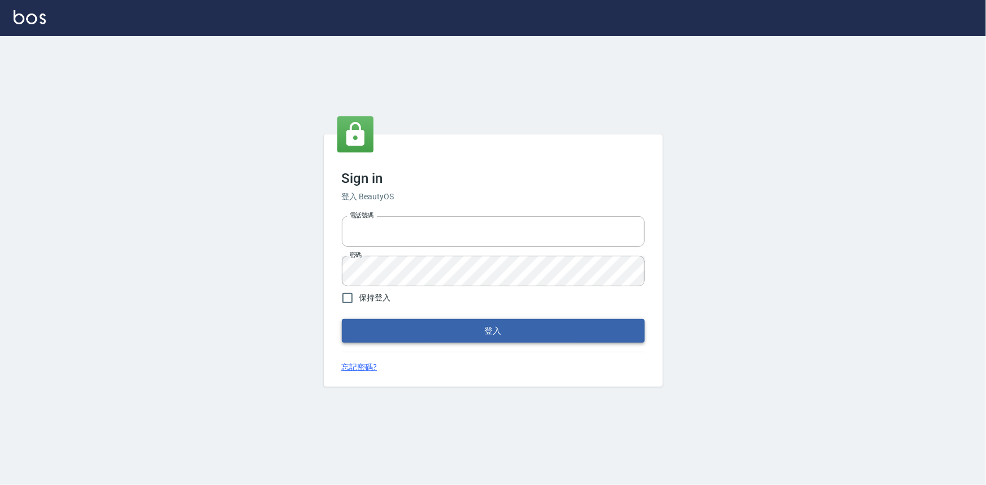
type input "0922670776"
click at [519, 322] on button "登入" at bounding box center [493, 331] width 303 height 24
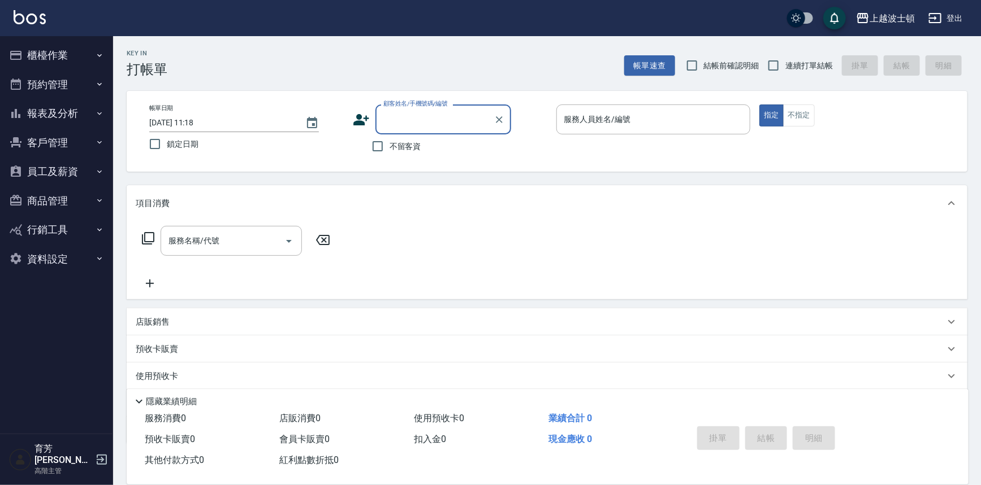
click at [80, 55] on button "櫃檯作業" at bounding box center [57, 55] width 104 height 29
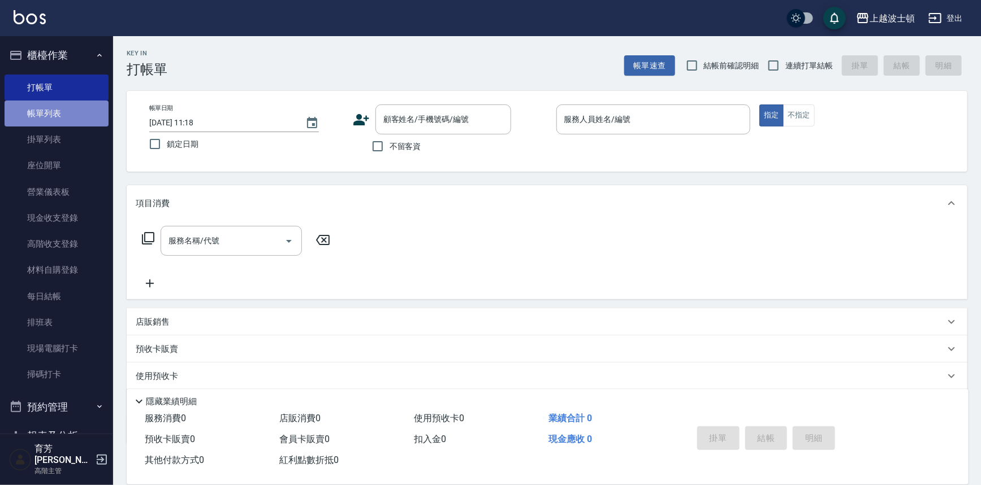
click at [75, 113] on link "帳單列表" at bounding box center [57, 114] width 104 height 26
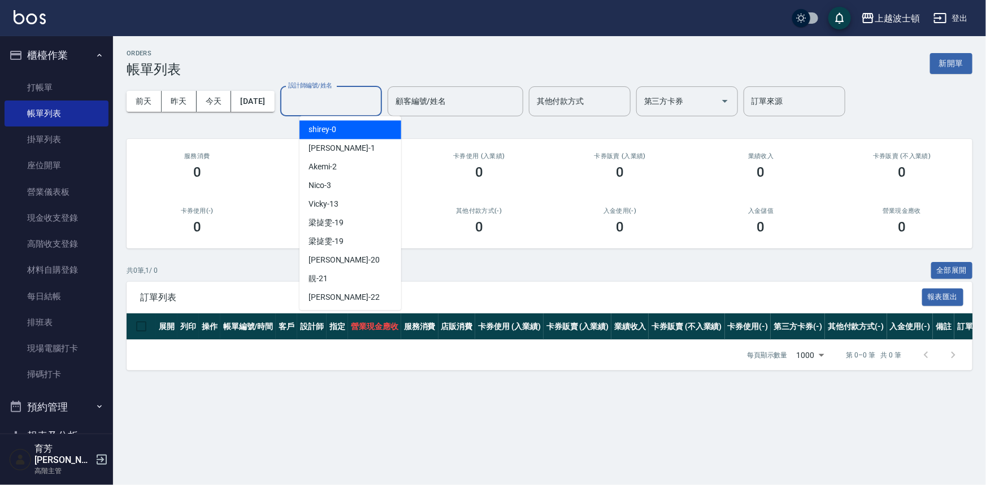
click at [322, 105] on input "設計師編號/姓名" at bounding box center [331, 102] width 92 height 20
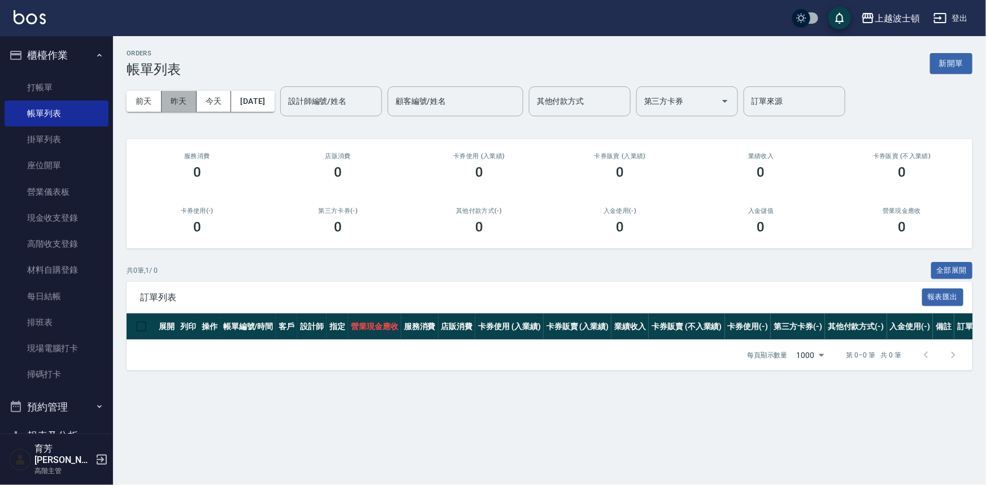
click at [177, 97] on button "昨天" at bounding box center [179, 101] width 35 height 21
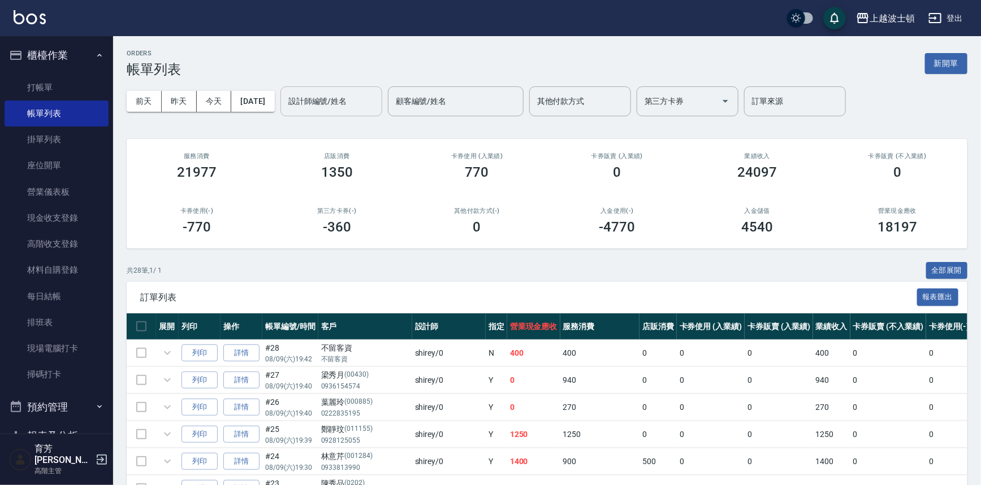
click at [356, 105] on input "設計師編號/姓名" at bounding box center [331, 102] width 92 height 20
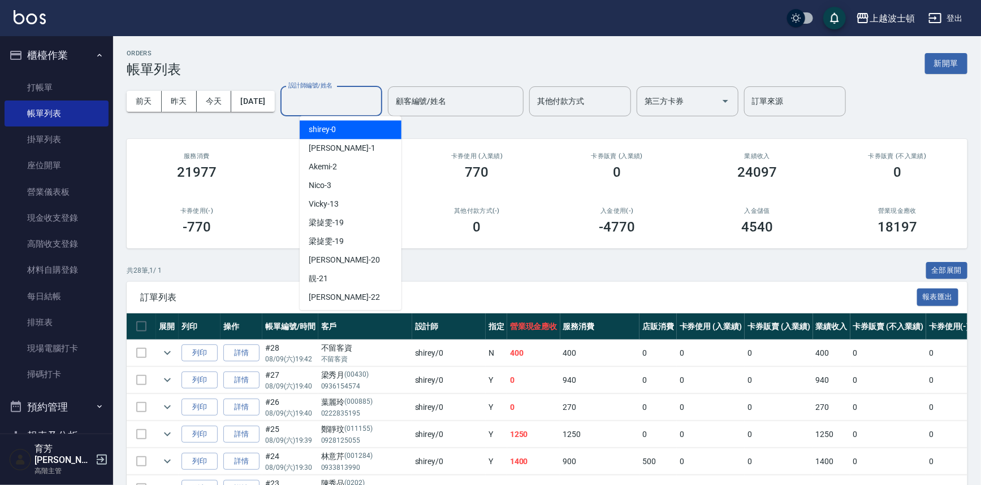
click at [358, 131] on div "[PERSON_NAME] -0" at bounding box center [351, 129] width 102 height 19
type input "shirey-0"
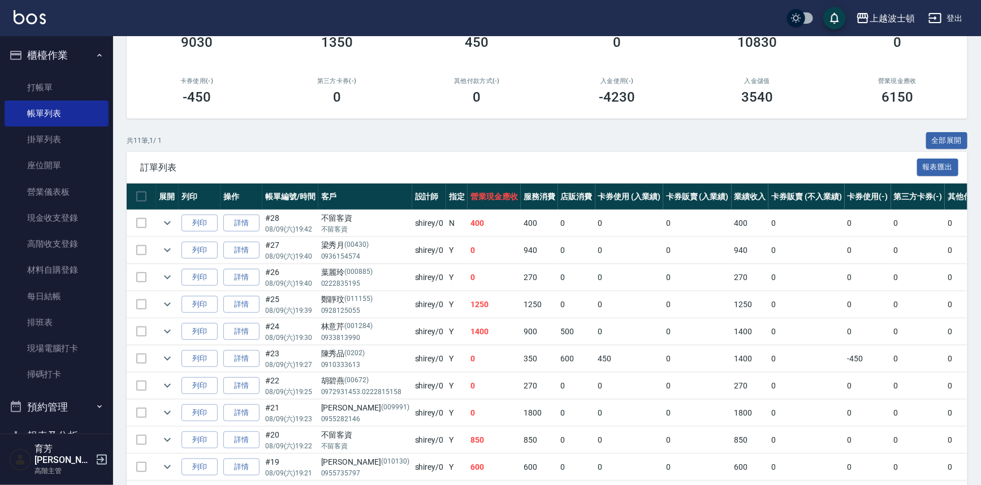
scroll to position [51, 0]
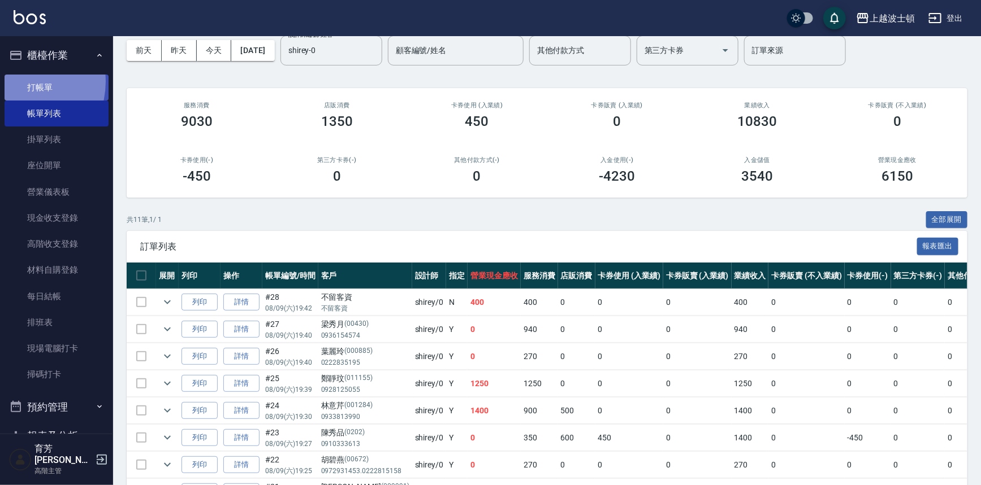
click at [16, 81] on link "打帳單" at bounding box center [57, 88] width 104 height 26
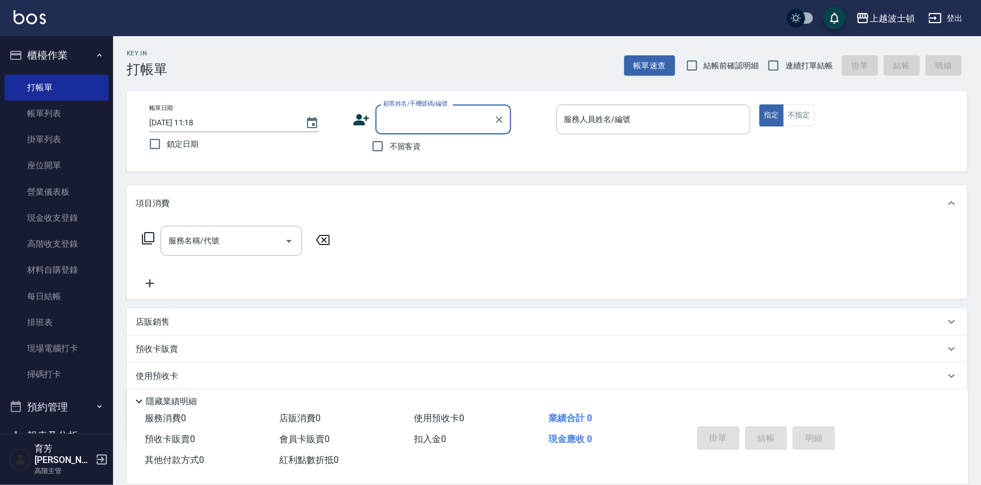
click at [388, 119] on input "顧客姓名/手機號碼/編號" at bounding box center [434, 120] width 109 height 20
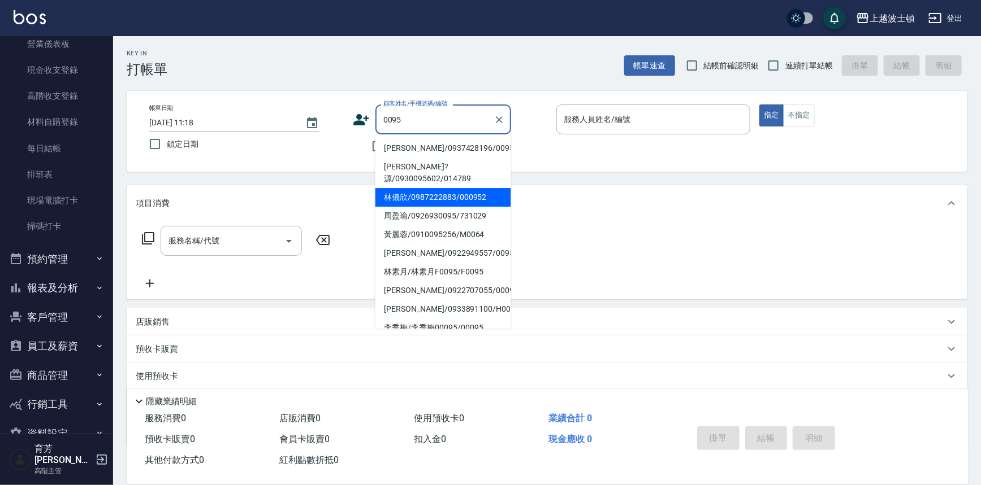
scroll to position [165, 0]
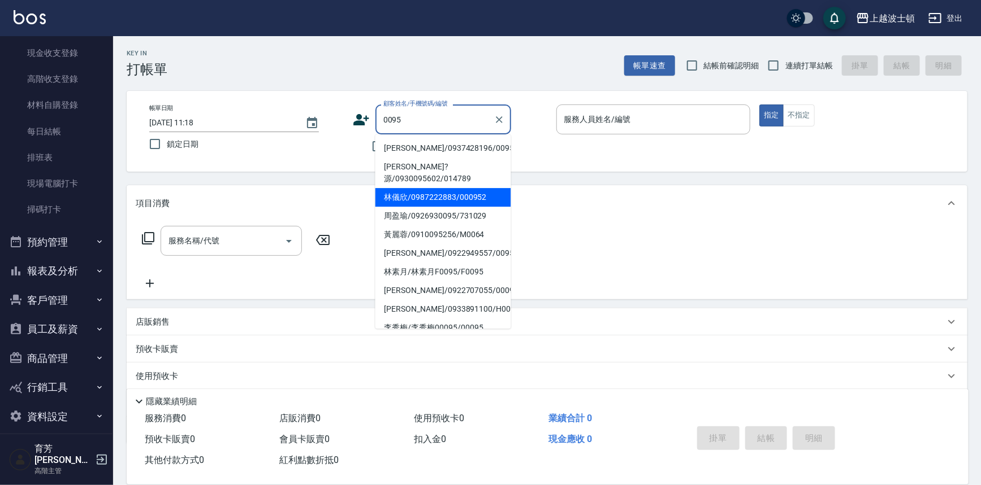
type input "0095"
click at [82, 299] on button "客戶管理" at bounding box center [57, 300] width 104 height 29
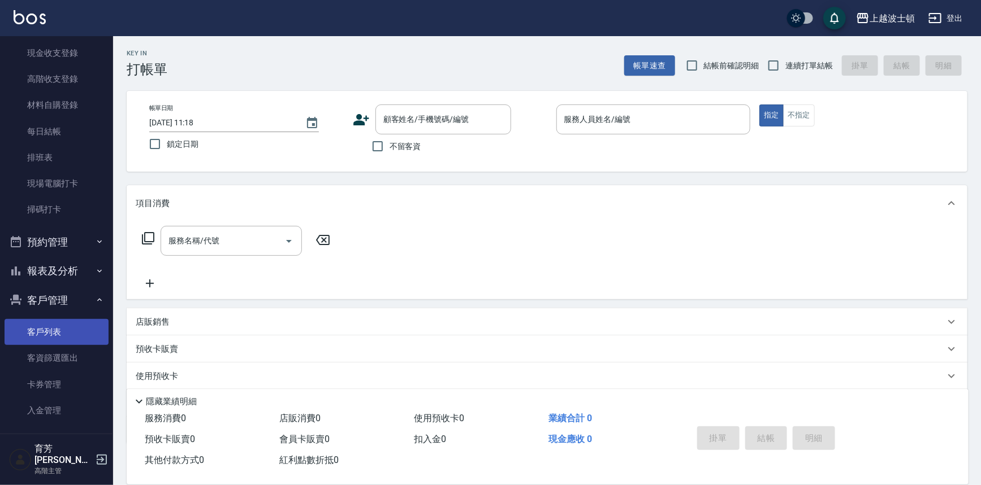
click at [72, 335] on link "客戶列表" at bounding box center [57, 332] width 104 height 26
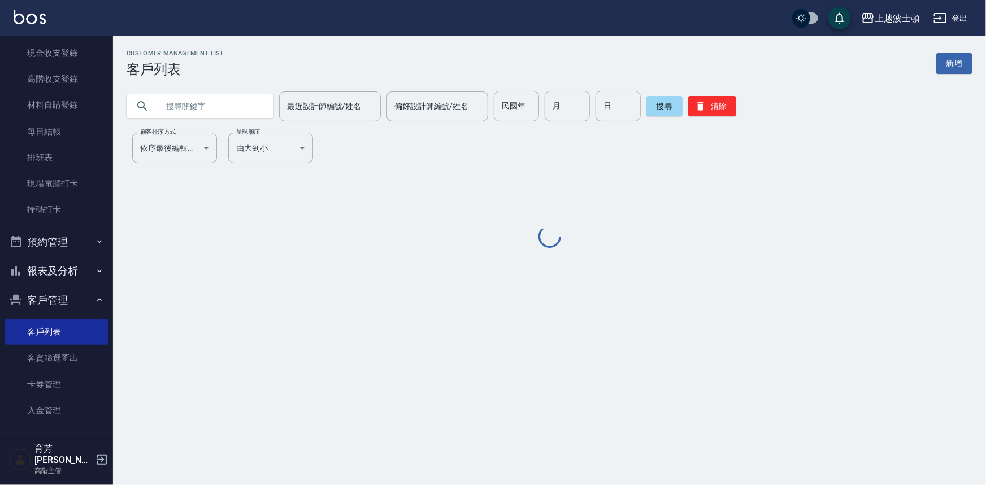
click at [217, 105] on input "text" at bounding box center [211, 106] width 106 height 31
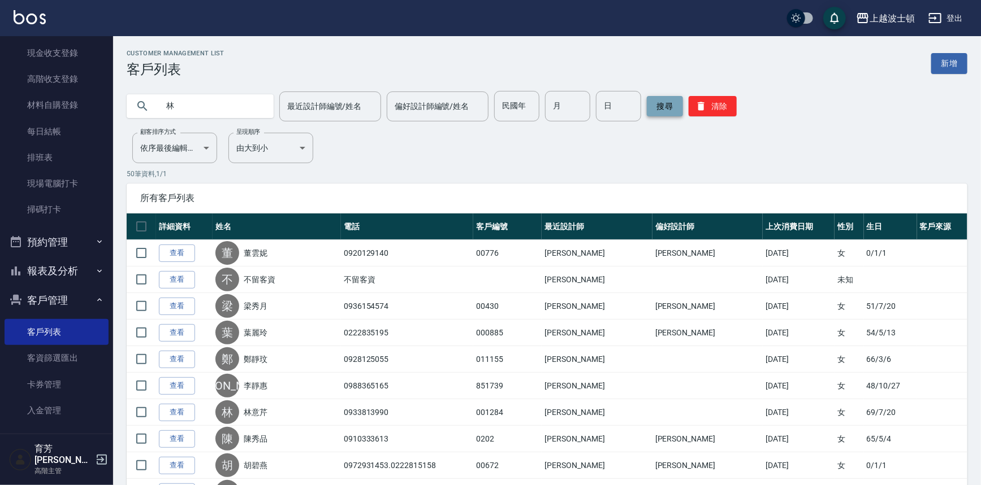
type input "林"
click at [667, 101] on button "搜尋" at bounding box center [665, 106] width 36 height 20
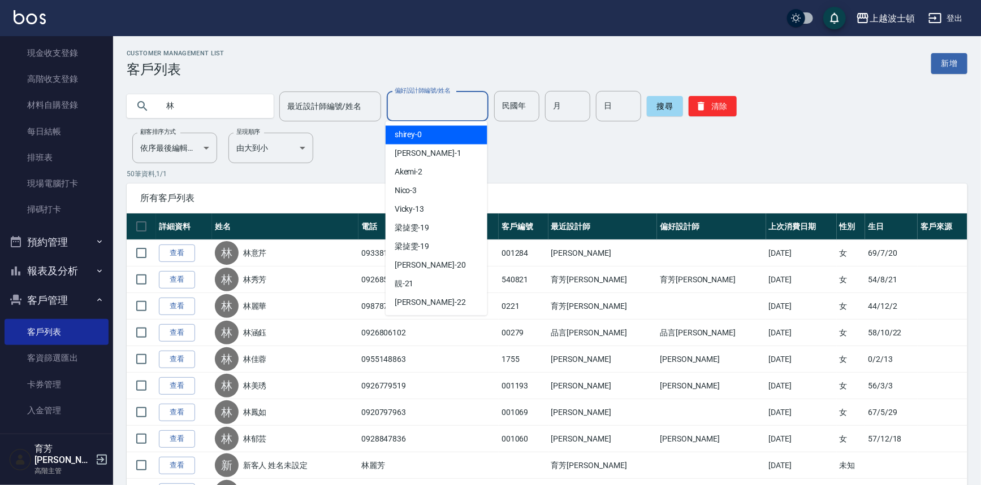
click at [411, 106] on input "偏好設計師編號/姓名" at bounding box center [438, 107] width 92 height 20
click at [418, 130] on span "[PERSON_NAME] -0" at bounding box center [408, 135] width 28 height 12
type input "shirey-0"
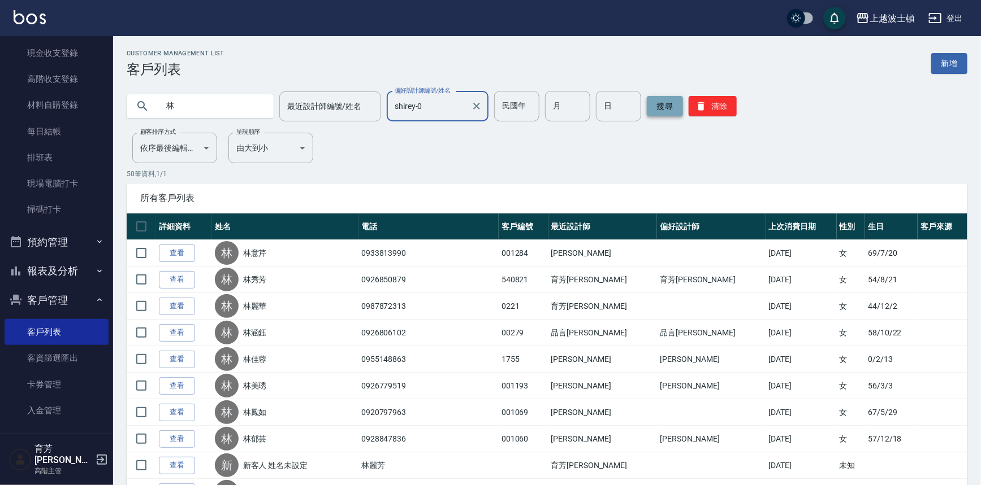
click at [663, 110] on button "搜尋" at bounding box center [665, 106] width 36 height 20
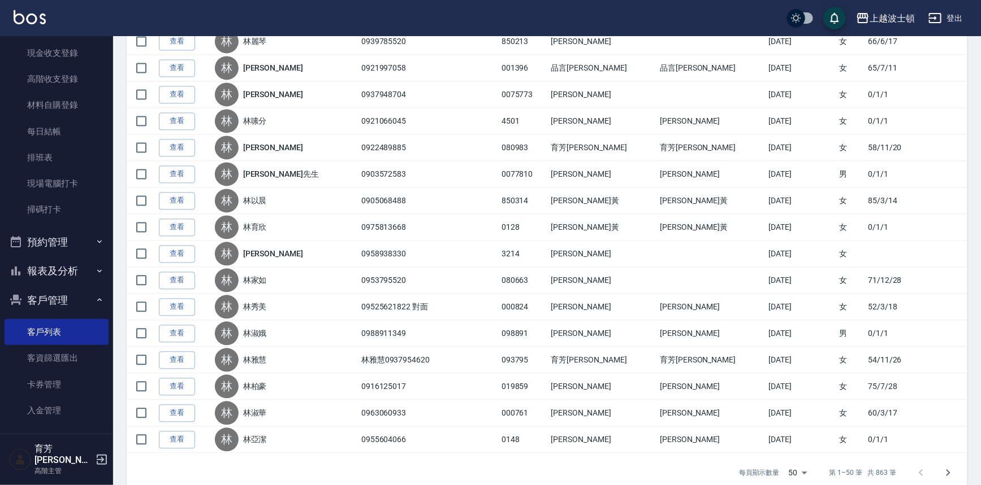
scroll to position [1132, 0]
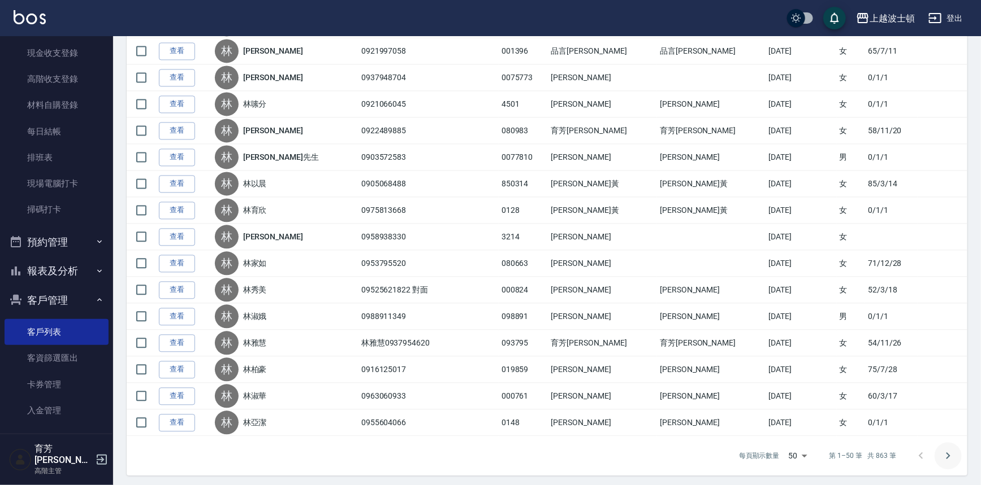
click at [949, 449] on icon "Go to next page" at bounding box center [948, 456] width 14 height 14
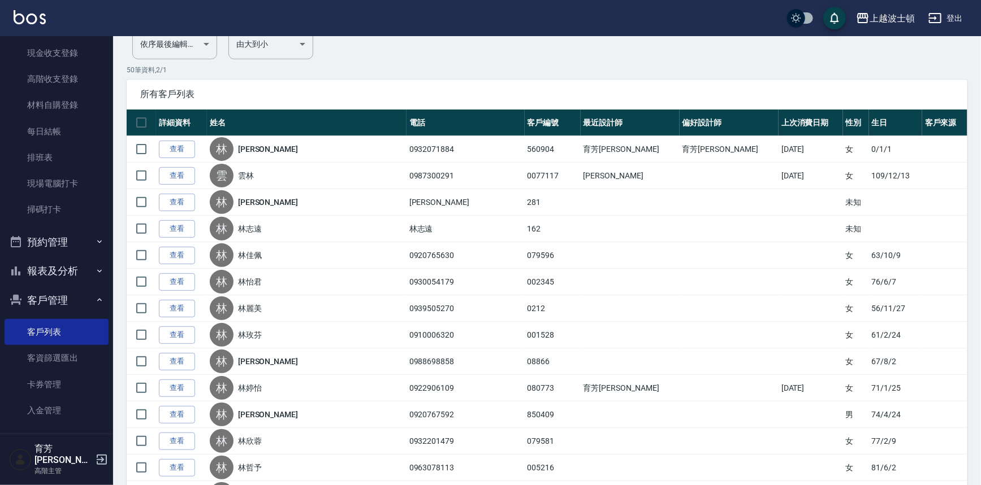
scroll to position [0, 0]
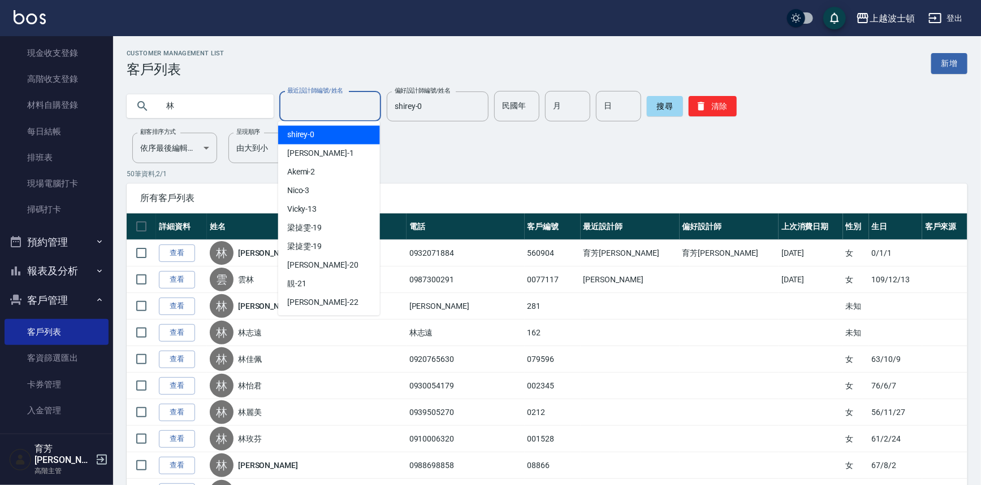
click at [366, 111] on input "最近設計師編號/姓名" at bounding box center [330, 107] width 92 height 20
click at [353, 133] on div "[PERSON_NAME] -0" at bounding box center [329, 135] width 102 height 19
type input "shirey-0"
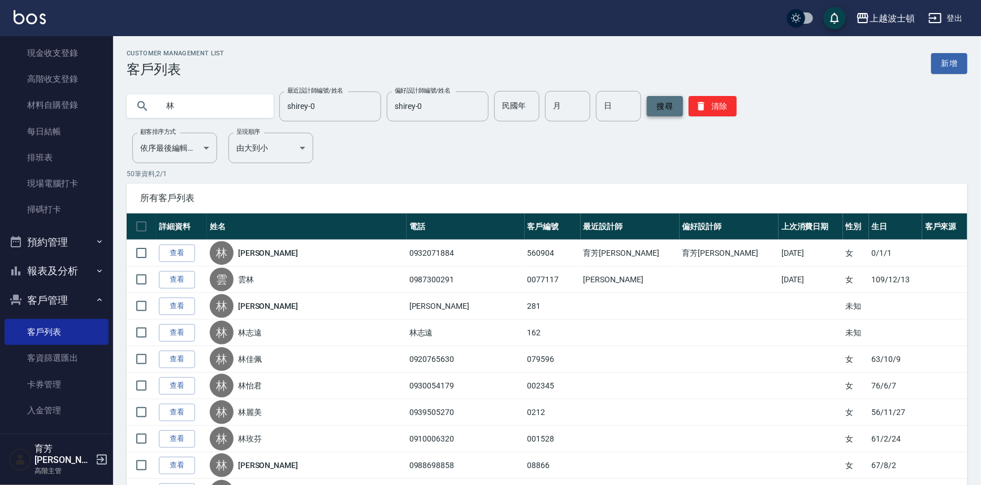
click at [670, 97] on button "搜尋" at bounding box center [665, 106] width 36 height 20
click at [213, 108] on input "林" at bounding box center [211, 106] width 106 height 31
click at [668, 107] on button "搜尋" at bounding box center [665, 106] width 36 height 20
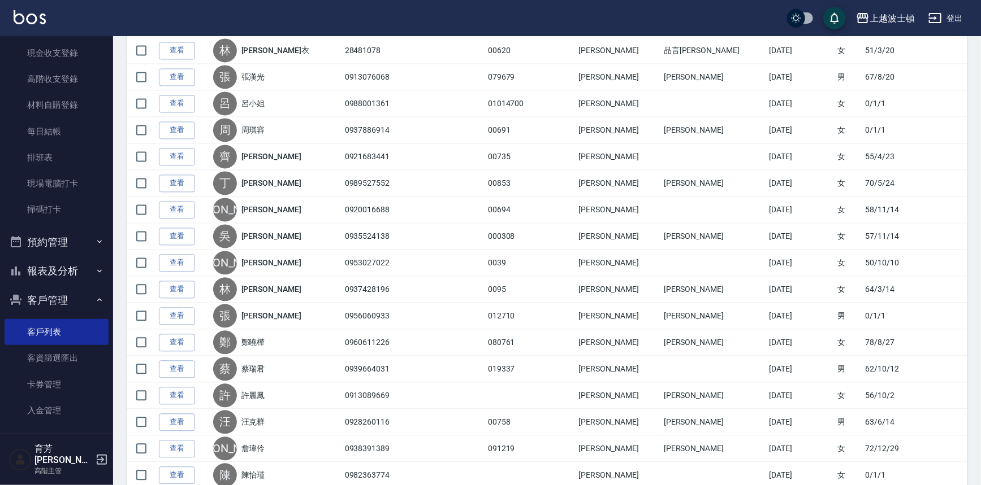
scroll to position [1132, 0]
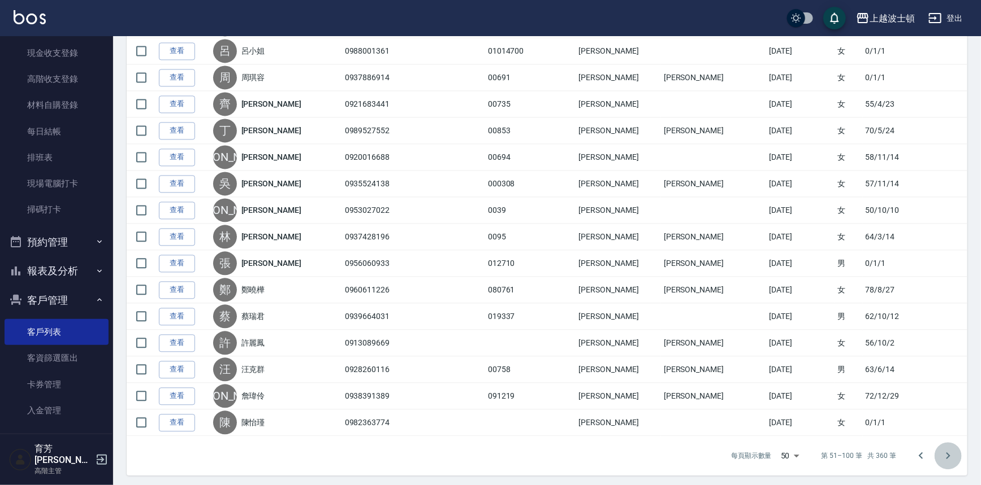
click at [945, 455] on icon "Go to next page" at bounding box center [948, 456] width 14 height 14
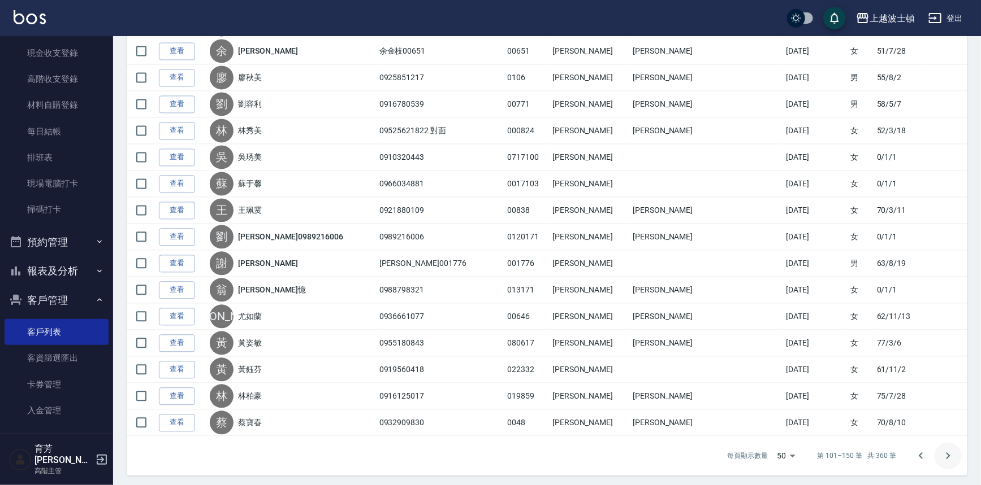
click at [948, 449] on icon "Go to next page" at bounding box center [948, 456] width 14 height 14
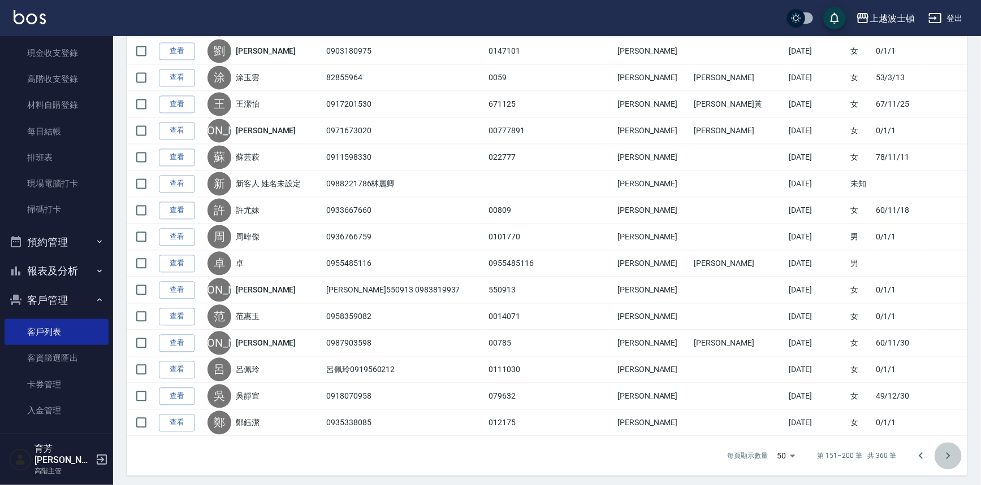
click at [951, 450] on icon "Go to next page" at bounding box center [948, 456] width 14 height 14
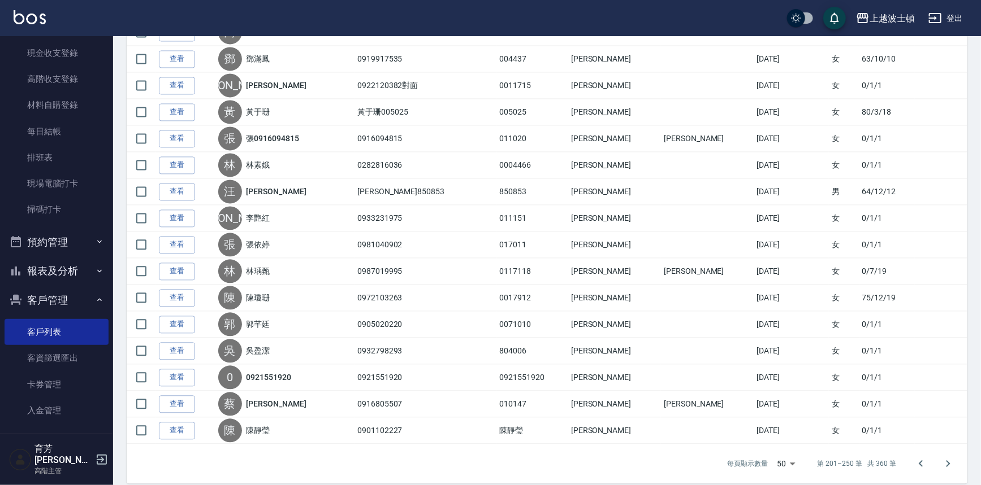
scroll to position [1125, 0]
click at [955, 456] on button "Go to next page" at bounding box center [947, 463] width 27 height 27
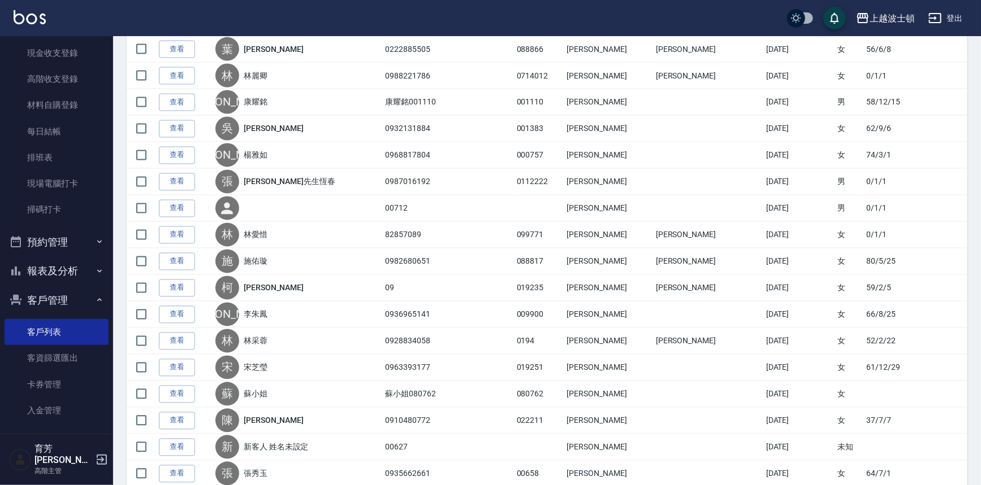
scroll to position [978, 0]
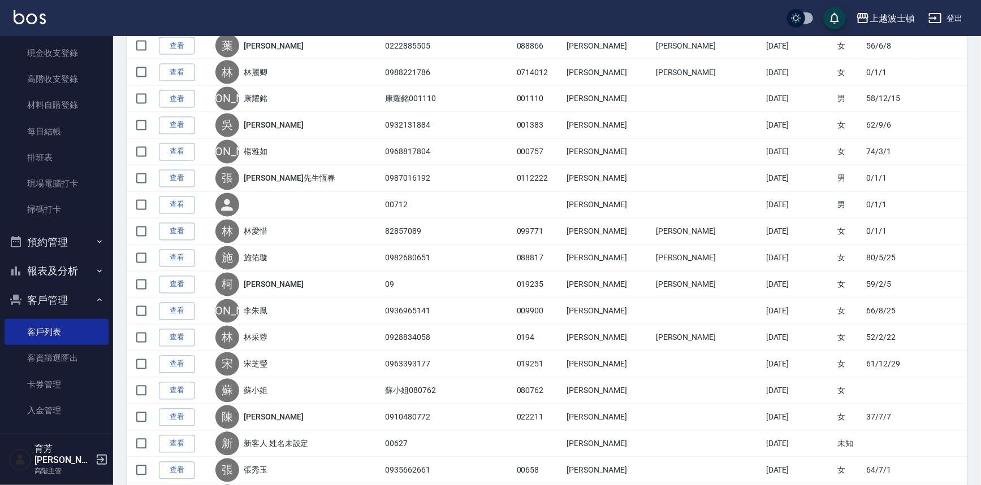
drag, startPoint x: 980, startPoint y: 315, endPoint x: 982, endPoint y: 393, distance: 78.0
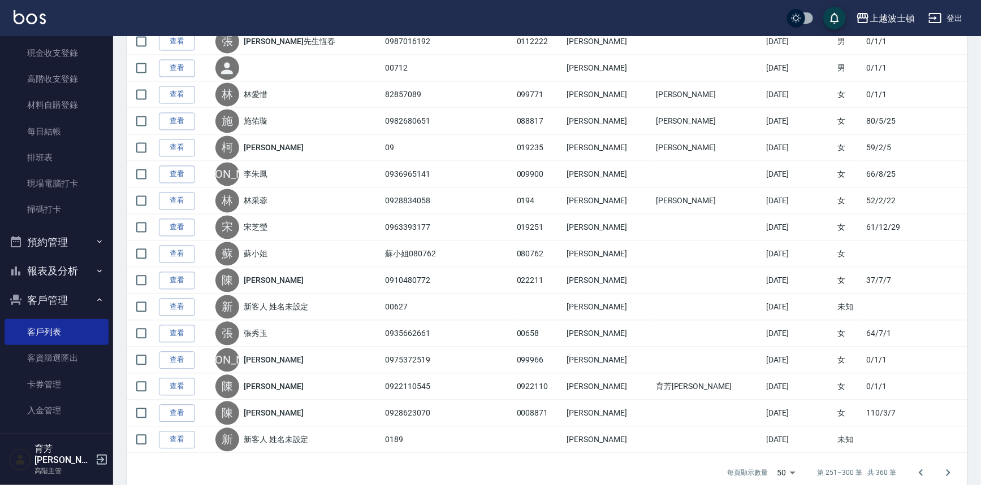
scroll to position [1123, 0]
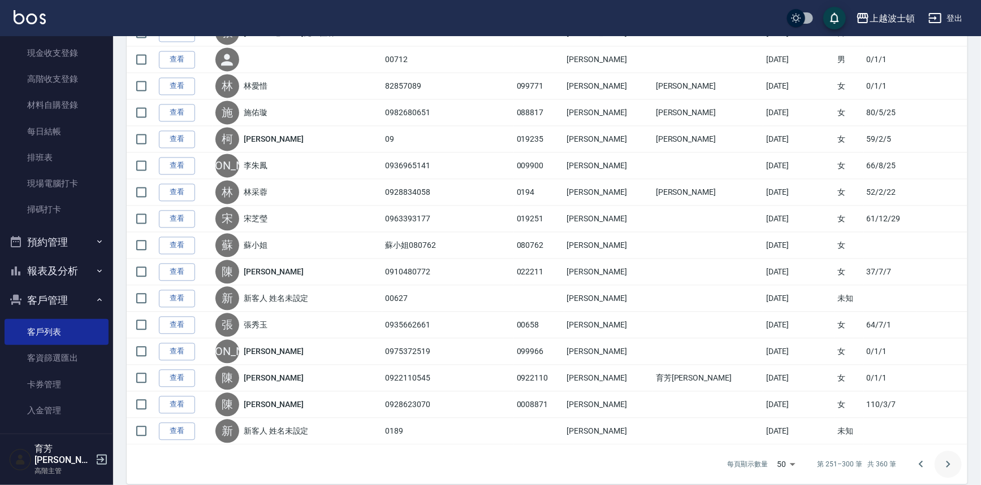
click at [951, 458] on icon "Go to next page" at bounding box center [948, 465] width 14 height 14
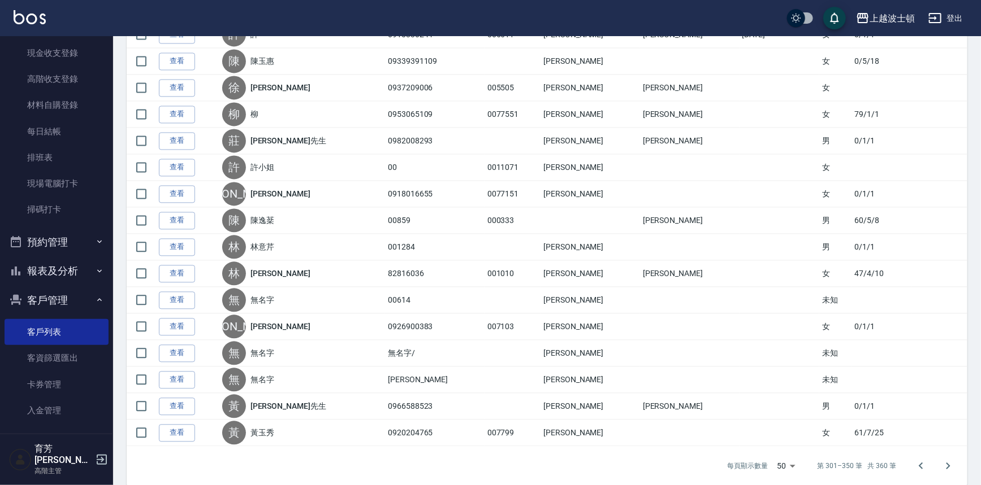
scroll to position [1125, 0]
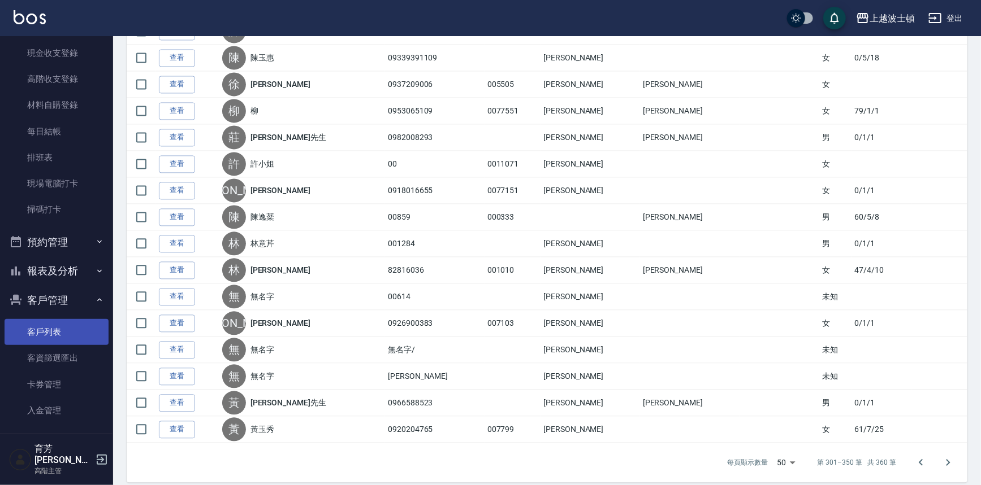
click at [69, 327] on link "客戶列表" at bounding box center [57, 332] width 104 height 26
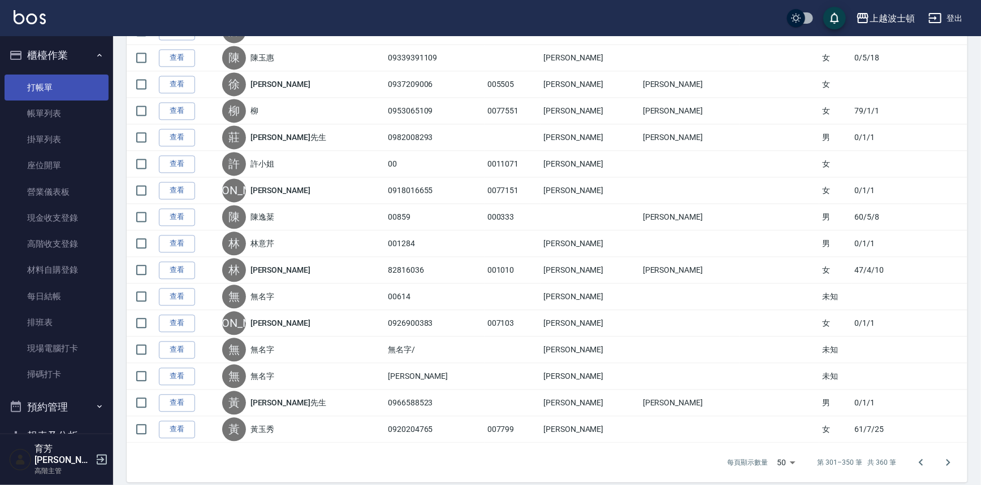
click at [52, 91] on link "打帳單" at bounding box center [57, 88] width 104 height 26
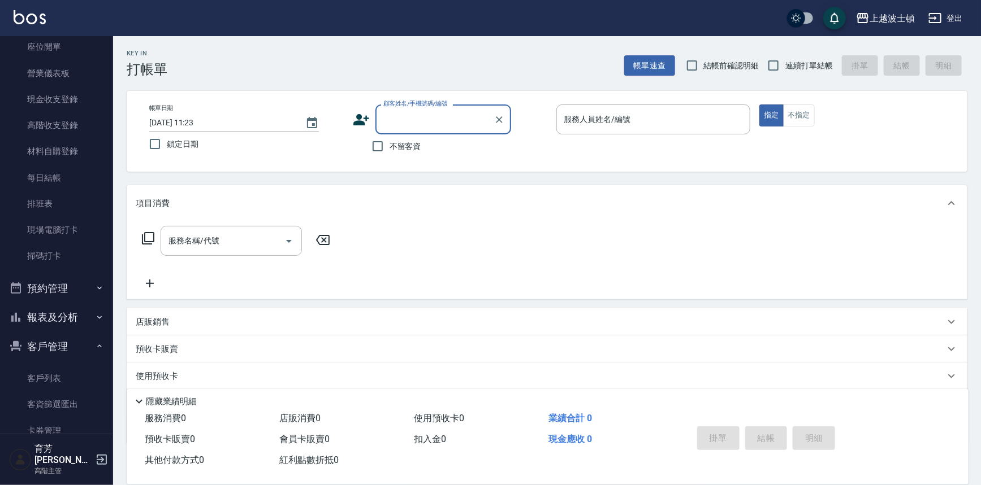
scroll to position [122, 0]
click at [262, 114] on input "[DATE] 11:23" at bounding box center [221, 123] width 145 height 19
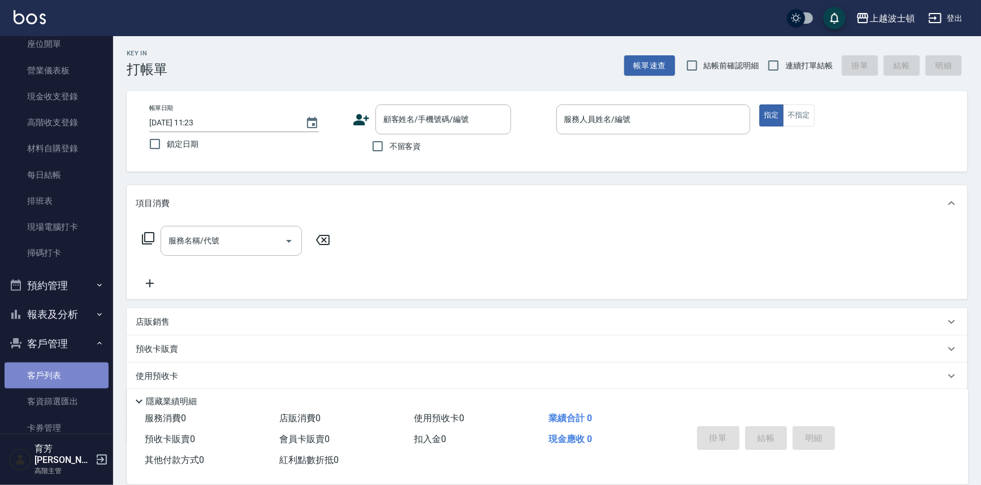
click at [60, 368] on link "客戶列表" at bounding box center [57, 376] width 104 height 26
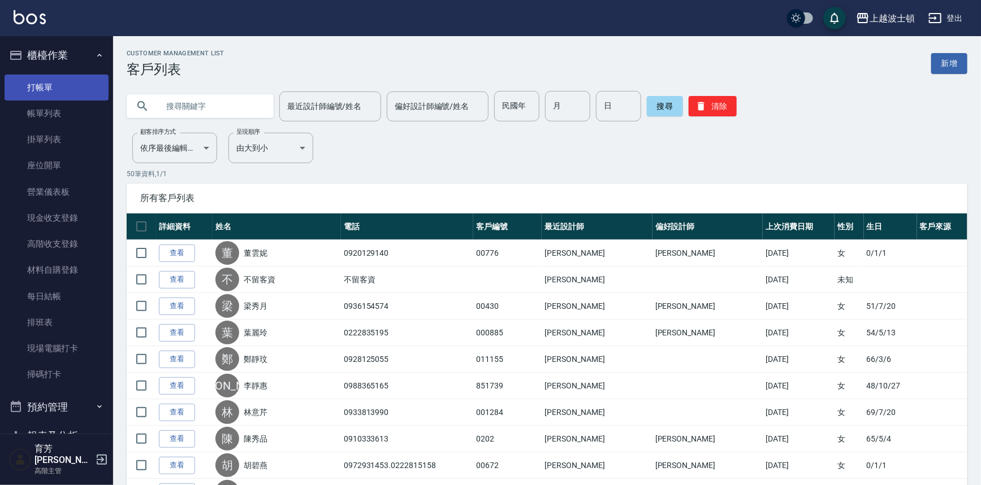
click at [47, 90] on link "打帳單" at bounding box center [57, 88] width 104 height 26
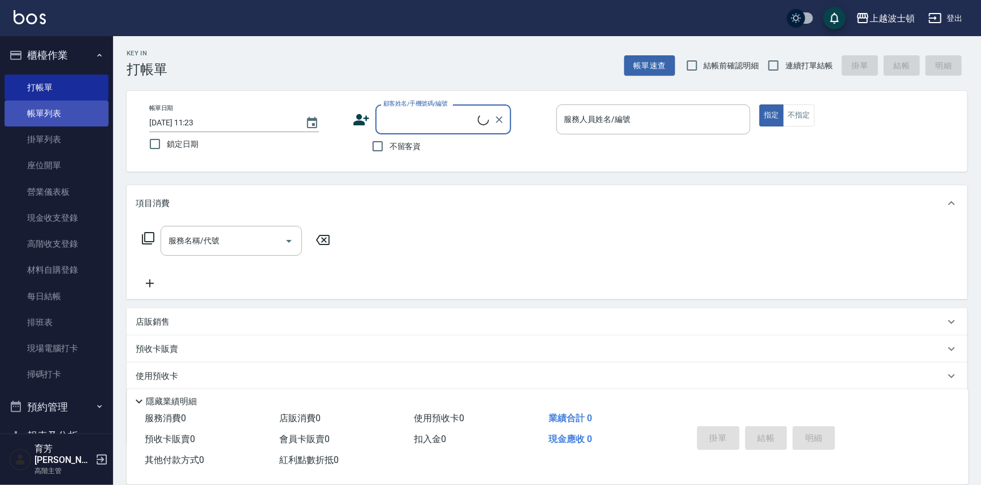
click at [59, 111] on link "帳單列表" at bounding box center [57, 114] width 104 height 26
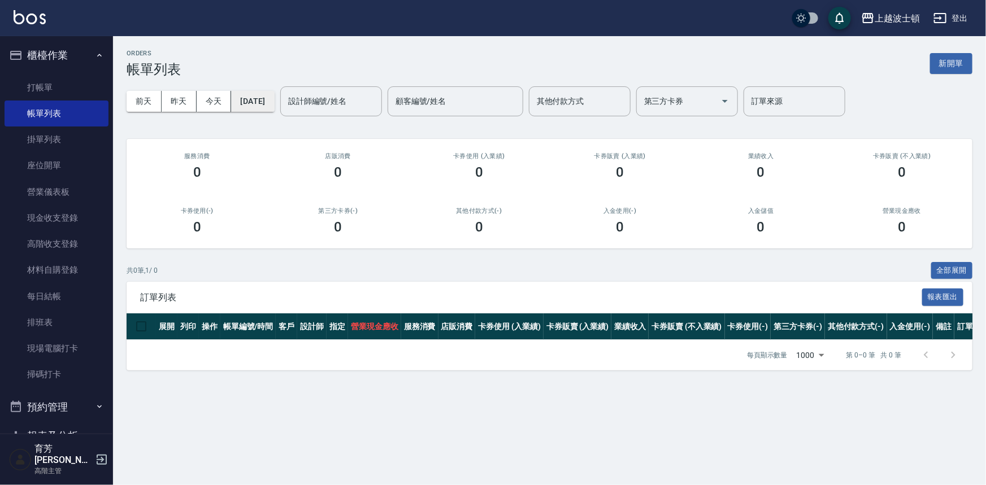
click at [257, 99] on button "[DATE]" at bounding box center [252, 101] width 43 height 21
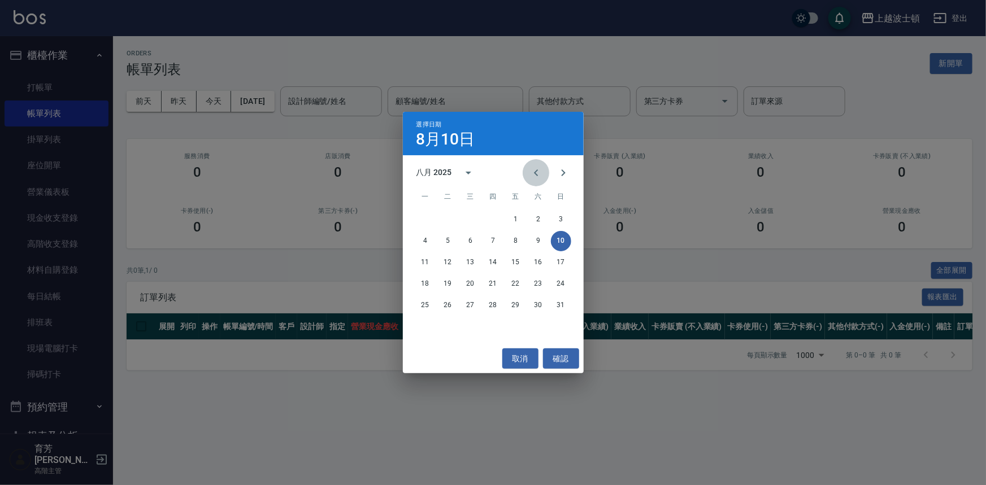
click at [536, 172] on icon "Previous month" at bounding box center [537, 173] width 14 height 14
click at [538, 306] on button "28" at bounding box center [538, 306] width 20 height 20
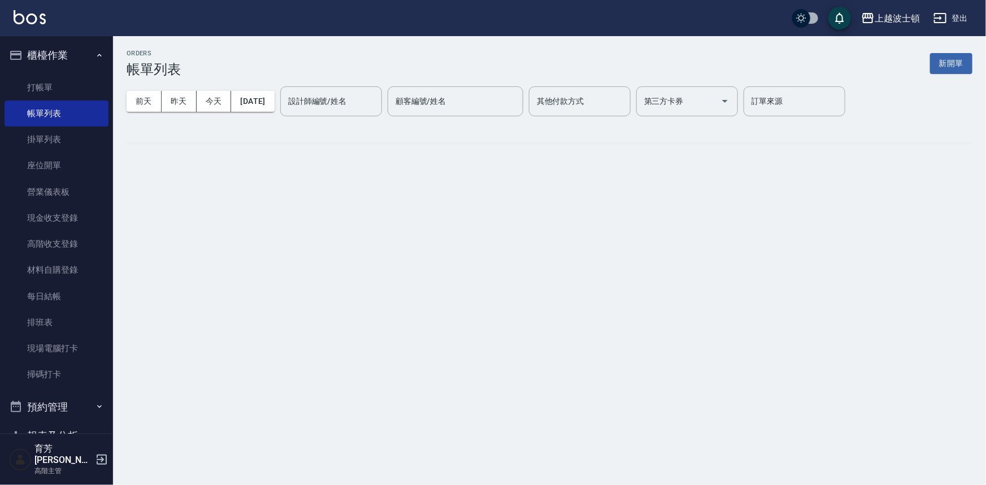
click at [536, 306] on div "ORDERS 帳單列表 新開單 前天 昨天 今天 [DATE] 設計師編號/姓名 設計師編號/姓名 顧客編號/姓名 顧客編號/姓名 其他付款方式 其他付款方式…" at bounding box center [493, 242] width 986 height 485
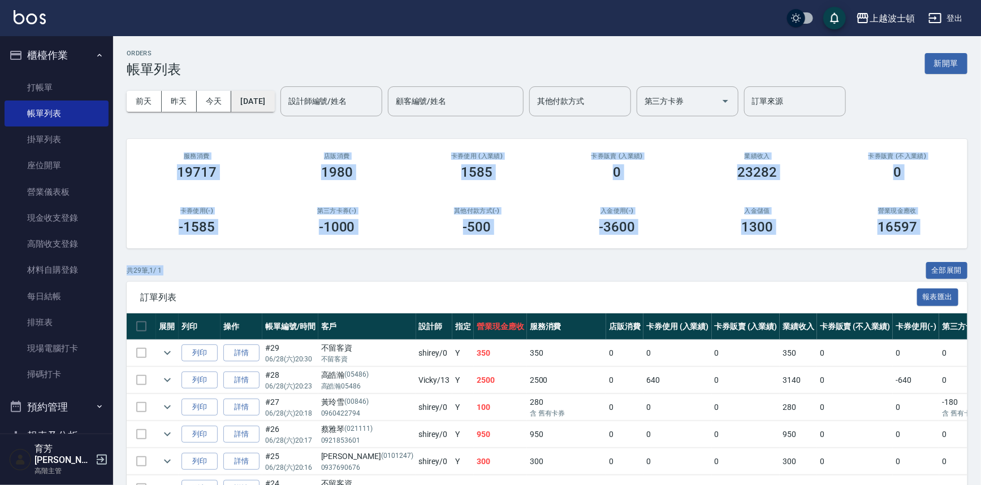
click at [274, 98] on button "[DATE]" at bounding box center [252, 101] width 43 height 21
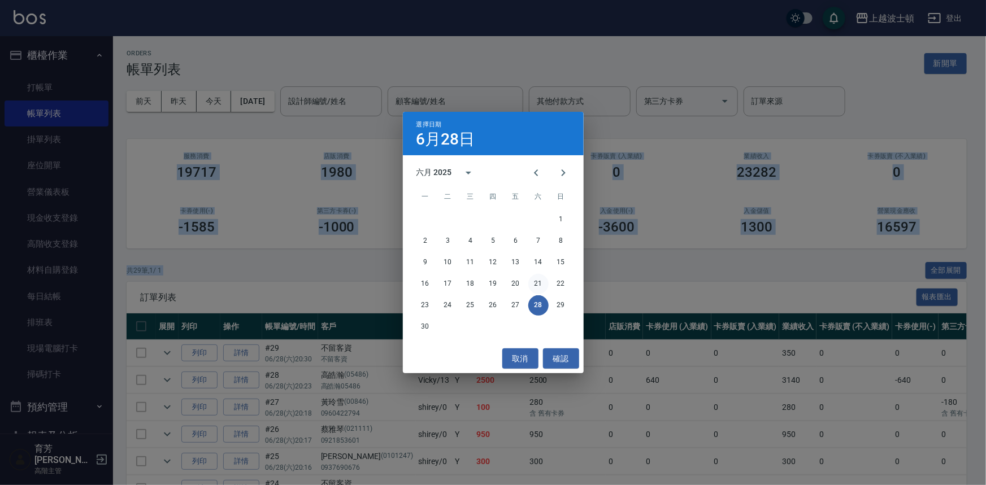
click at [539, 289] on button "21" at bounding box center [538, 284] width 20 height 20
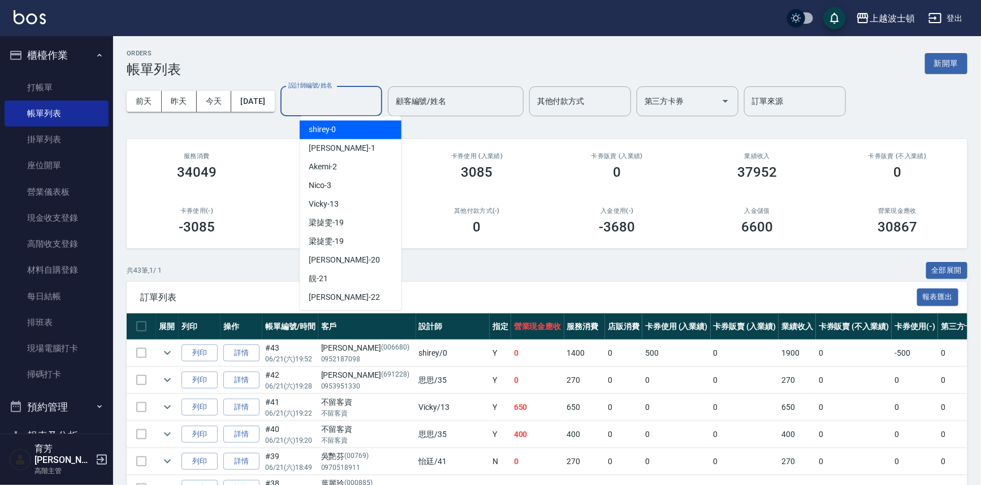
click at [377, 100] on input "設計師編號/姓名" at bounding box center [331, 102] width 92 height 20
click at [382, 133] on div "[PERSON_NAME] -0" at bounding box center [351, 129] width 102 height 19
type input "shirey-0"
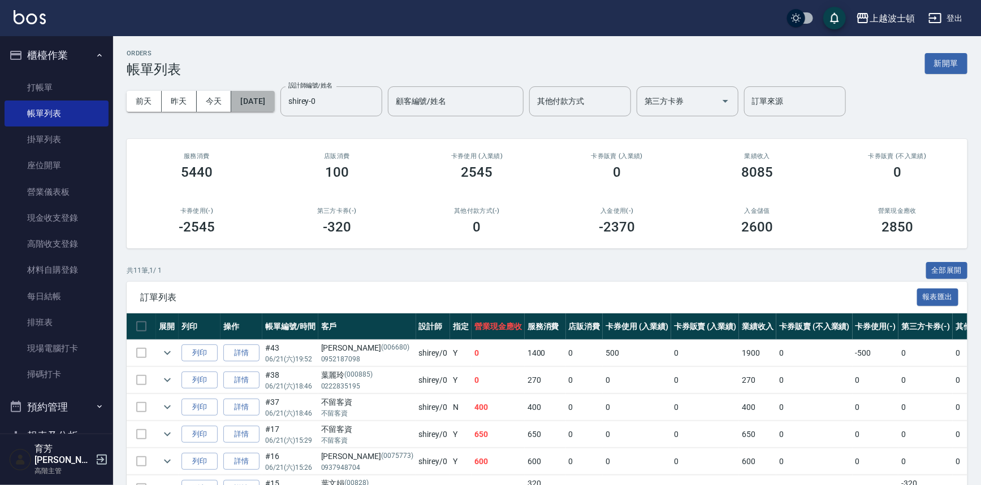
click at [251, 93] on button "[DATE]" at bounding box center [252, 101] width 43 height 21
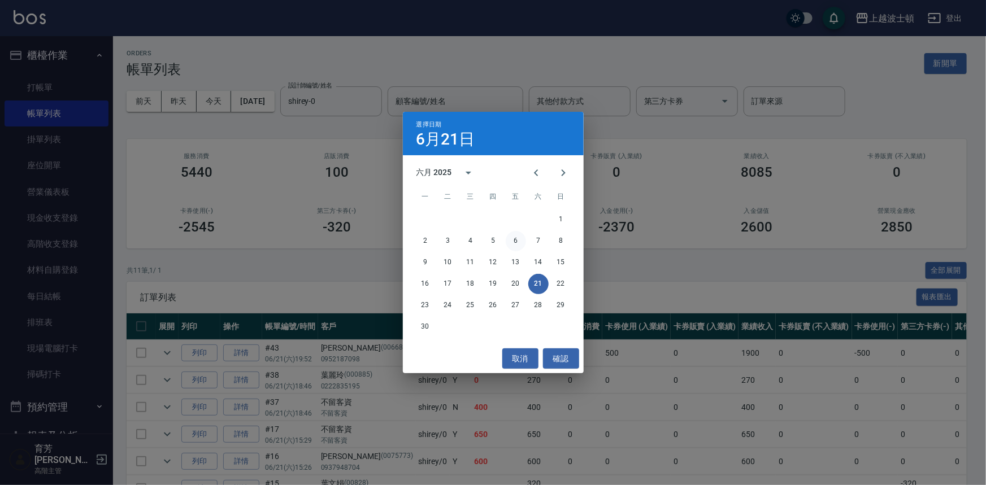
click at [515, 241] on button "6" at bounding box center [516, 241] width 20 height 20
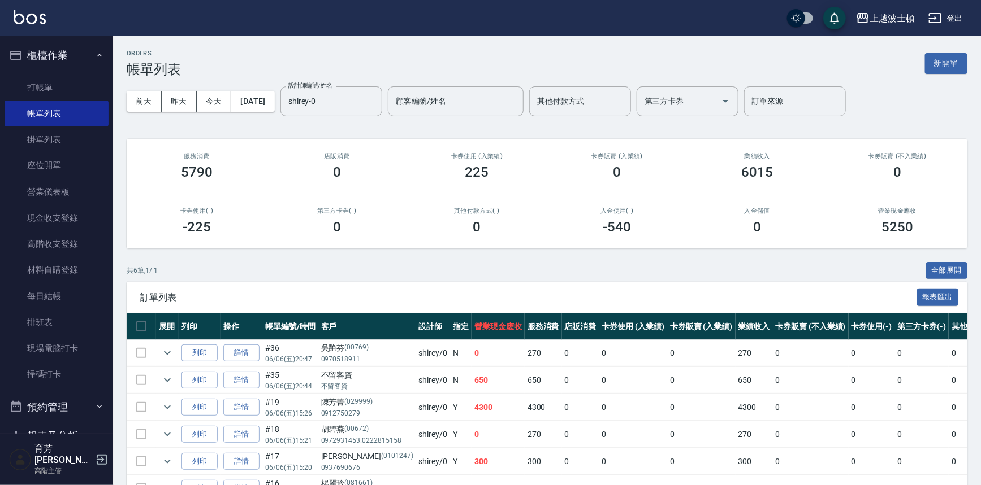
scroll to position [20, 0]
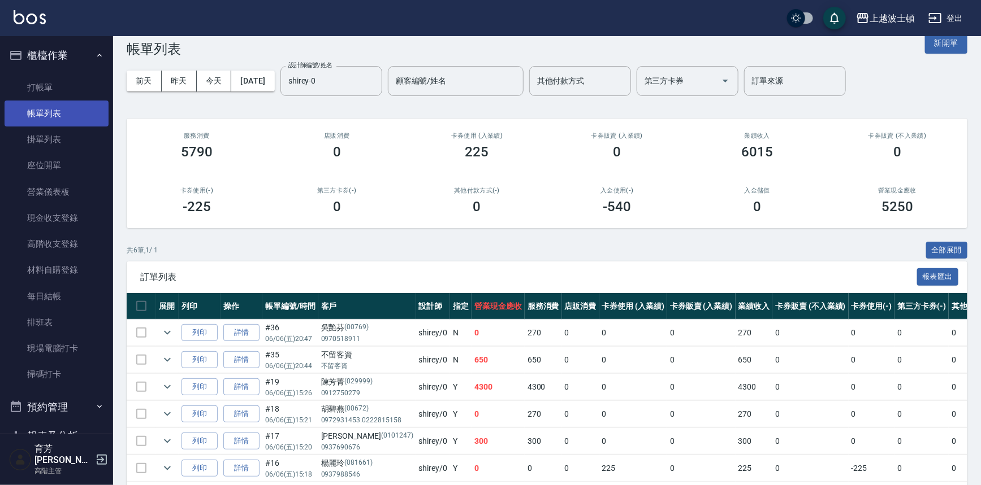
click at [29, 102] on link "帳單列表" at bounding box center [57, 114] width 104 height 26
click at [47, 84] on link "打帳單" at bounding box center [57, 88] width 104 height 26
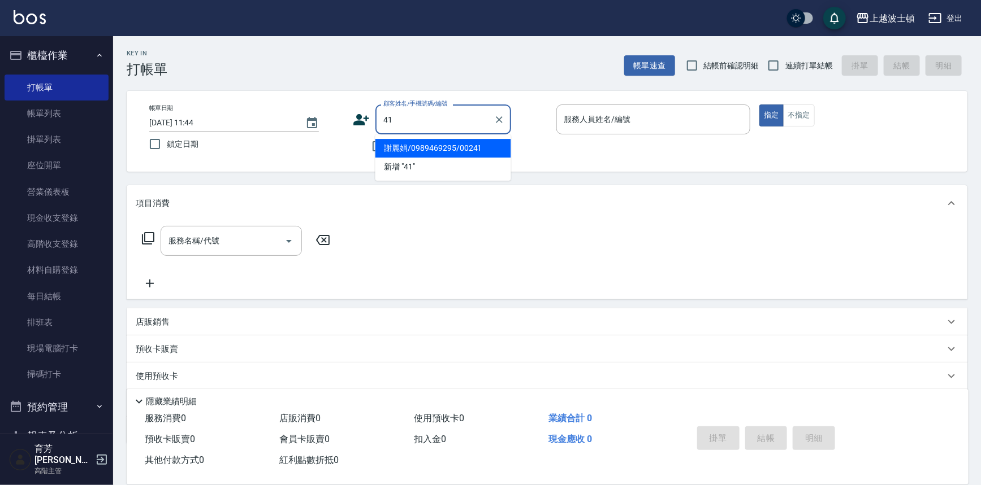
type input "謝麗娟/0989469295/00241"
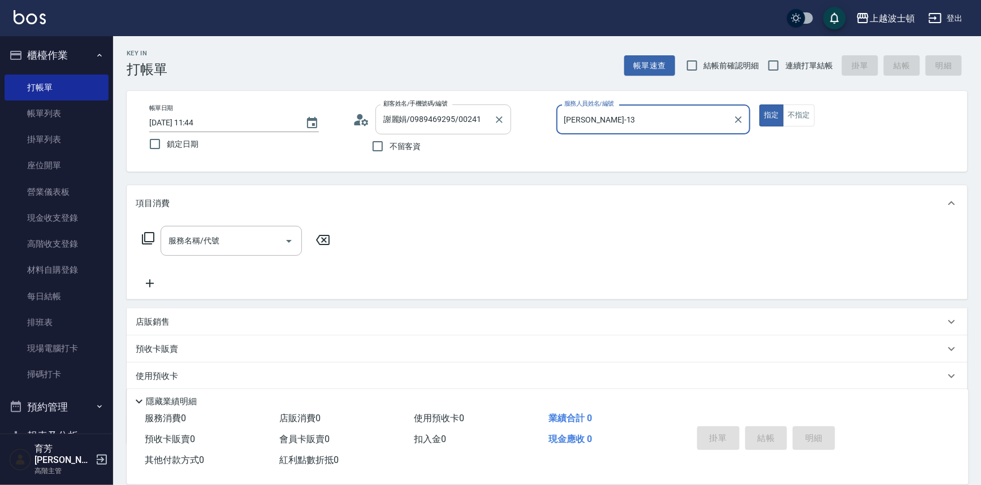
type input "[PERSON_NAME]-13"
type input "[PERSON_NAME]/[PERSON_NAME]/41"
click at [492, 115] on button "Clear" at bounding box center [499, 120] width 16 height 16
drag, startPoint x: 393, startPoint y: 147, endPoint x: 393, endPoint y: 133, distance: 14.1
click at [393, 147] on span "不留客資" at bounding box center [405, 147] width 32 height 12
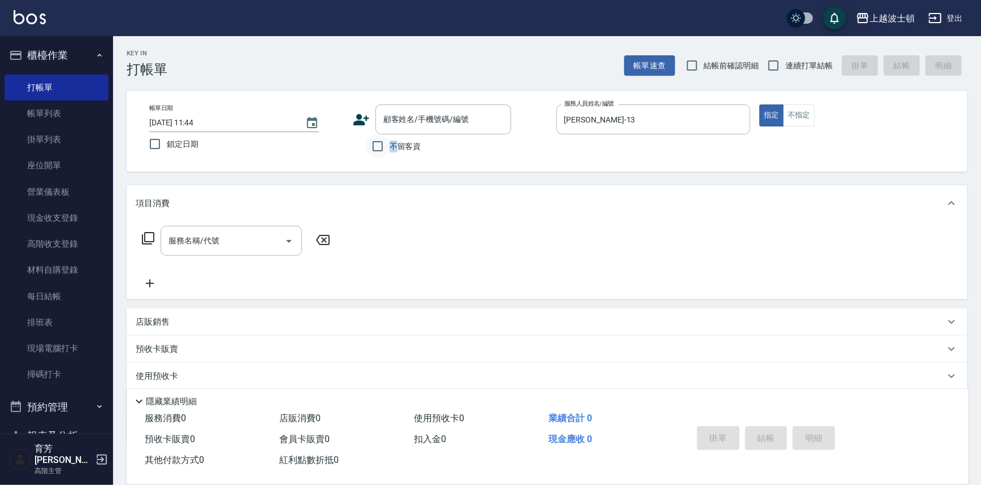
click at [370, 148] on input "不留客資" at bounding box center [378, 147] width 24 height 24
checkbox input "true"
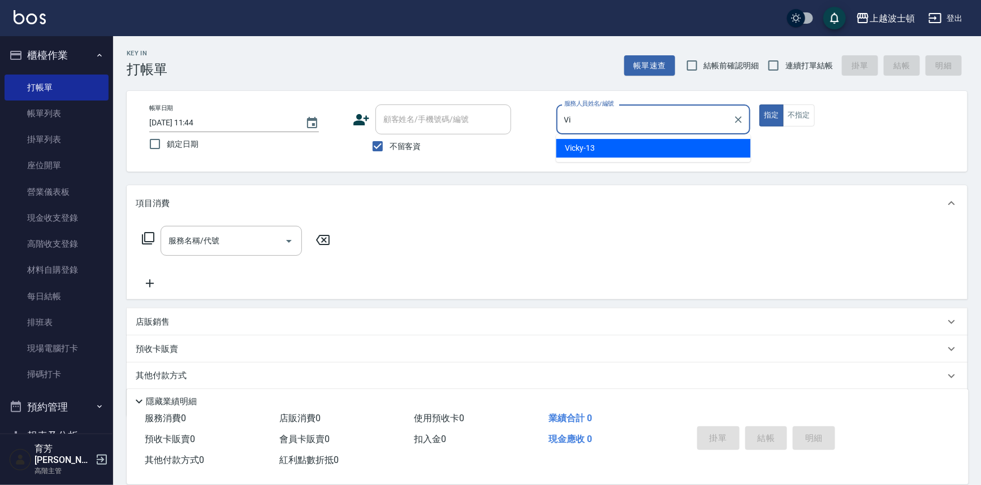
type input "V"
type input "怡廷-41"
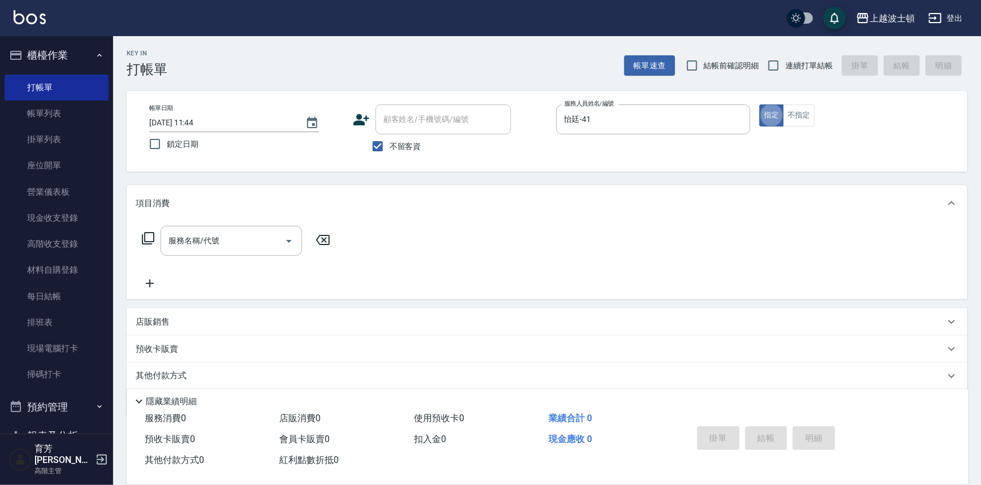
type button "true"
type input "2"
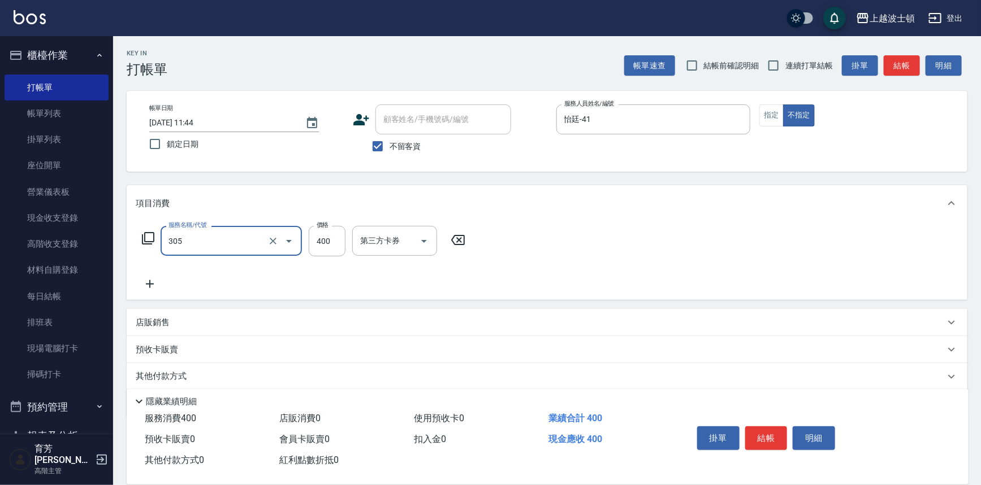
type input "剪髮(305)"
type input "250"
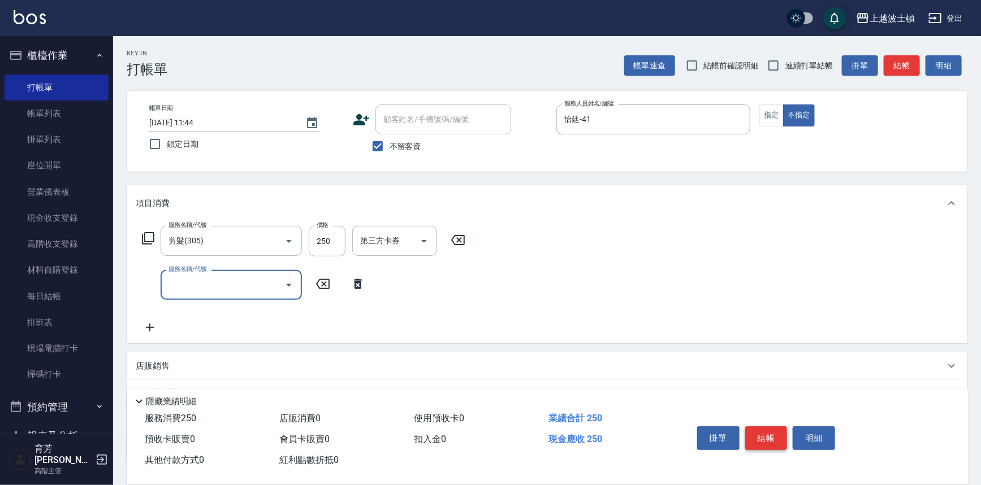
click at [774, 437] on button "結帳" at bounding box center [766, 439] width 42 height 24
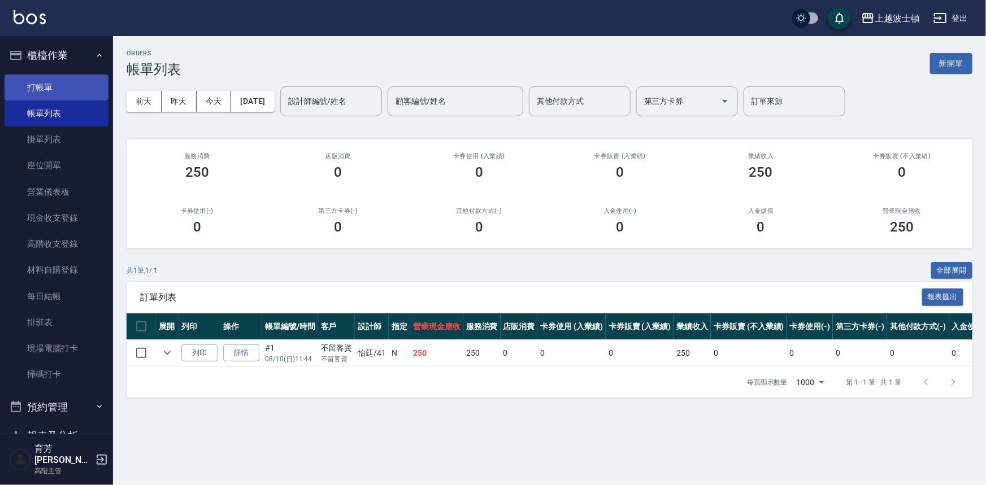
click at [93, 90] on link "打帳單" at bounding box center [57, 88] width 104 height 26
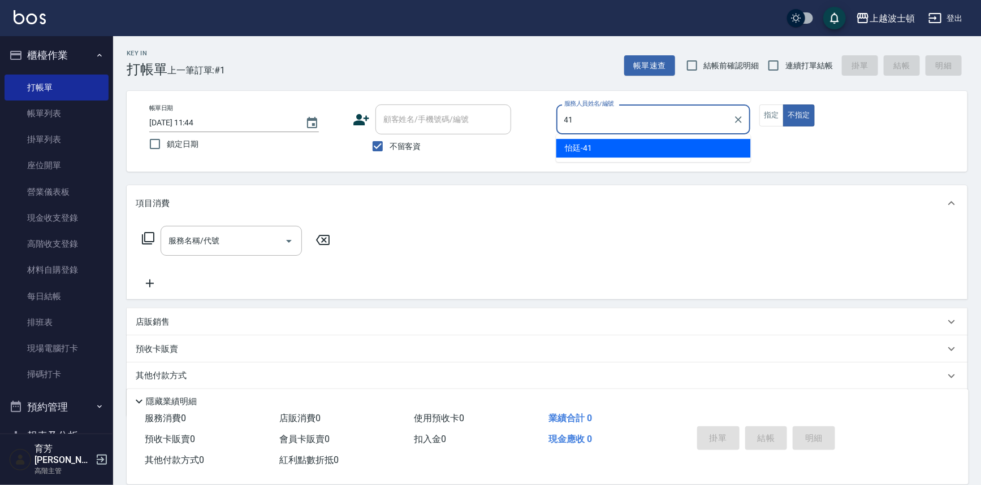
type input "怡廷-41"
type button "false"
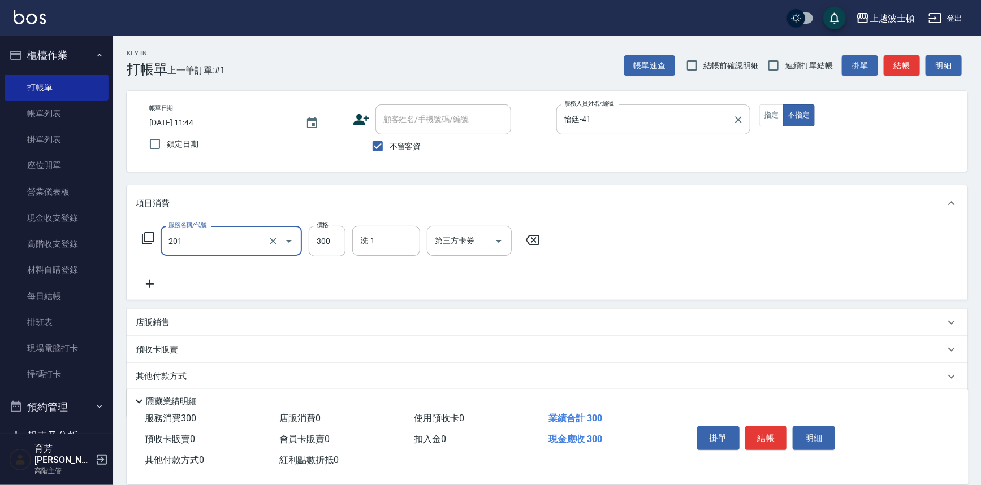
type input "洗髮(201)"
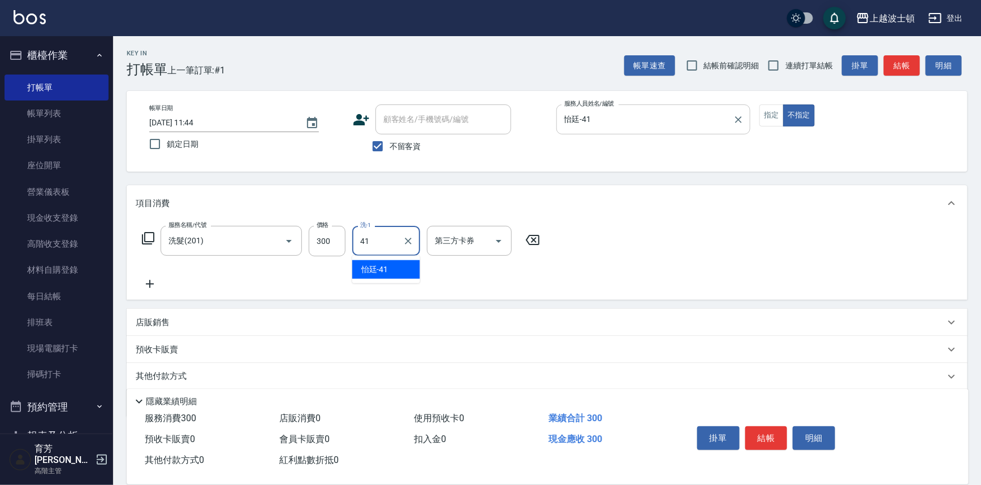
type input "怡廷-41"
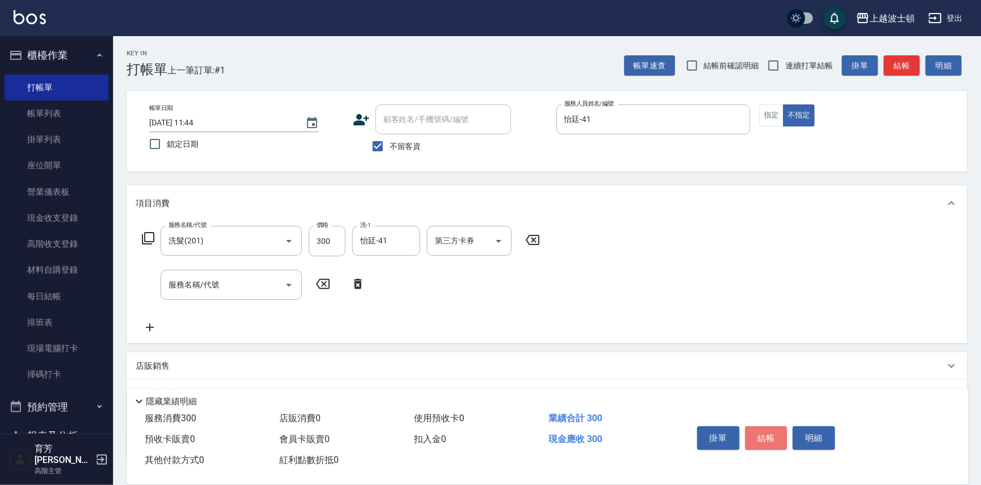
click at [762, 435] on button "結帳" at bounding box center [766, 439] width 42 height 24
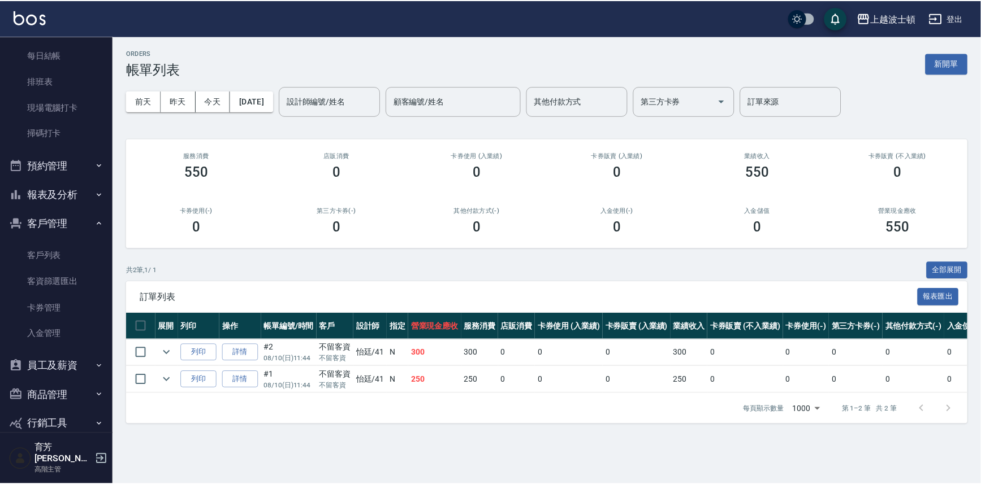
scroll to position [247, 0]
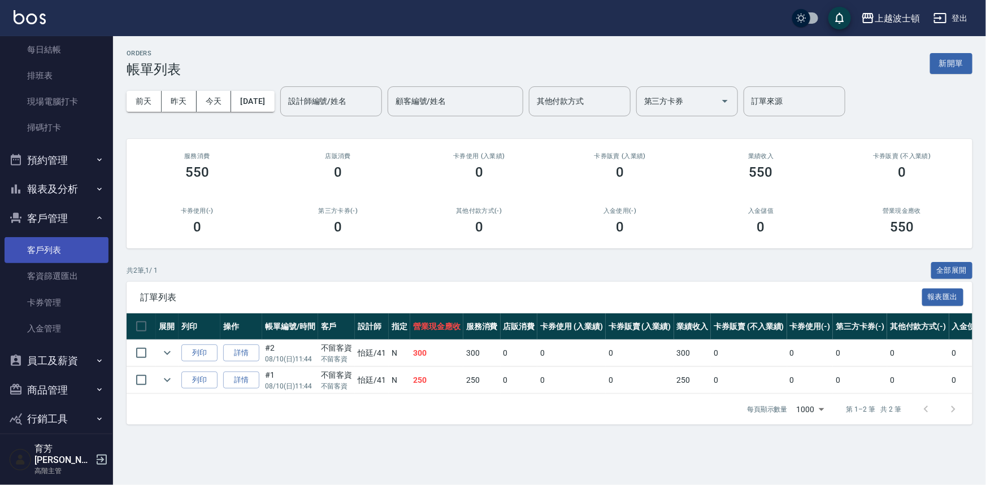
click at [59, 248] on link "客戶列表" at bounding box center [57, 250] width 104 height 26
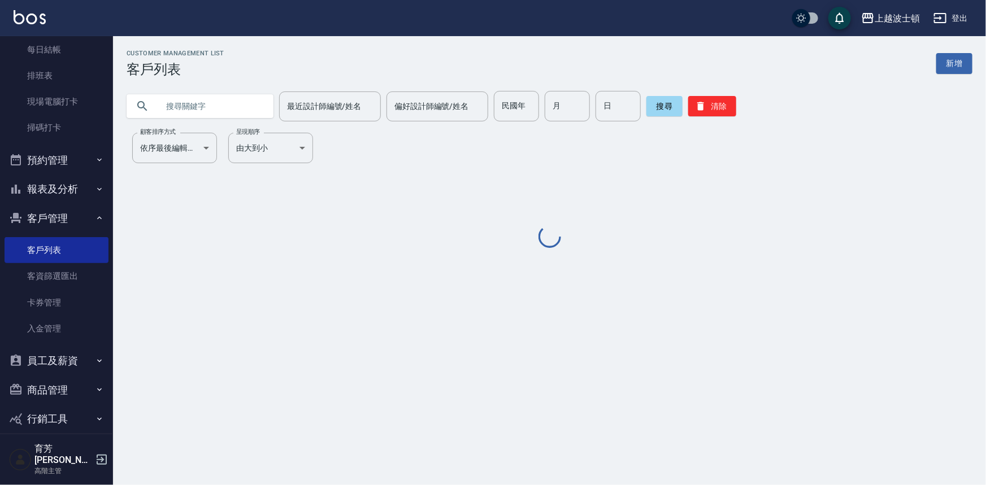
click at [239, 107] on input "text" at bounding box center [211, 106] width 106 height 31
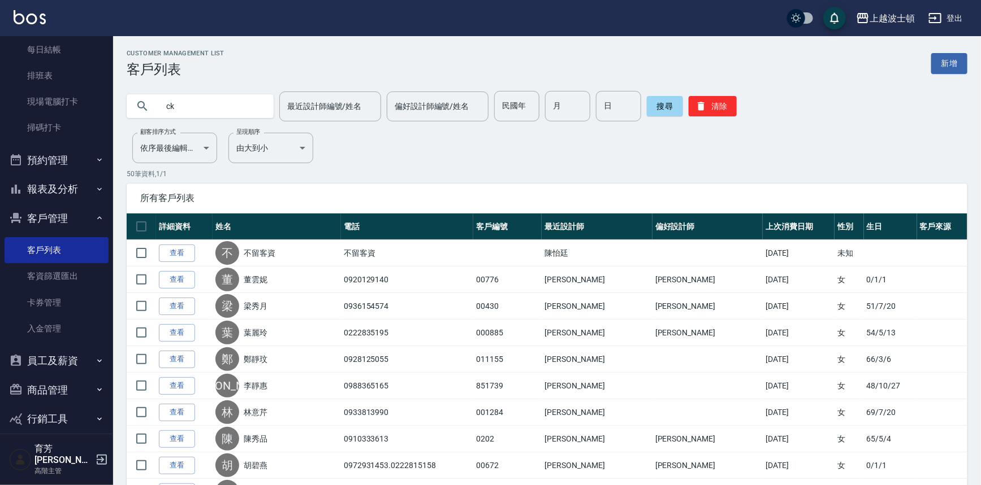
type input "c"
click at [208, 112] on input "text" at bounding box center [211, 106] width 106 height 31
type input "慧"
click at [673, 103] on button "搜尋" at bounding box center [665, 106] width 36 height 20
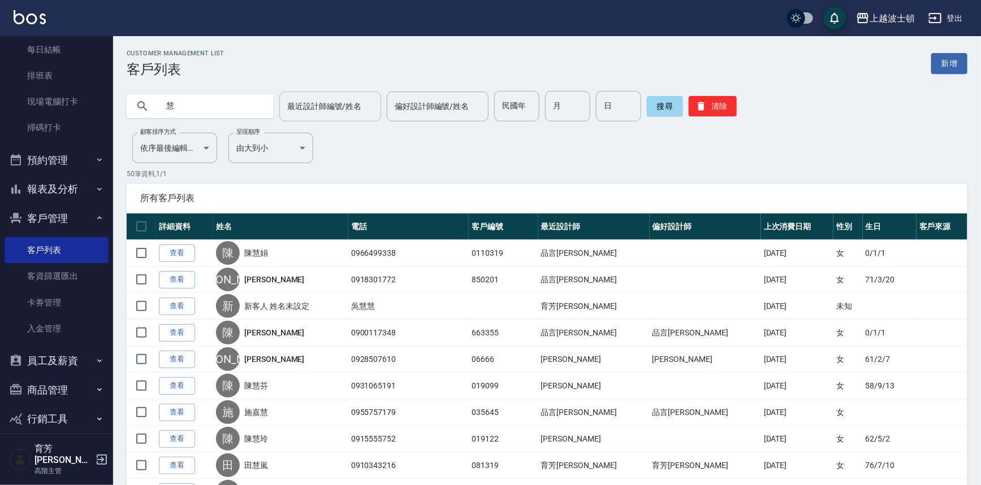
drag, startPoint x: 349, startPoint y: 105, endPoint x: 347, endPoint y: 112, distance: 7.7
click at [349, 105] on input "最近設計師編號/姓名" at bounding box center [330, 107] width 92 height 20
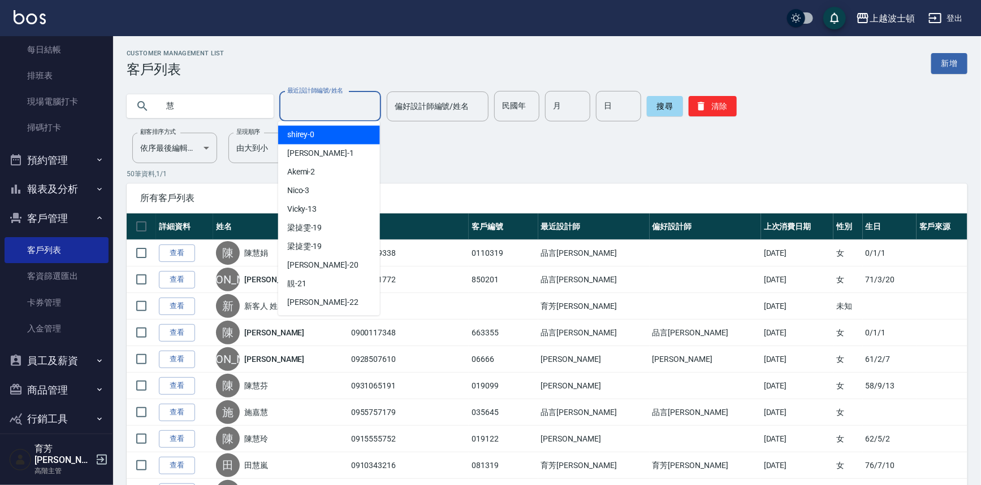
click at [341, 135] on div "[PERSON_NAME] -0" at bounding box center [329, 135] width 102 height 19
type input "shirey-0"
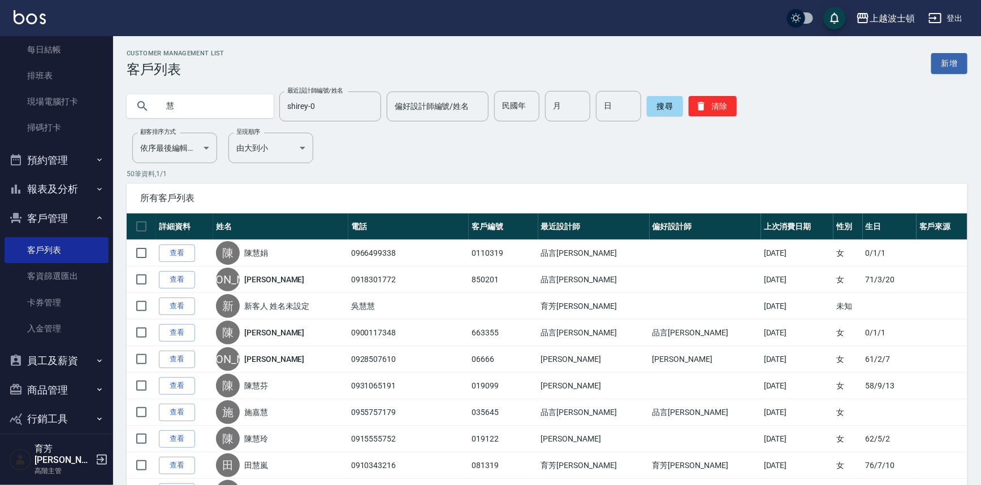
drag, startPoint x: 980, startPoint y: 136, endPoint x: 981, endPoint y: 153, distance: 17.0
click at [206, 110] on input "慧" at bounding box center [211, 106] width 106 height 31
type input "[PERSON_NAME]"
click at [658, 112] on button "搜尋" at bounding box center [665, 106] width 36 height 20
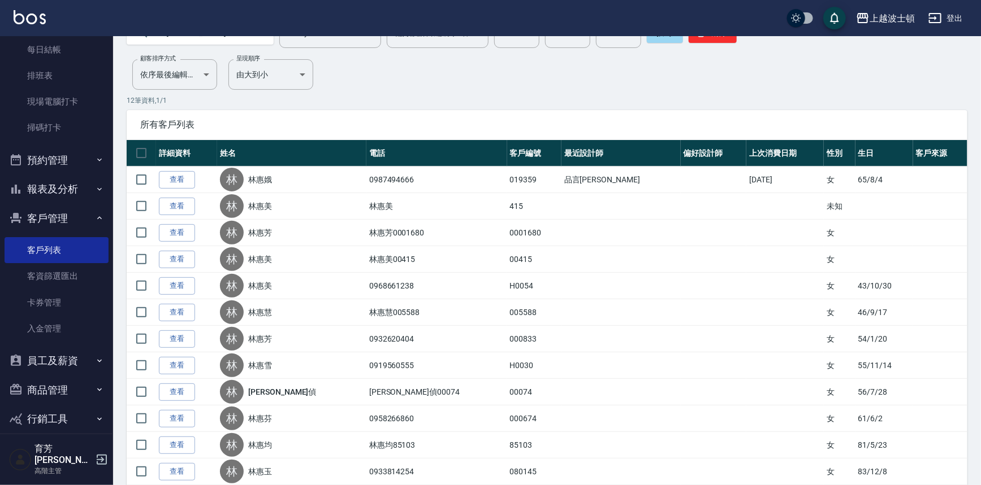
scroll to position [81, 0]
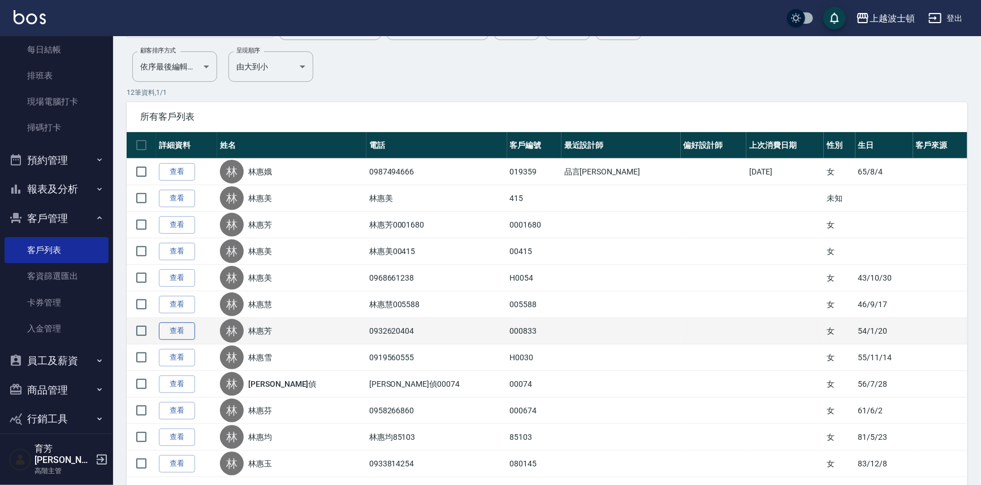
click at [170, 331] on link "查看" at bounding box center [177, 332] width 36 height 18
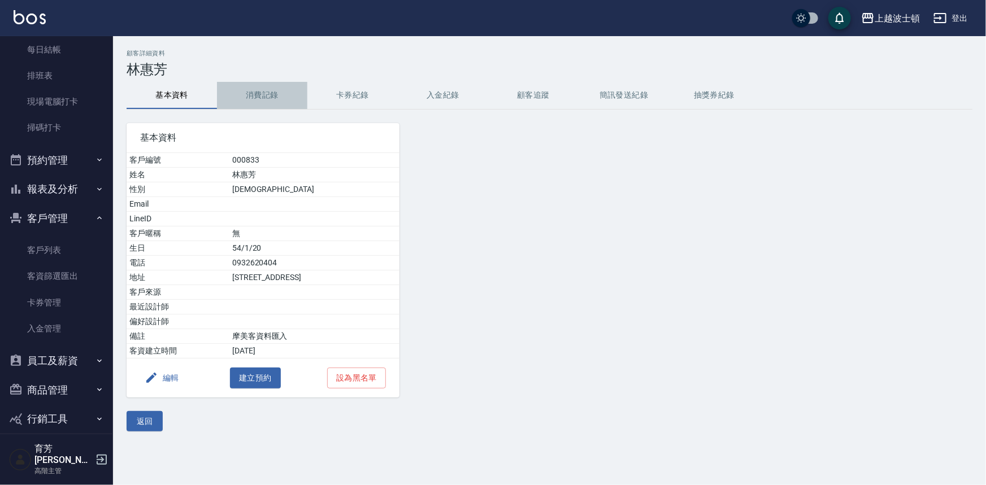
click at [259, 92] on button "消費記錄" at bounding box center [262, 95] width 90 height 27
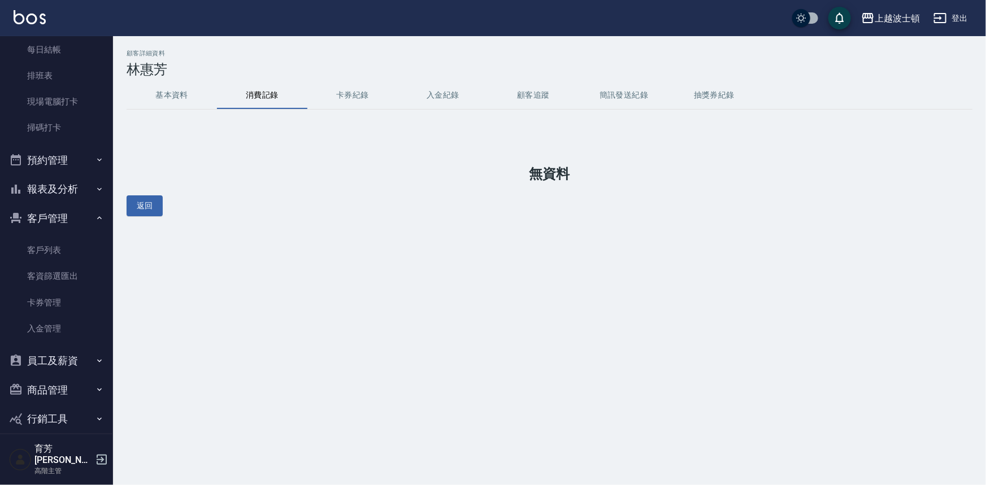
click at [179, 98] on button "基本資料" at bounding box center [172, 95] width 90 height 27
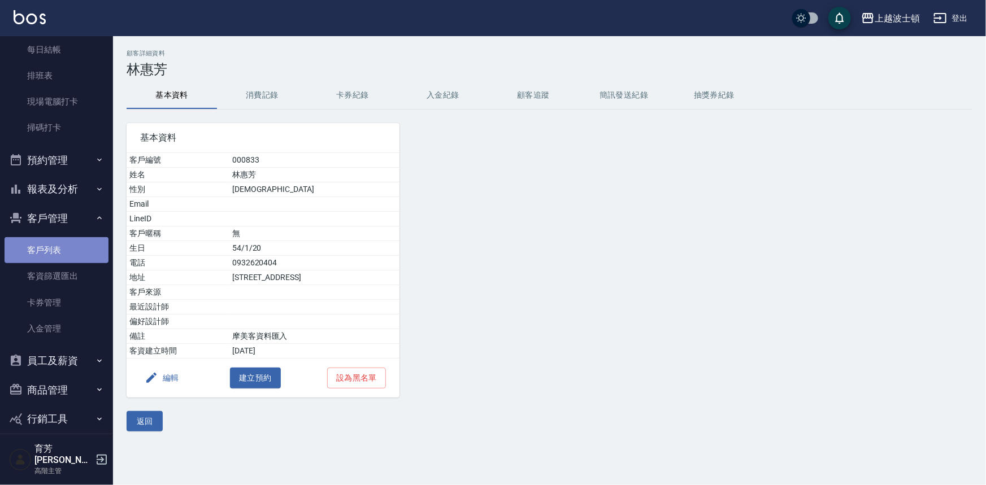
click at [97, 254] on link "客戶列表" at bounding box center [57, 250] width 104 height 26
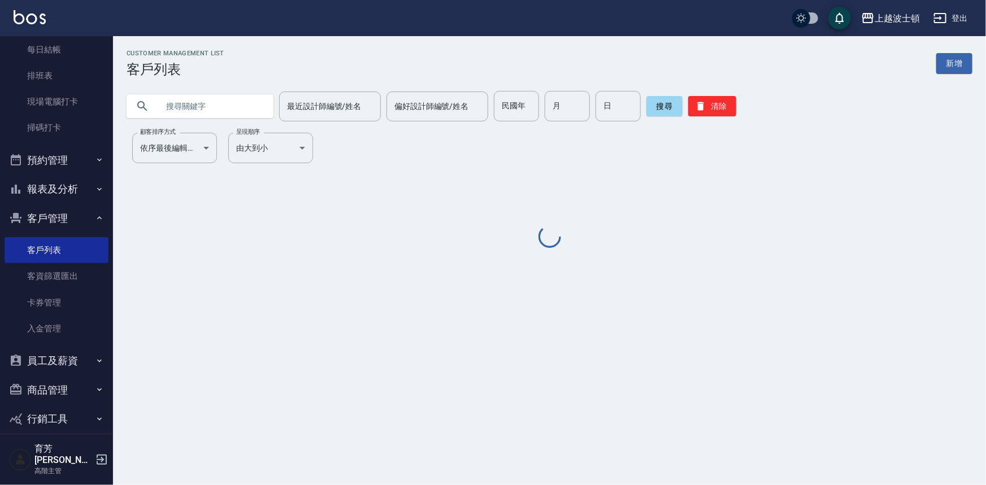
click at [255, 113] on input "text" at bounding box center [211, 106] width 106 height 31
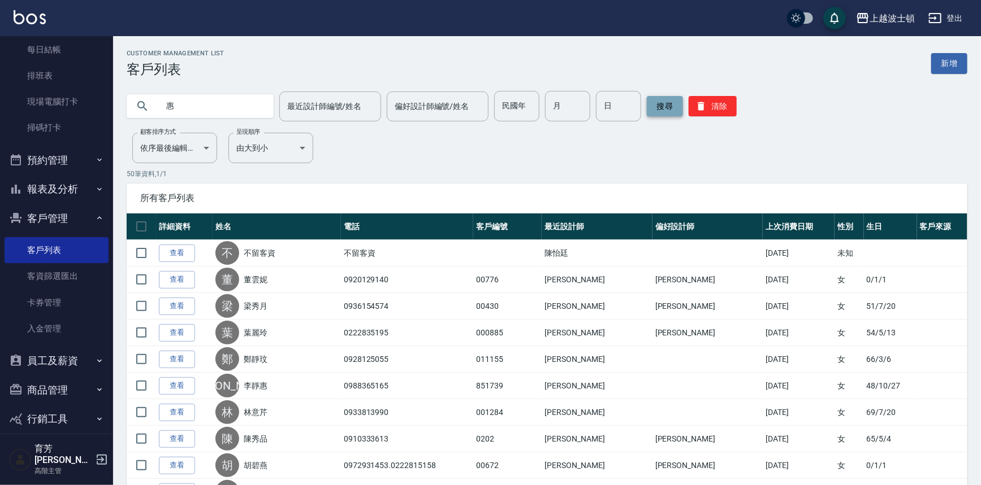
type input "惠"
click at [657, 106] on button "搜尋" at bounding box center [665, 106] width 36 height 20
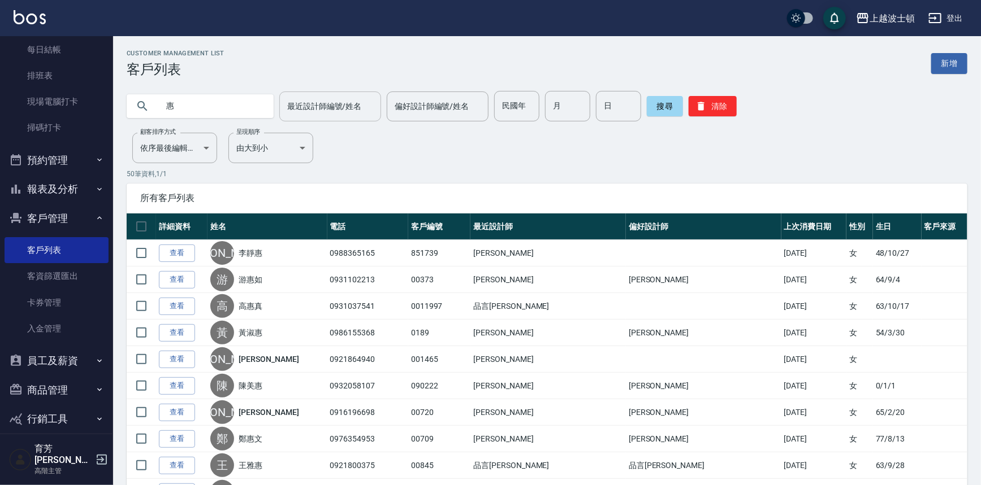
click at [308, 104] on input "最近設計師編號/姓名" at bounding box center [330, 107] width 92 height 20
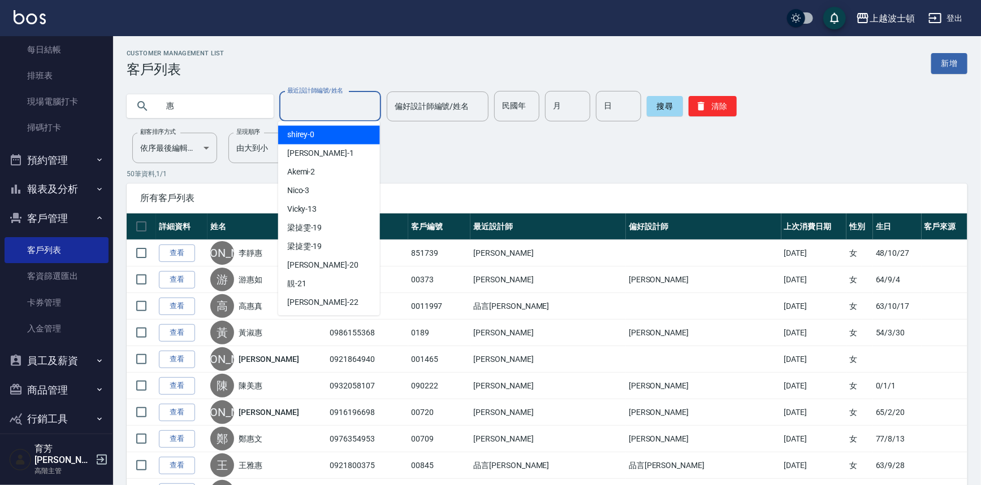
click at [311, 132] on span "[PERSON_NAME] -0" at bounding box center [301, 135] width 28 height 12
type input "shirey-0"
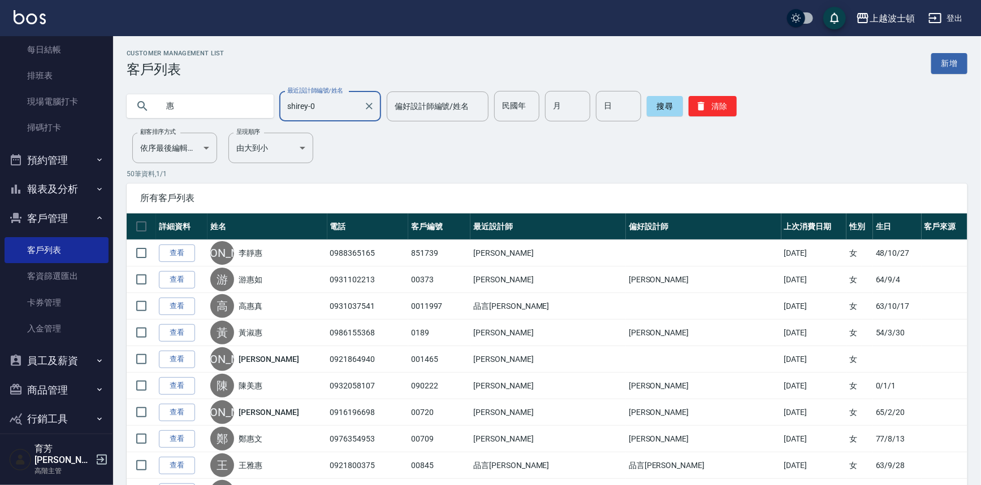
click at [158, 107] on input "惠" at bounding box center [211, 106] width 106 height 31
type input "[PERSON_NAME]"
click at [665, 96] on div "搜尋 清除" at bounding box center [692, 106] width 90 height 31
click at [662, 104] on button "搜尋" at bounding box center [665, 106] width 36 height 20
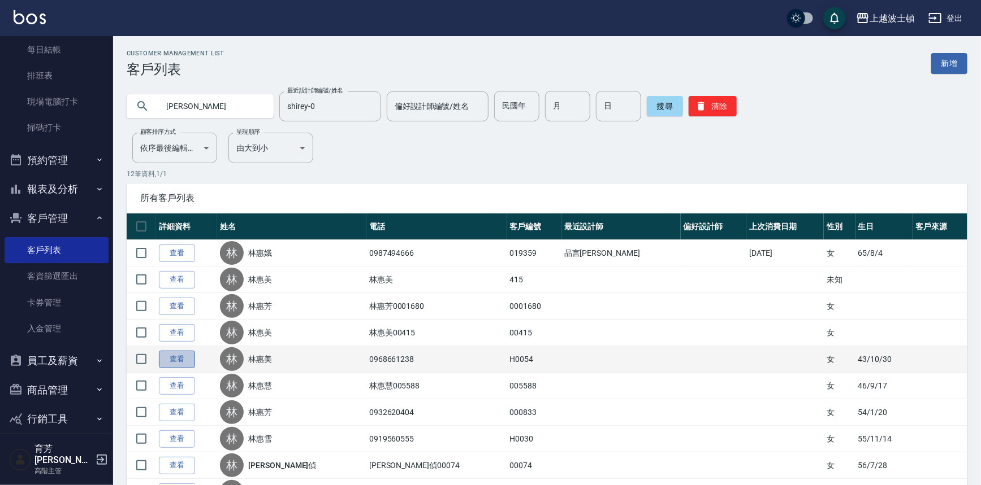
click at [176, 358] on link "查看" at bounding box center [177, 360] width 36 height 18
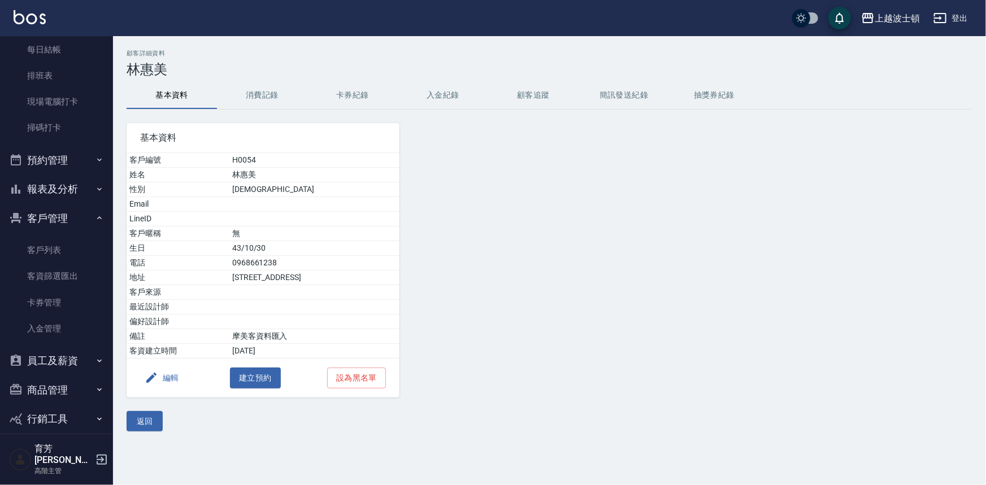
click at [250, 89] on button "消費記錄" at bounding box center [262, 95] width 90 height 27
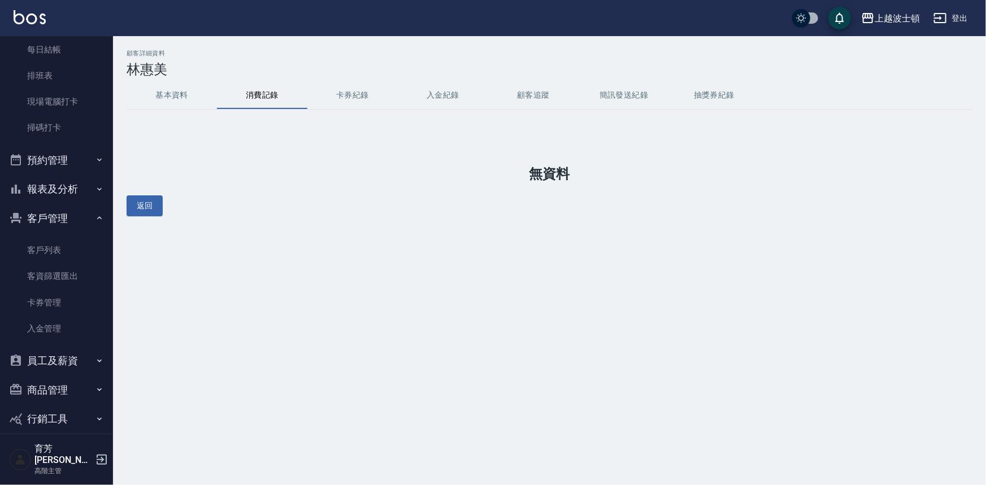
click at [159, 91] on button "基本資料" at bounding box center [172, 95] width 90 height 27
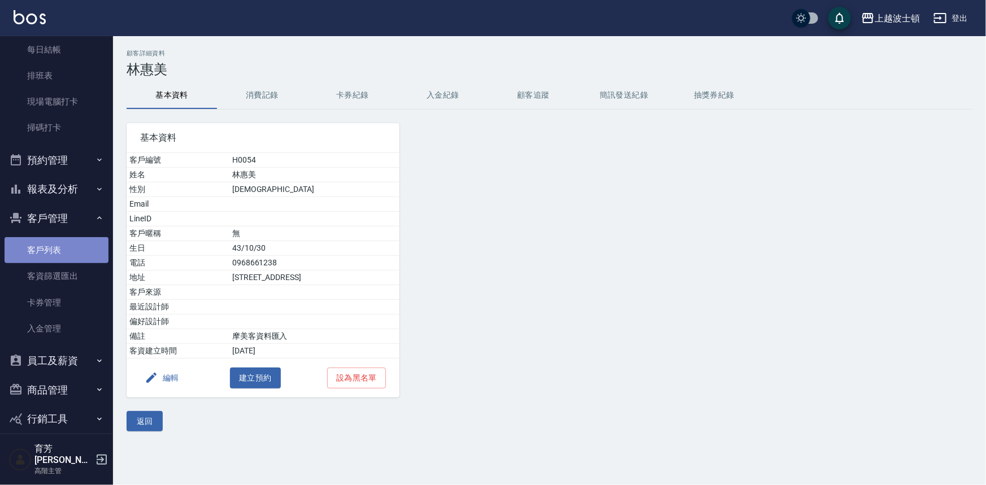
click at [67, 253] on link "客戶列表" at bounding box center [57, 250] width 104 height 26
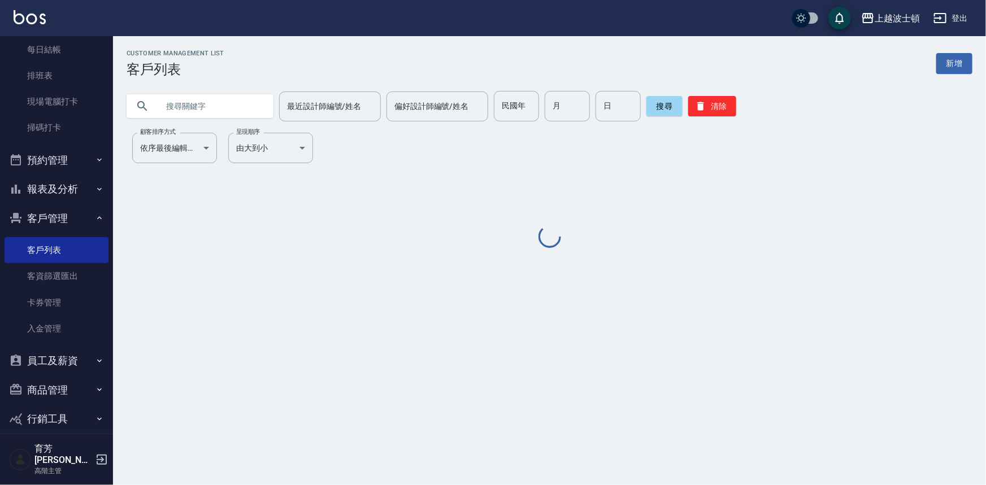
click at [207, 108] on input "text" at bounding box center [211, 106] width 106 height 31
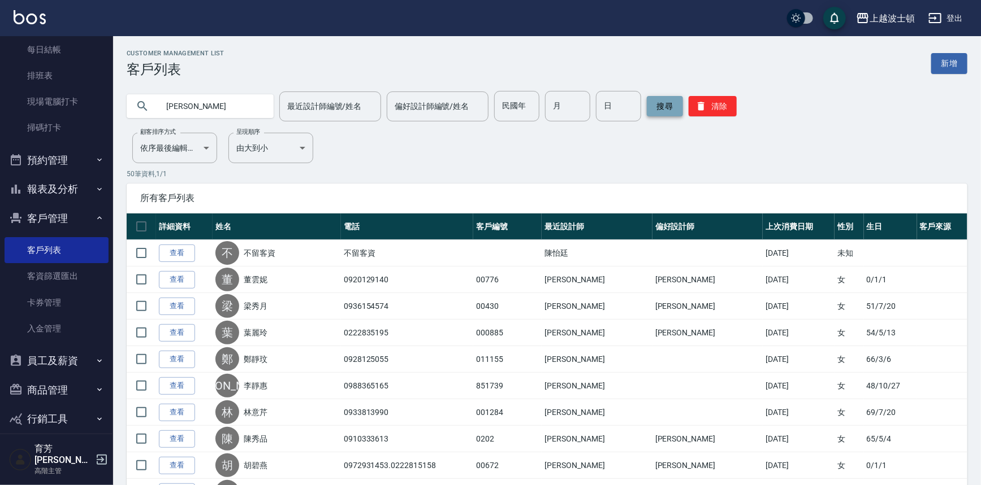
type input "[PERSON_NAME]"
click at [668, 107] on button "搜尋" at bounding box center [665, 106] width 36 height 20
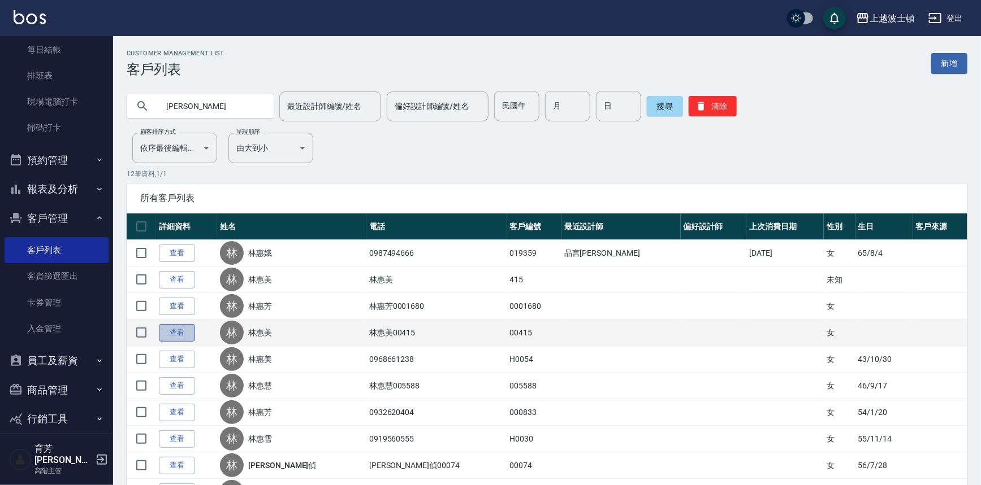
click at [182, 331] on link "查看" at bounding box center [177, 333] width 36 height 18
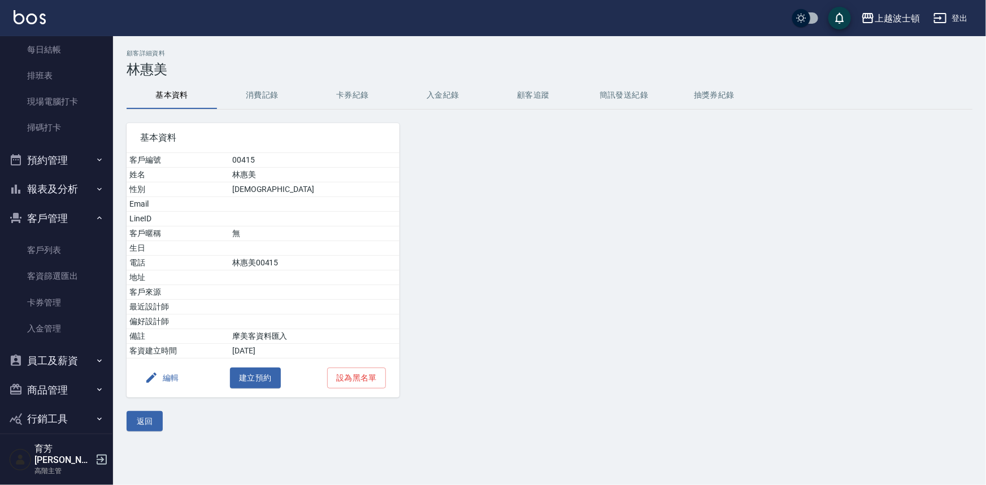
click at [263, 86] on button "消費記錄" at bounding box center [262, 95] width 90 height 27
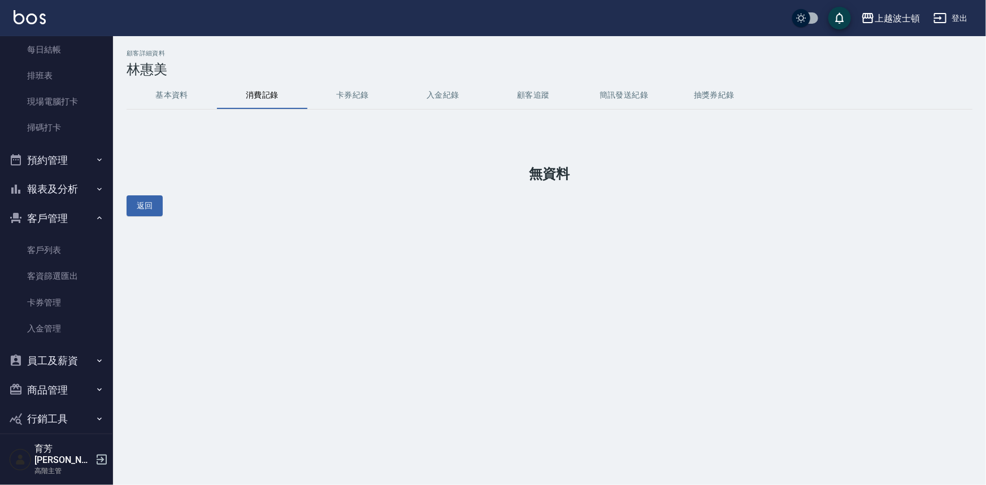
click at [175, 84] on button "基本資料" at bounding box center [172, 95] width 90 height 27
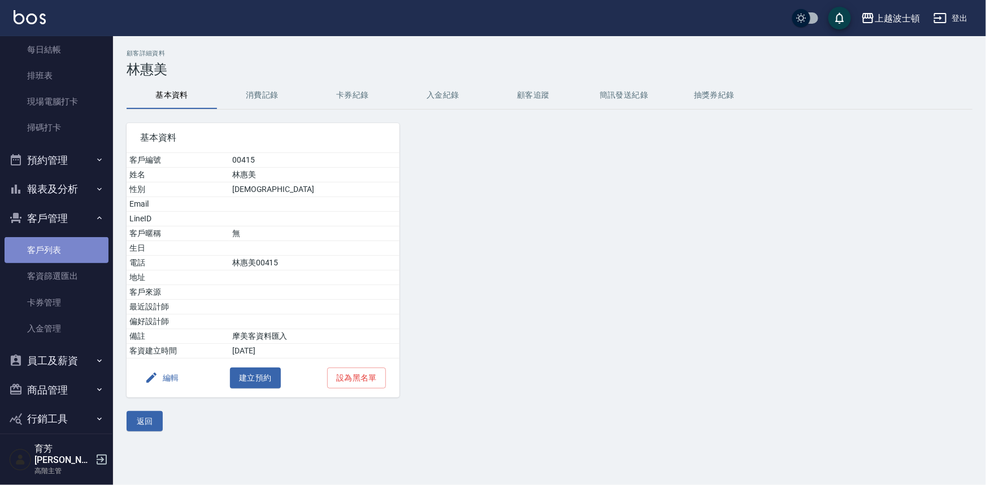
click at [79, 244] on link "客戶列表" at bounding box center [57, 250] width 104 height 26
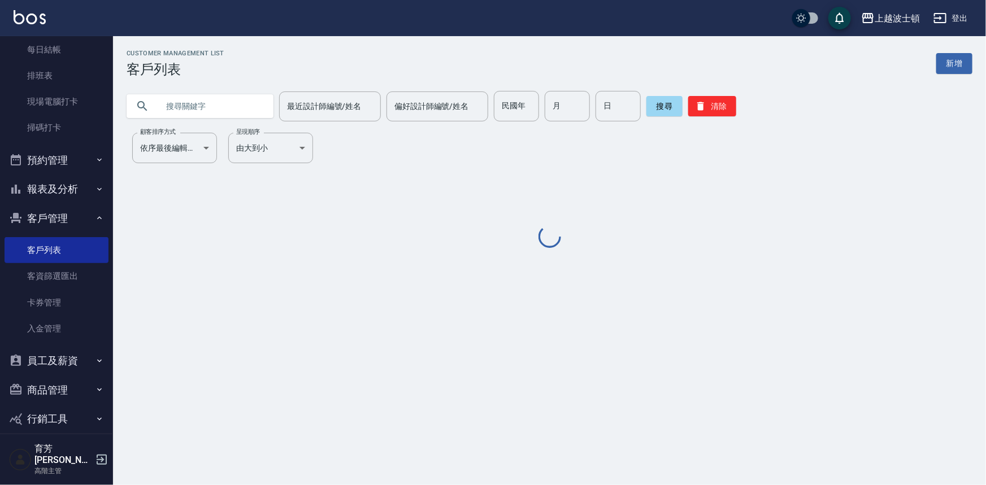
click at [238, 106] on input "text" at bounding box center [211, 106] width 106 height 31
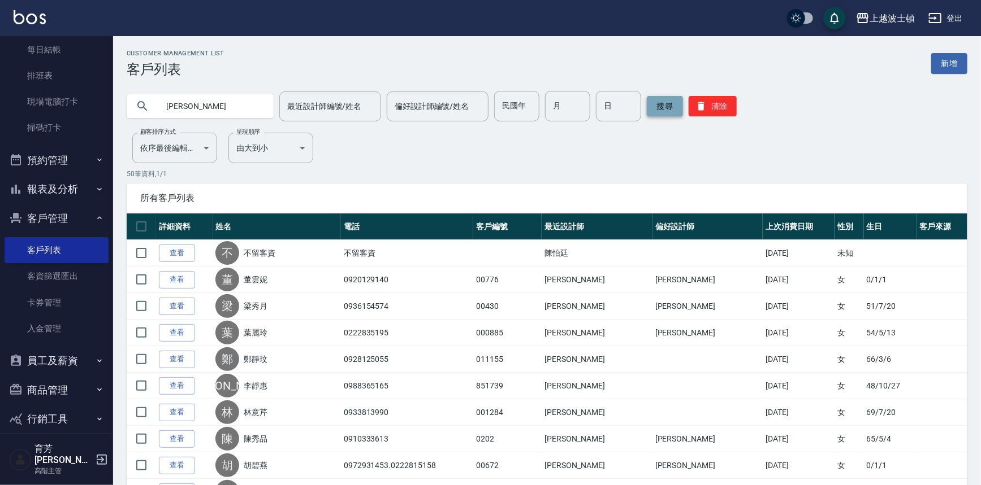
type input "[PERSON_NAME]"
click at [656, 99] on button "搜尋" at bounding box center [665, 106] width 36 height 20
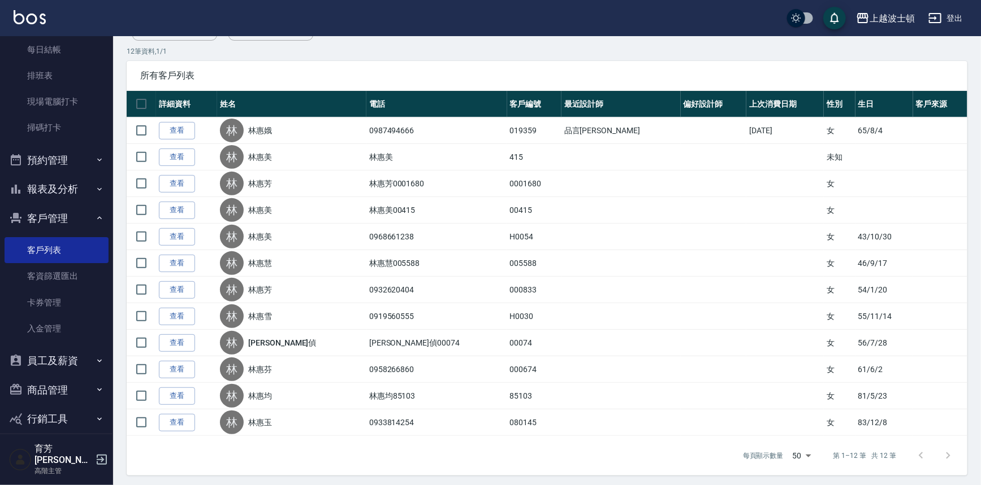
scroll to position [124, 0]
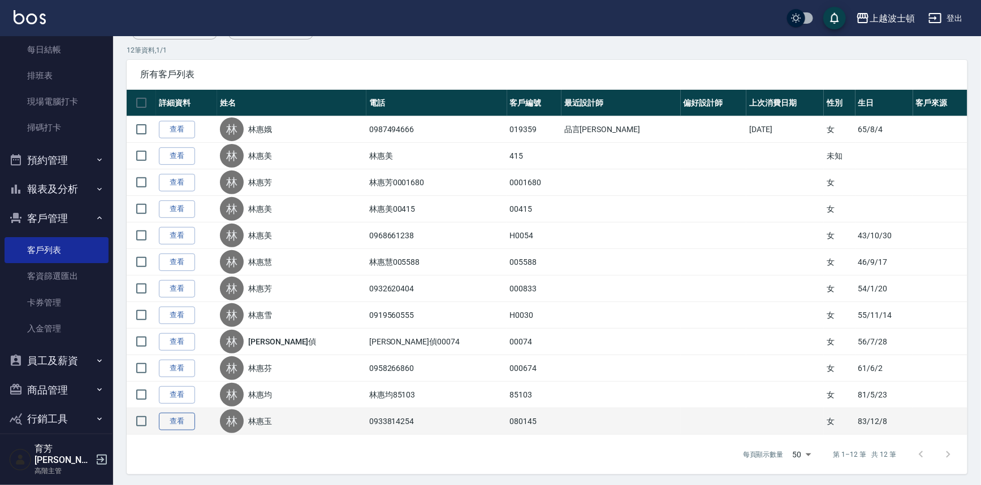
click at [190, 418] on link "查看" at bounding box center [177, 422] width 36 height 18
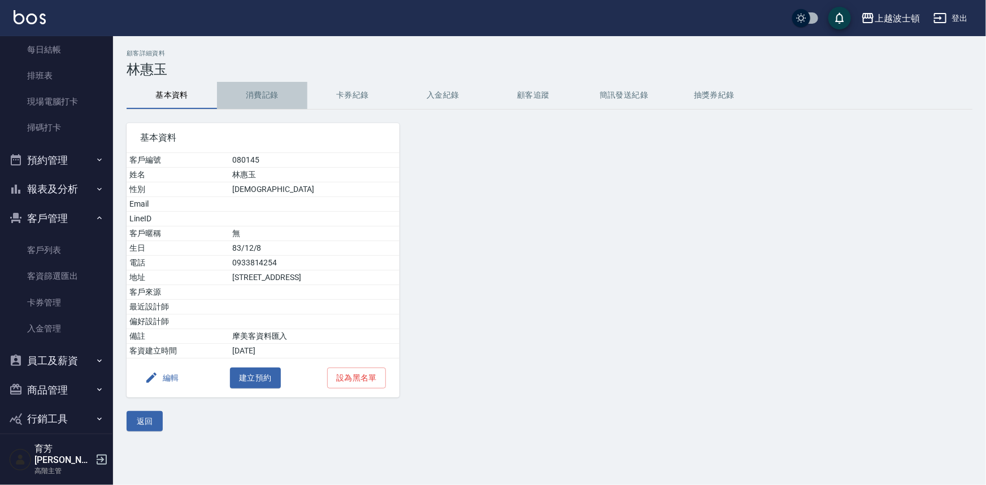
click at [275, 82] on button "消費記錄" at bounding box center [262, 95] width 90 height 27
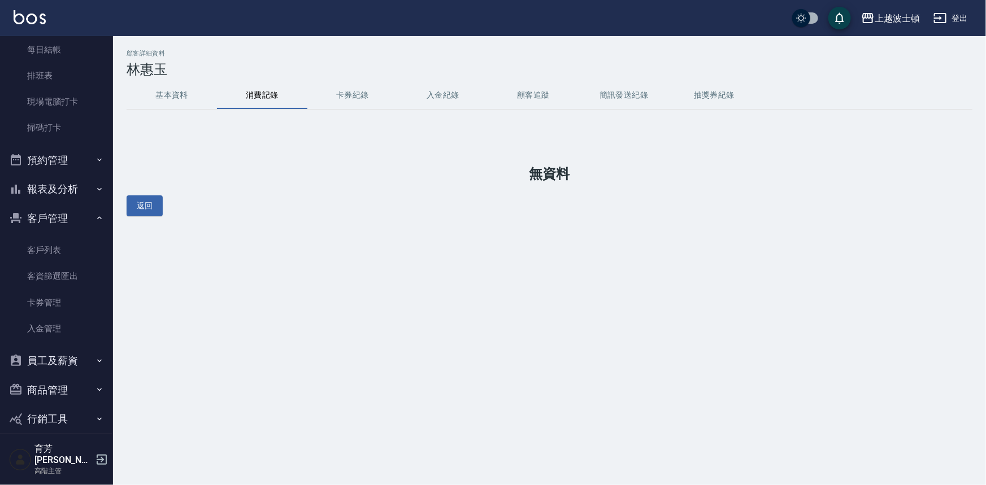
click at [158, 101] on button "基本資料" at bounding box center [172, 95] width 90 height 27
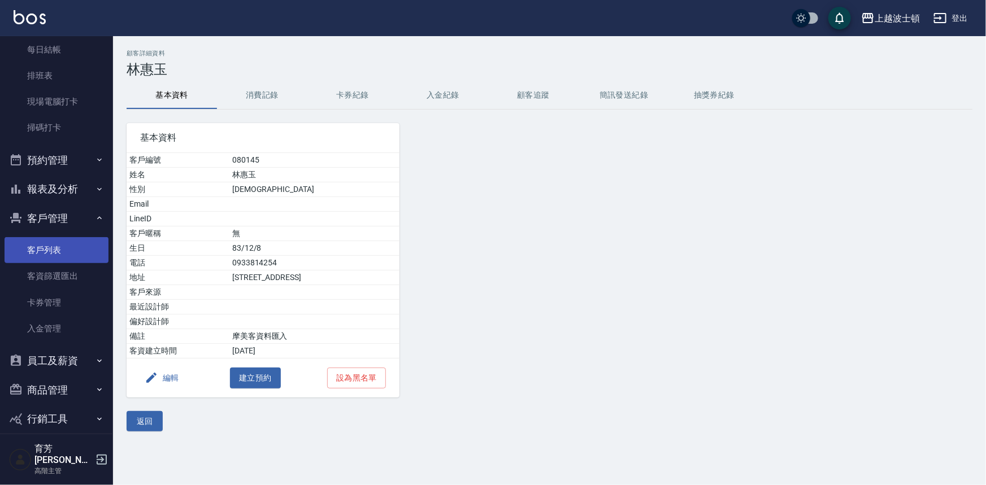
click at [73, 243] on link "客戶列表" at bounding box center [57, 250] width 104 height 26
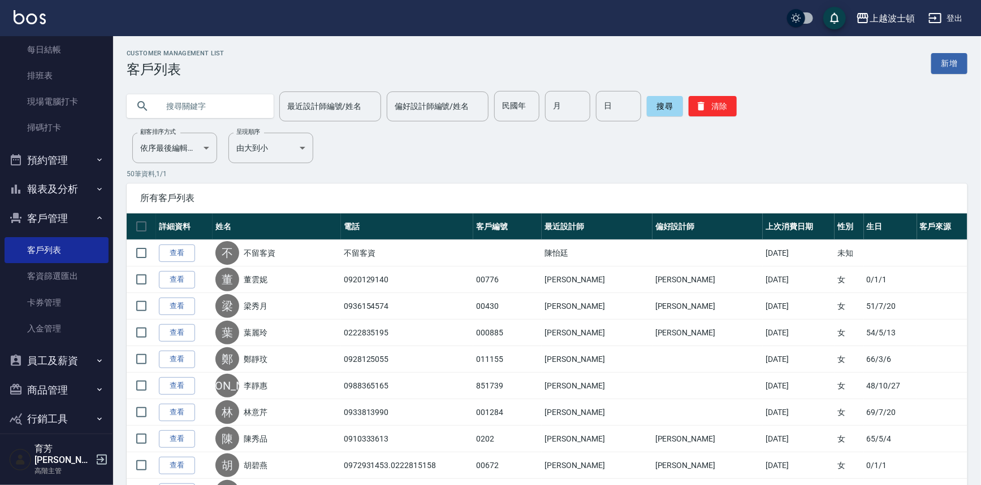
click at [220, 101] on input "text" at bounding box center [211, 106] width 106 height 31
type input "[PERSON_NAME]"
click at [668, 102] on button "搜尋" at bounding box center [665, 106] width 36 height 20
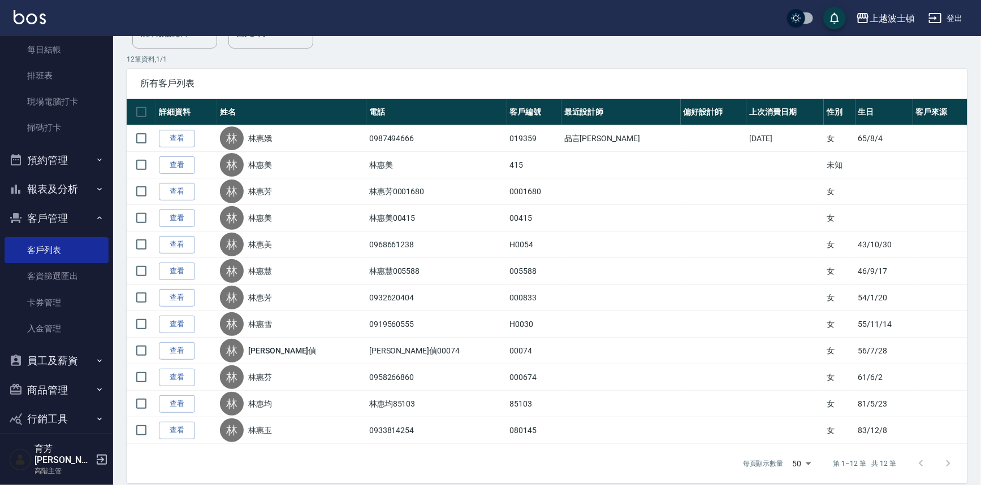
scroll to position [116, 0]
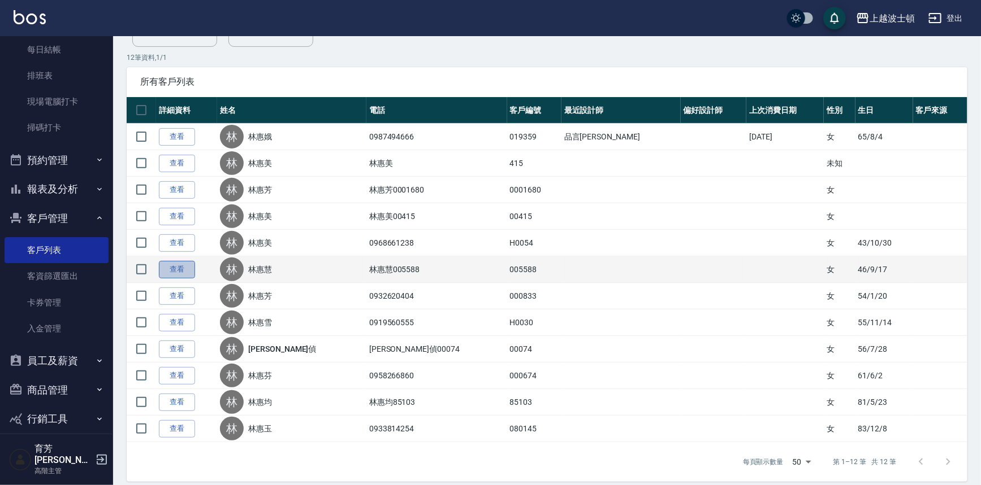
click at [177, 270] on link "查看" at bounding box center [177, 270] width 36 height 18
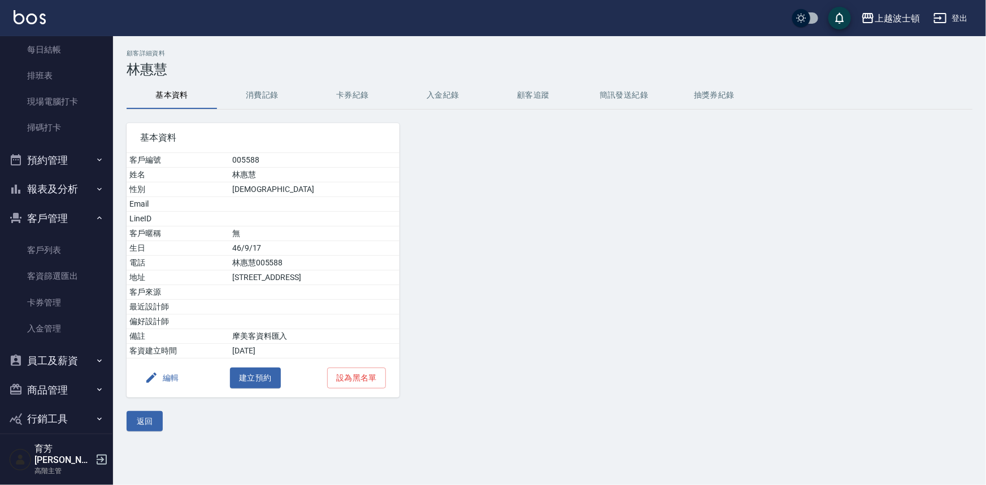
click at [247, 90] on button "消費記錄" at bounding box center [262, 95] width 90 height 27
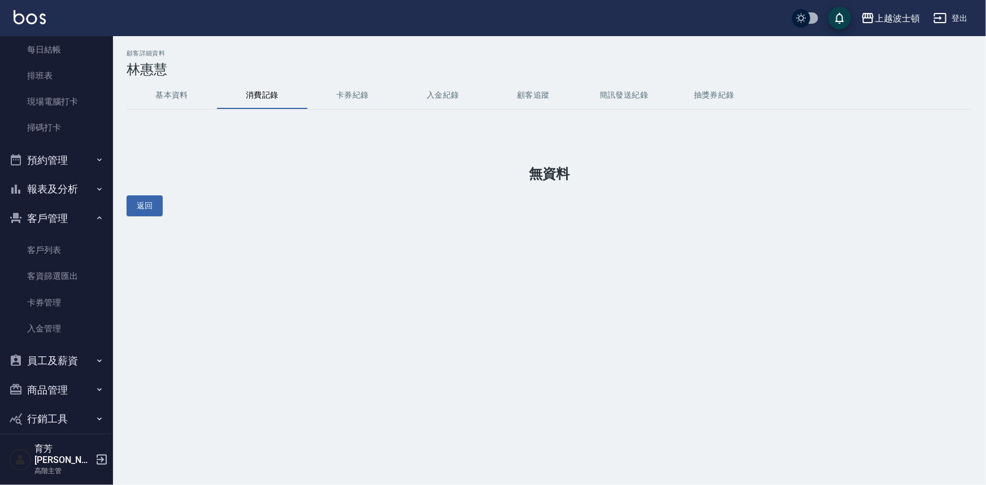
click at [188, 92] on button "基本資料" at bounding box center [172, 95] width 90 height 27
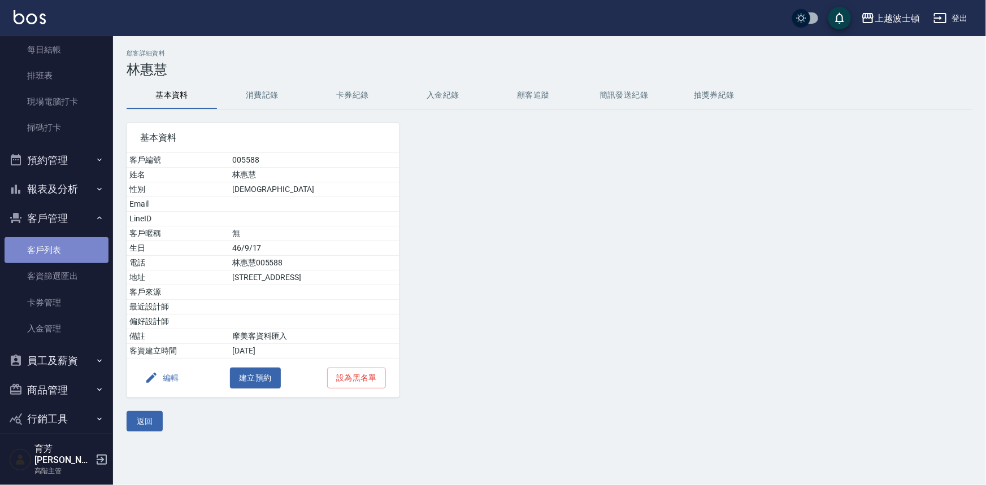
click at [67, 246] on link "客戶列表" at bounding box center [57, 250] width 104 height 26
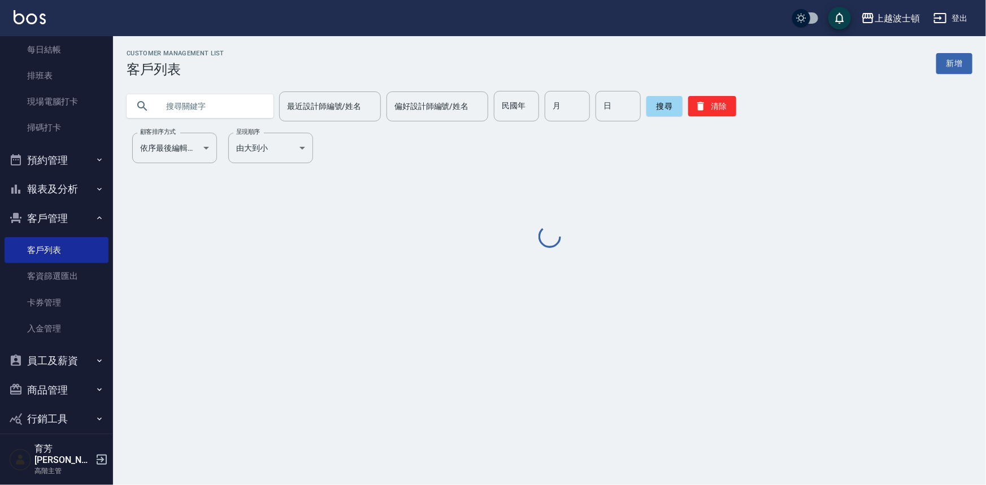
click at [203, 101] on input "text" at bounding box center [211, 106] width 106 height 31
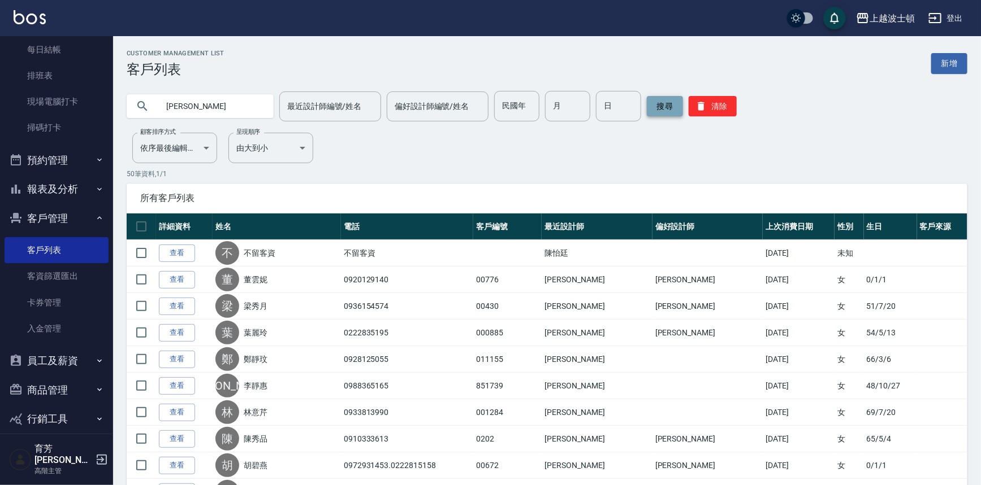
type input "[PERSON_NAME]"
click at [657, 110] on button "搜尋" at bounding box center [665, 106] width 36 height 20
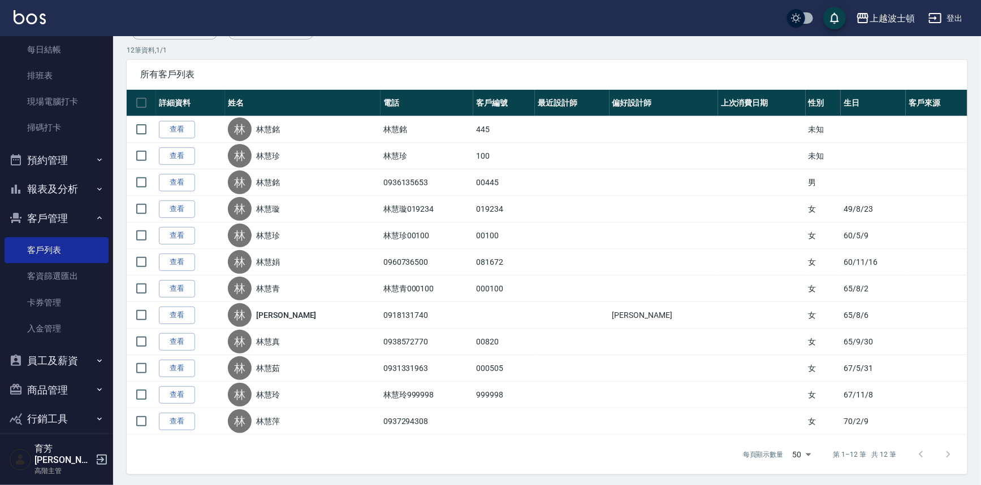
scroll to position [125, 0]
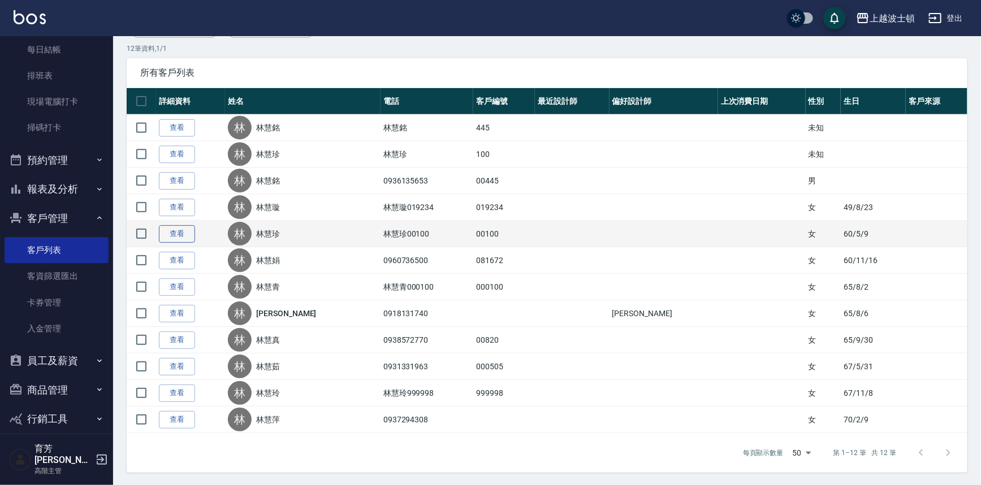
click at [177, 232] on link "查看" at bounding box center [177, 234] width 36 height 18
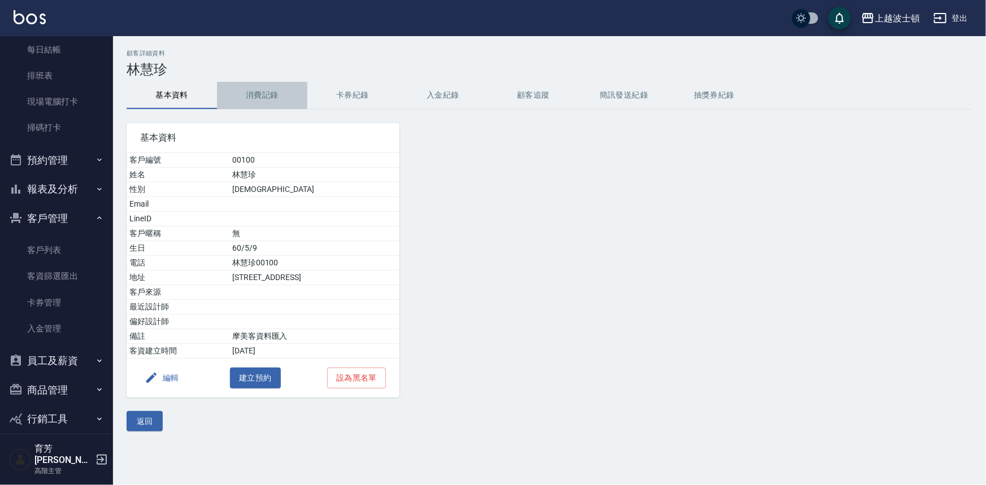
click at [253, 98] on button "消費記錄" at bounding box center [262, 95] width 90 height 27
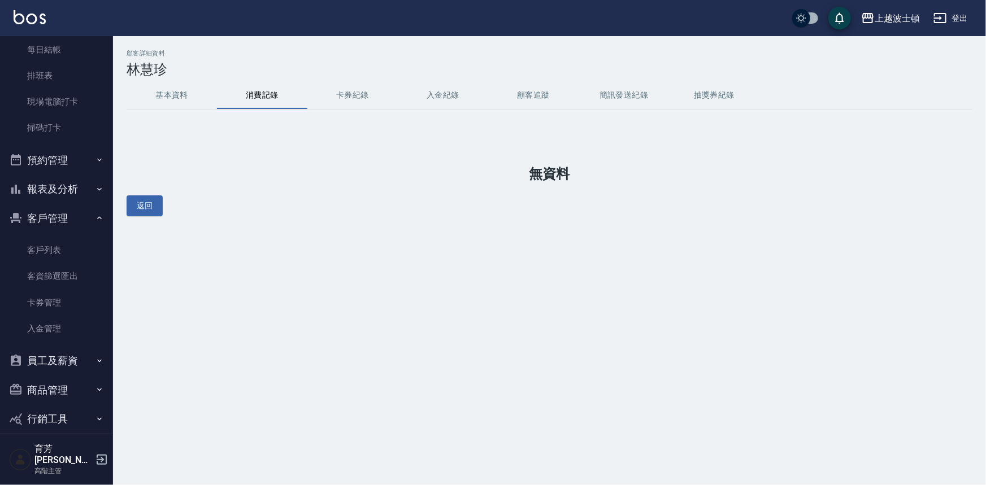
click at [179, 98] on button "基本資料" at bounding box center [172, 95] width 90 height 27
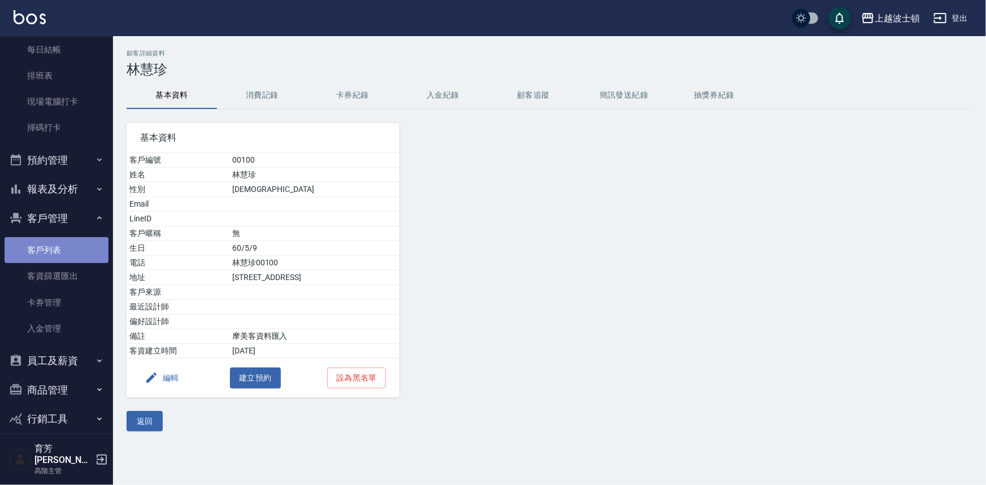
click at [57, 242] on link "客戶列表" at bounding box center [57, 250] width 104 height 26
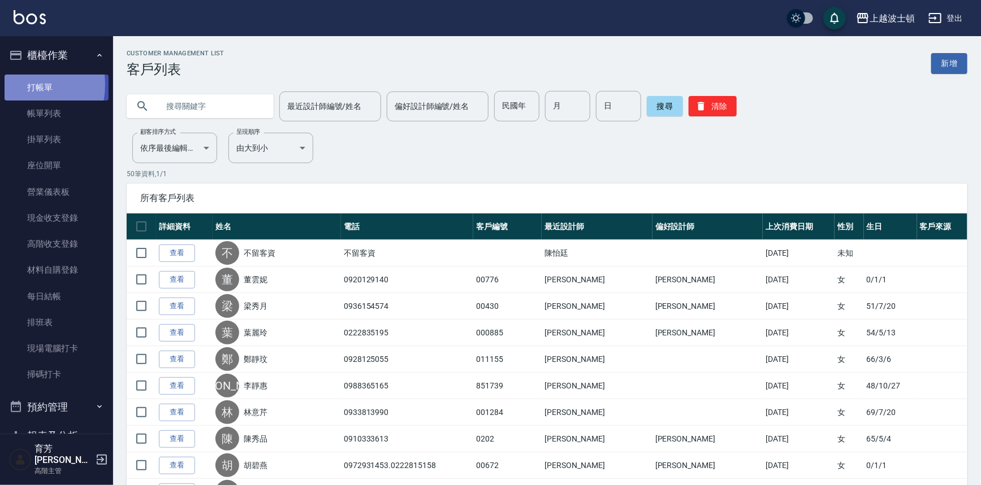
click at [16, 85] on link "打帳單" at bounding box center [57, 88] width 104 height 26
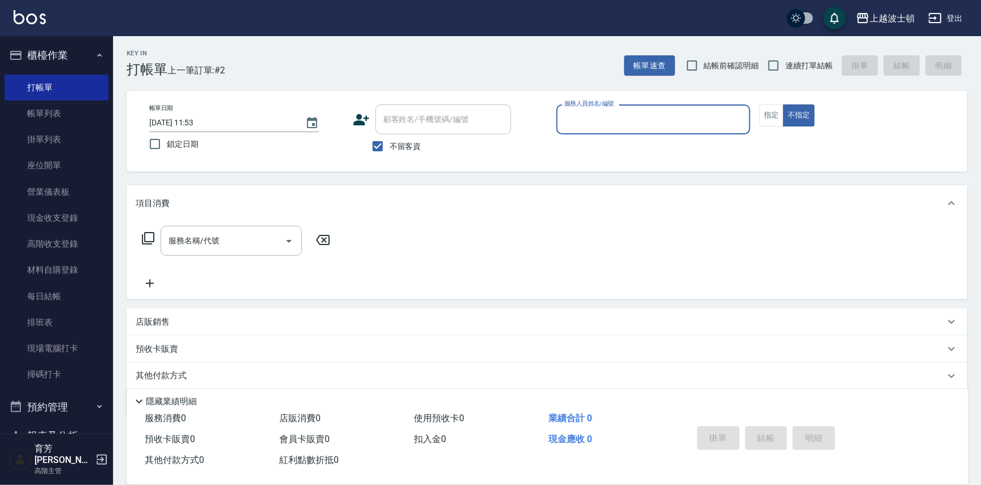
click at [391, 133] on div "顧客姓名/手機號碼/編號" at bounding box center [443, 120] width 136 height 30
click at [394, 141] on span "不留客資" at bounding box center [405, 147] width 32 height 12
click at [389, 140] on input "不留客資" at bounding box center [378, 147] width 24 height 24
checkbox input "false"
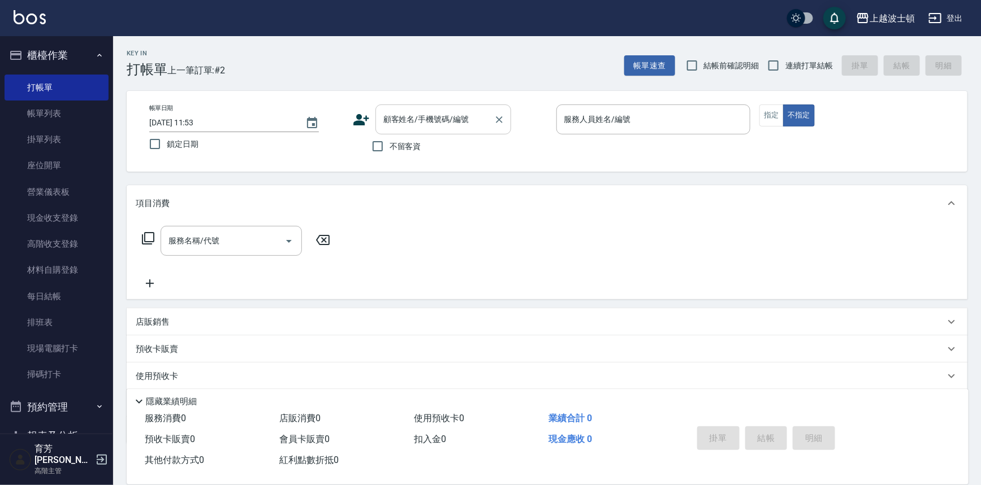
click at [409, 127] on input "顧客姓名/手機號碼/編號" at bounding box center [434, 120] width 109 height 20
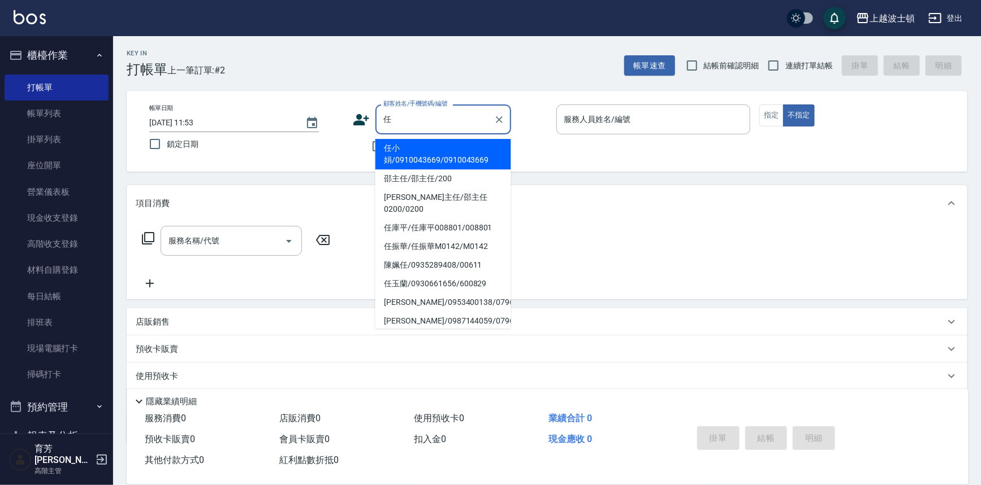
click at [414, 145] on li "任小娟/0910043669/0910043669" at bounding box center [443, 154] width 136 height 31
type input "任小娟/0910043669/0910043669"
type input "思思-35"
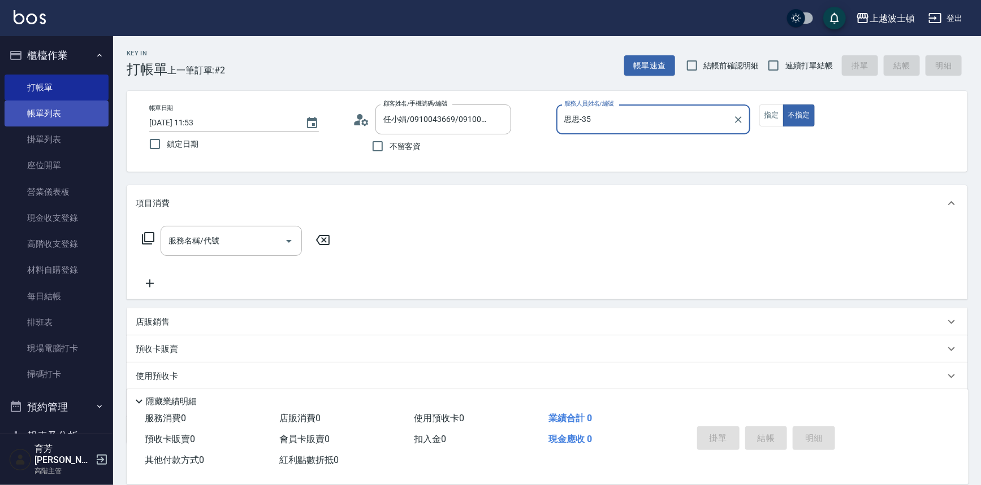
drag, startPoint x: 33, startPoint y: 116, endPoint x: 37, endPoint y: 106, distance: 11.1
click at [33, 116] on link "帳單列表" at bounding box center [57, 114] width 104 height 26
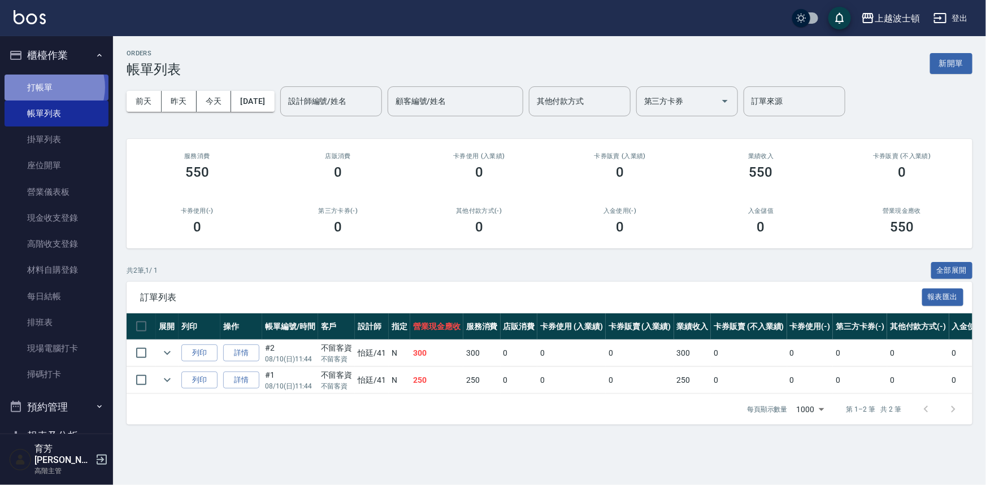
click at [49, 87] on link "打帳單" at bounding box center [57, 88] width 104 height 26
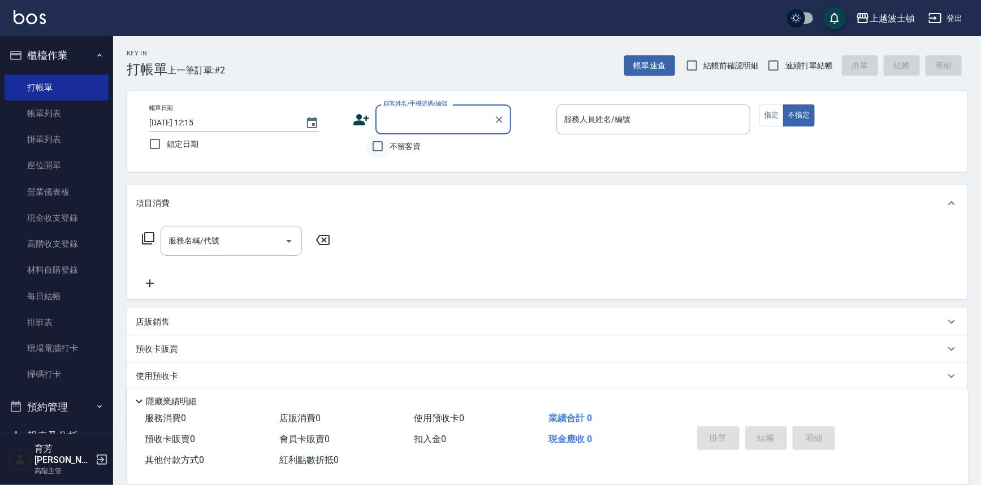
click at [378, 150] on input "不留客資" at bounding box center [378, 147] width 24 height 24
checkbox input "true"
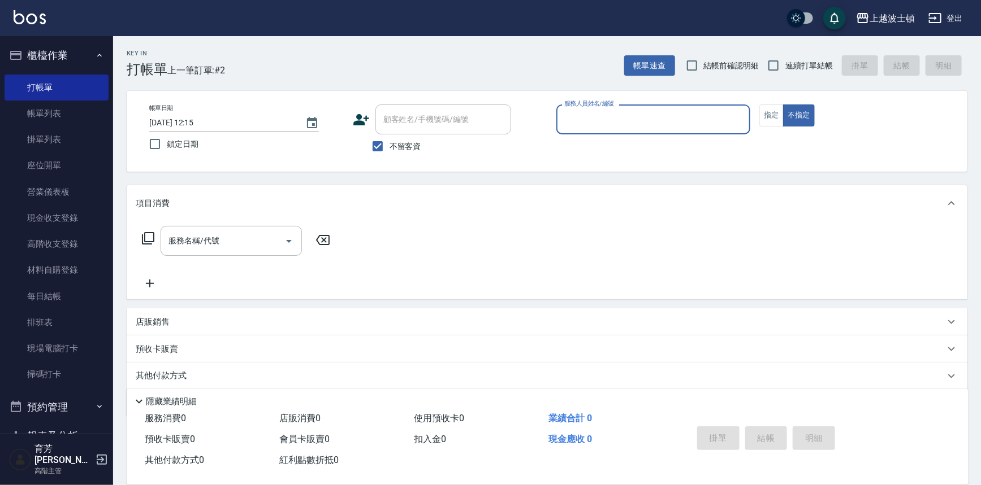
click at [582, 124] on input "服務人員姓名/編號" at bounding box center [653, 120] width 184 height 20
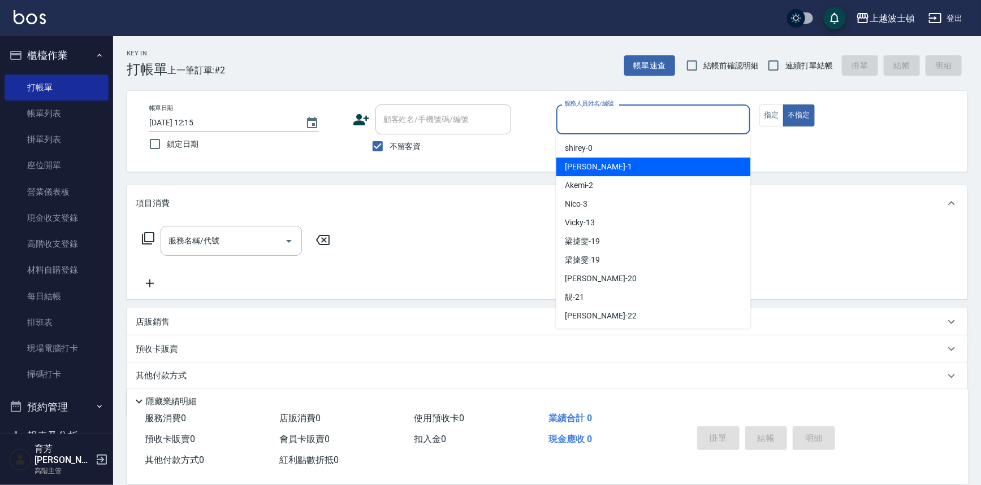
click at [593, 163] on div "麥可 -1" at bounding box center [653, 167] width 194 height 19
type input "麥可-1"
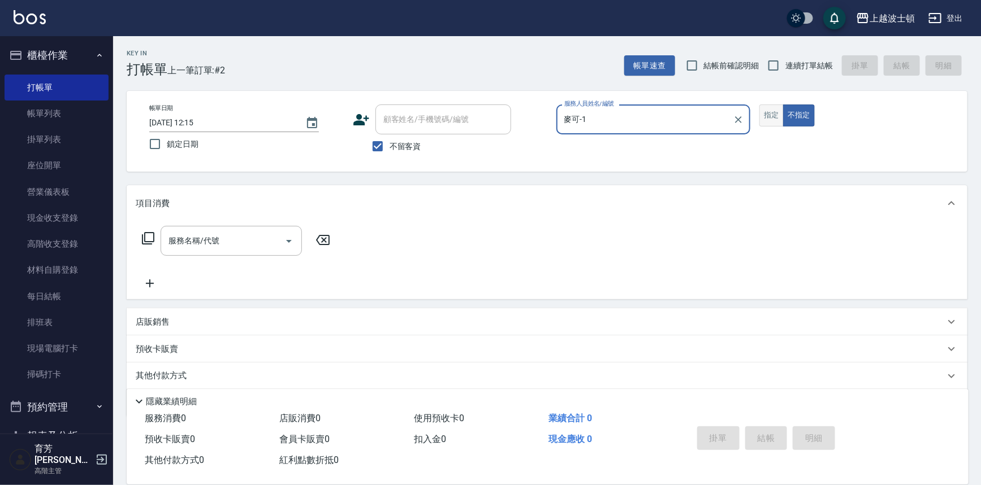
click at [766, 116] on button "指定" at bounding box center [771, 116] width 24 height 22
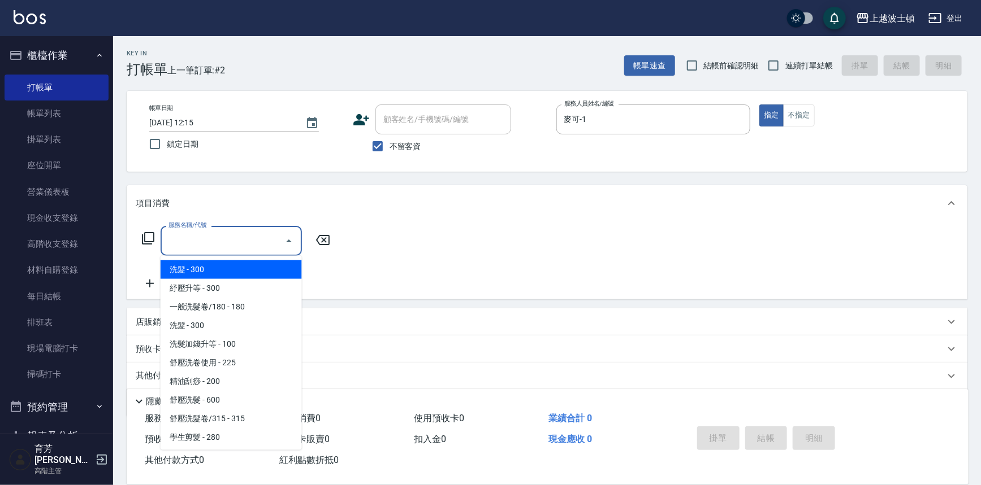
click at [170, 242] on input "服務名稱/代號" at bounding box center [223, 241] width 114 height 20
click at [183, 274] on span "洗髮 - 300" at bounding box center [230, 270] width 141 height 19
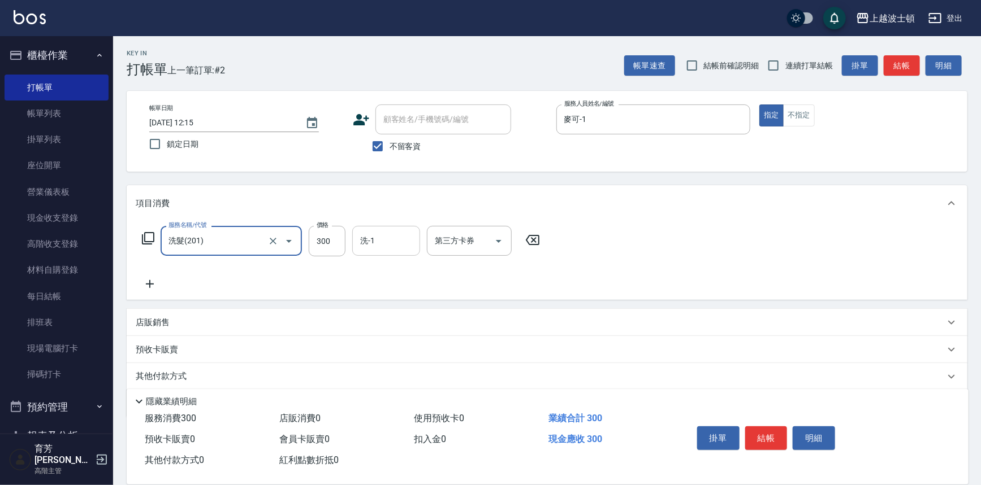
click at [401, 242] on input "洗-1" at bounding box center [386, 241] width 58 height 20
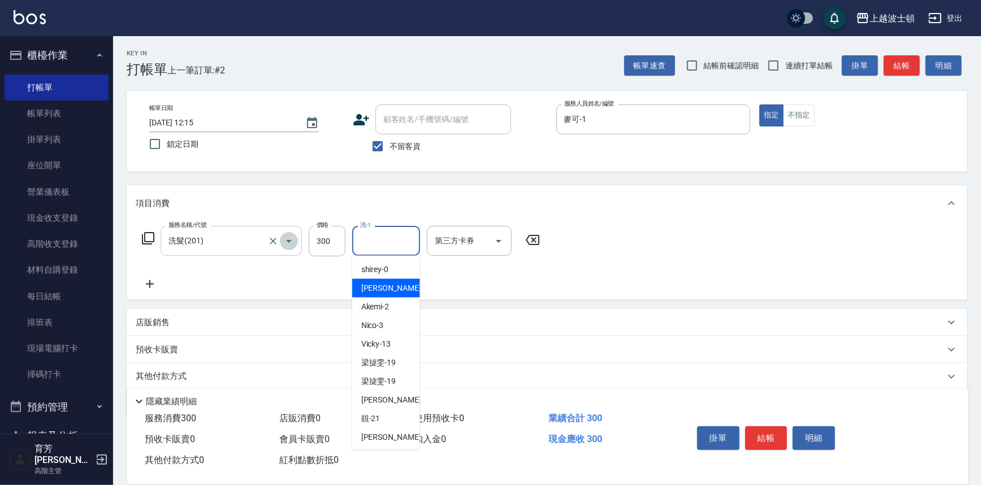
click at [289, 242] on icon "Open" at bounding box center [289, 242] width 14 height 14
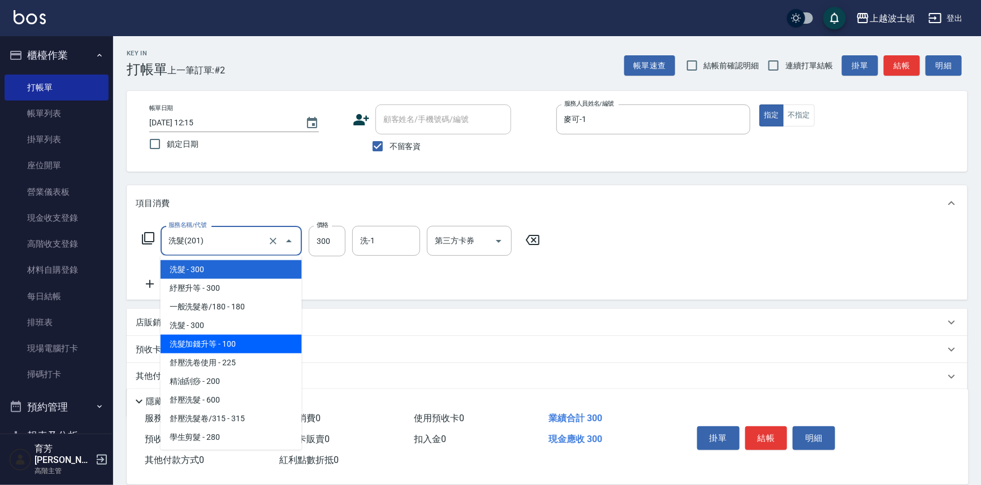
drag, startPoint x: 266, startPoint y: 350, endPoint x: 238, endPoint y: 422, distance: 76.4
click at [244, 405] on ul "洗髮 - 300 紓壓升等 - 300 一般洗髮卷/180 - 180 洗髮 - 300 洗髮加錢升等 - 100 舒壓洗卷使用 - 225 精油刮痧 - 2…" at bounding box center [230, 353] width 141 height 194
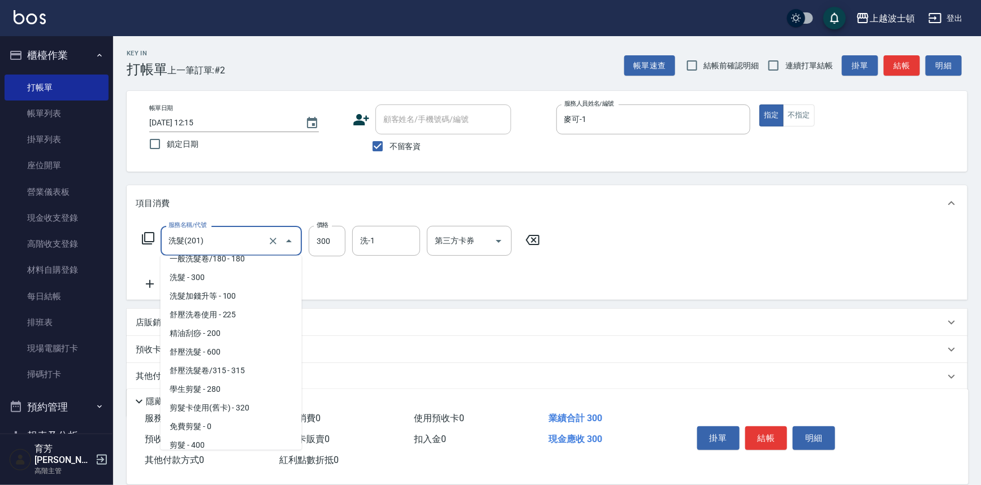
scroll to position [54, 0]
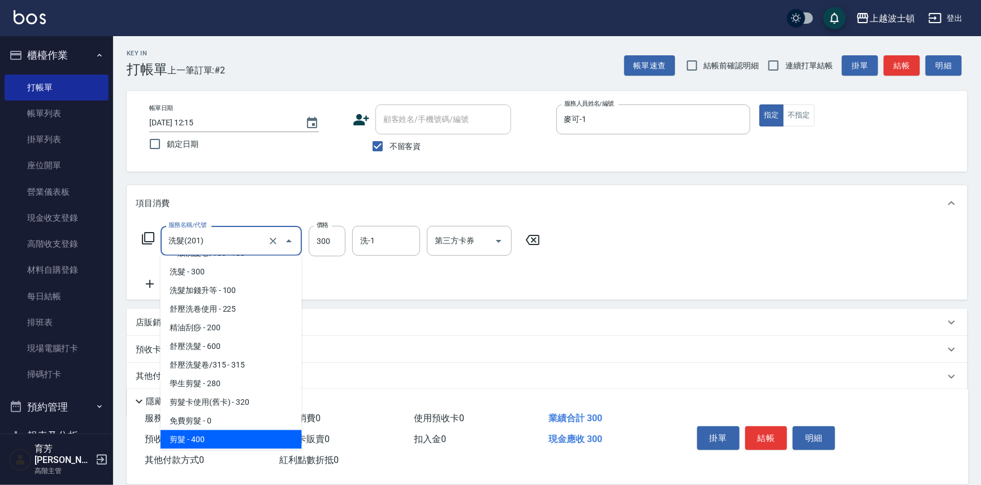
click at [259, 439] on span "剪髮 - 400" at bounding box center [230, 440] width 141 height 19
type input "剪髮(305)"
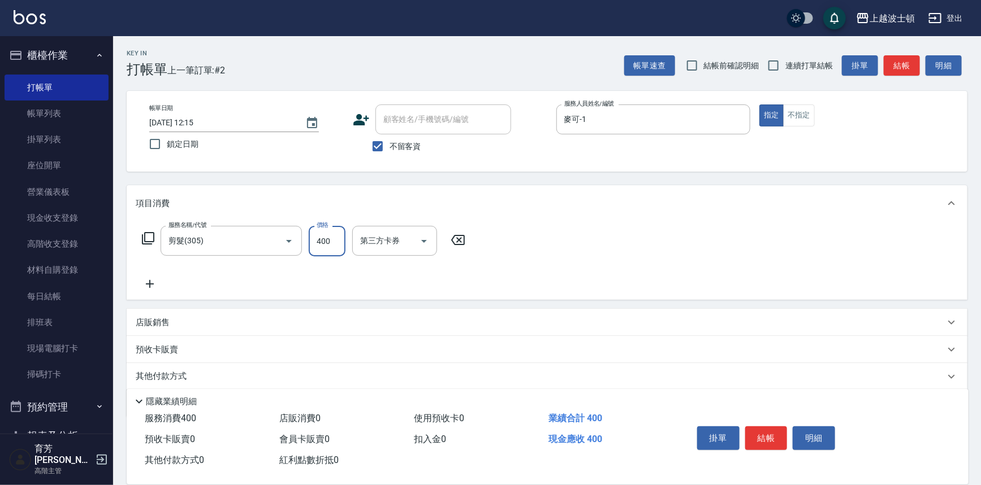
click at [330, 240] on input "400" at bounding box center [327, 241] width 37 height 31
type input "350"
click at [764, 443] on button "結帳" at bounding box center [766, 439] width 42 height 24
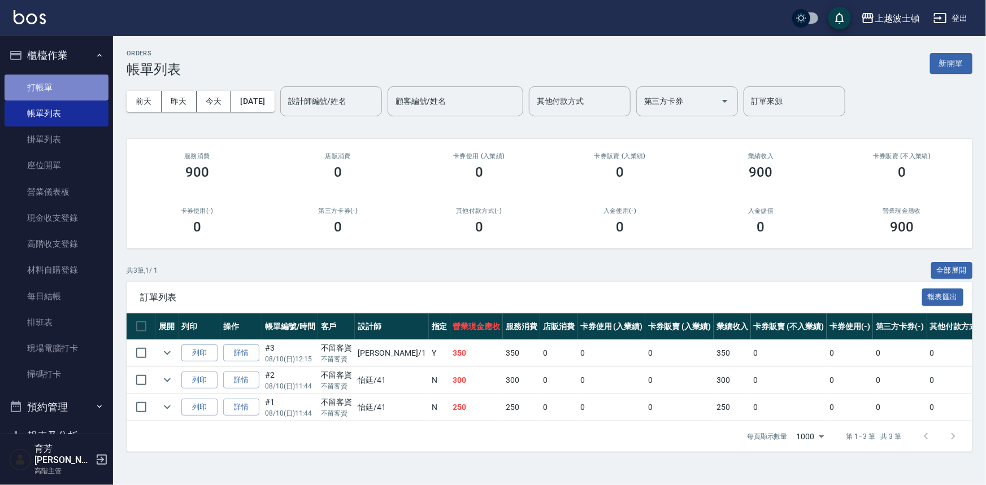
click at [61, 84] on link "打帳單" at bounding box center [57, 88] width 104 height 26
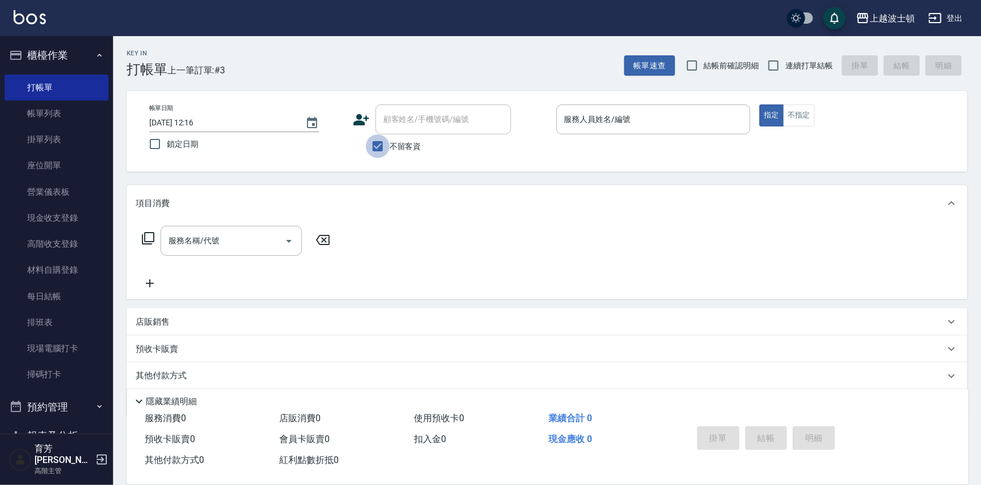
drag, startPoint x: 379, startPoint y: 146, endPoint x: 391, endPoint y: 117, distance: 31.7
click at [379, 145] on input "不留客資" at bounding box center [378, 147] width 24 height 24
checkbox input "false"
click at [392, 115] on input "顧客姓名/手機號碼/編號" at bounding box center [434, 120] width 109 height 20
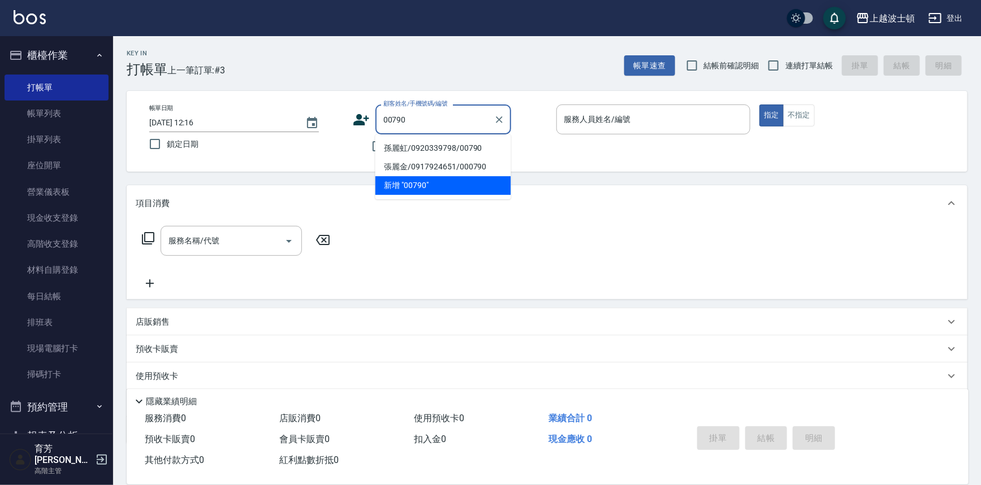
click at [420, 113] on input "00790" at bounding box center [434, 120] width 109 height 20
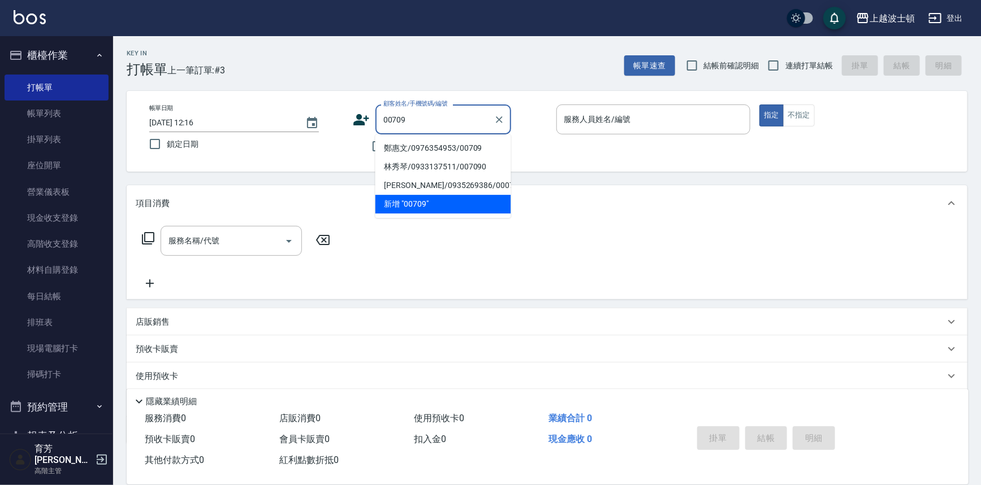
click at [412, 149] on li "鄭惠文/0976354953/00709" at bounding box center [443, 148] width 136 height 19
type input "鄭惠文/0976354953/00709"
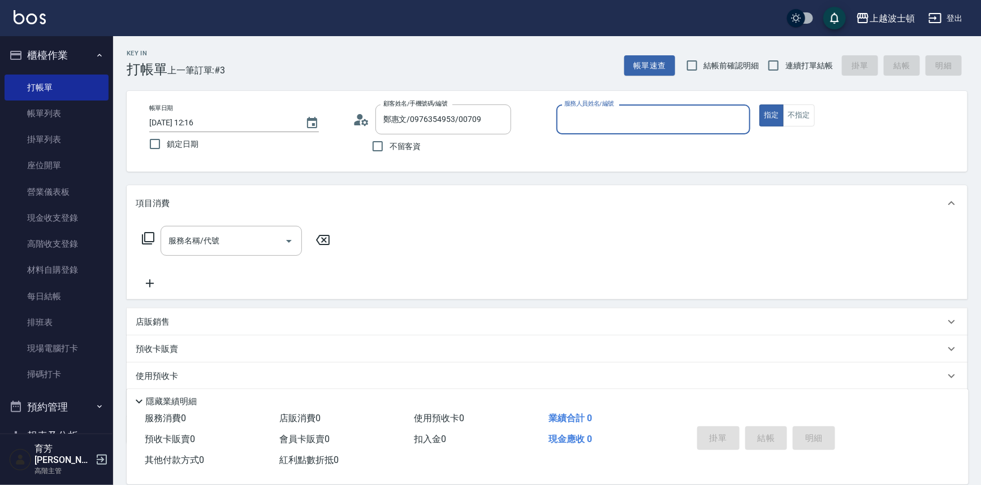
type input "麥可-1"
click at [227, 242] on input "服務名稱/代號" at bounding box center [223, 241] width 114 height 20
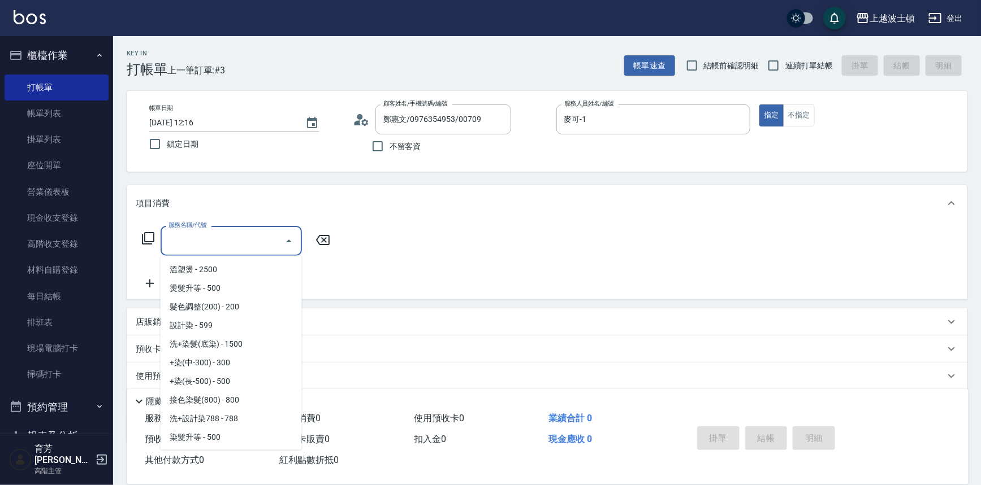
scroll to position [455, 0]
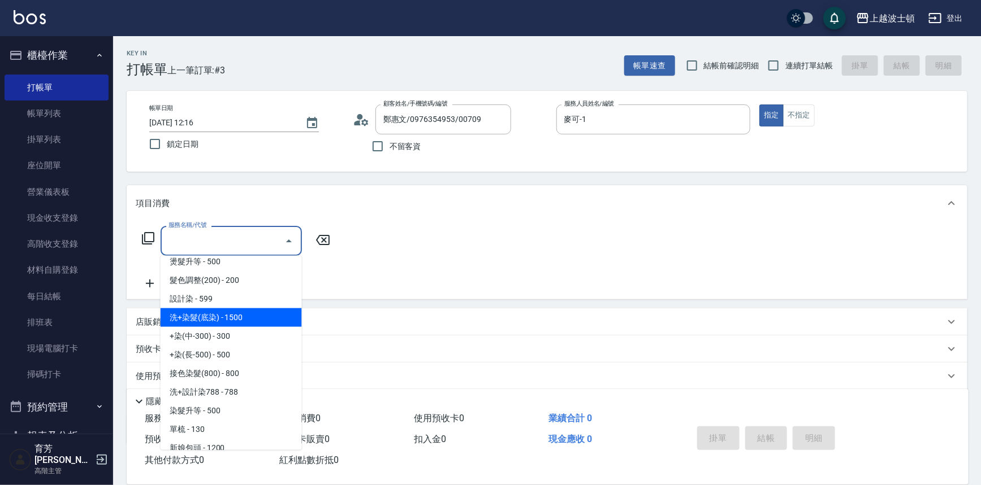
click at [249, 322] on span "洗+染髮(底染) - 1500" at bounding box center [230, 318] width 141 height 19
type input "洗+染髮(底染)(503)"
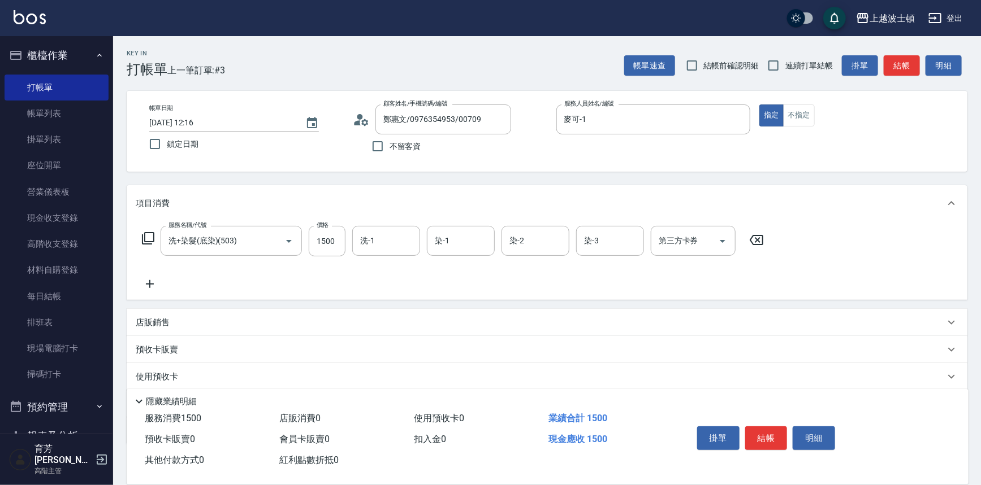
click at [153, 285] on icon at bounding box center [150, 284] width 28 height 14
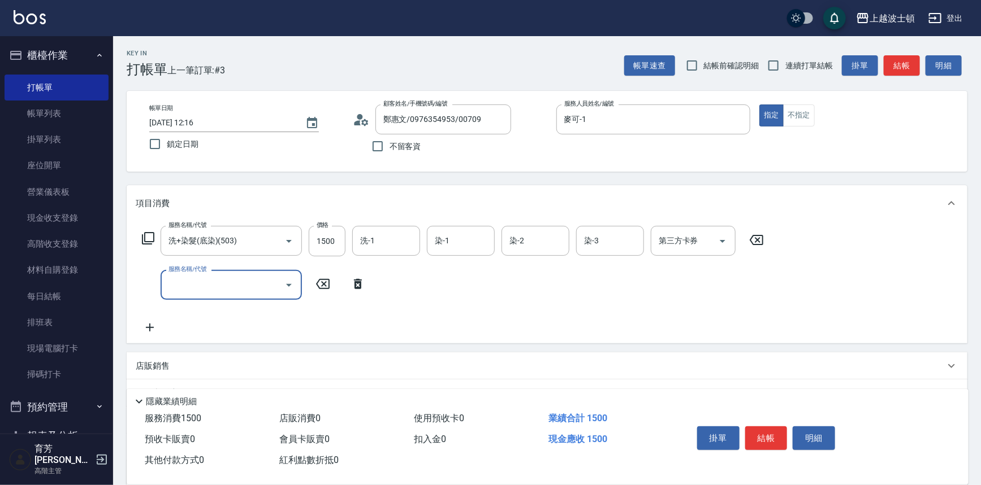
click at [179, 282] on input "服務名稱/代號" at bounding box center [223, 285] width 114 height 20
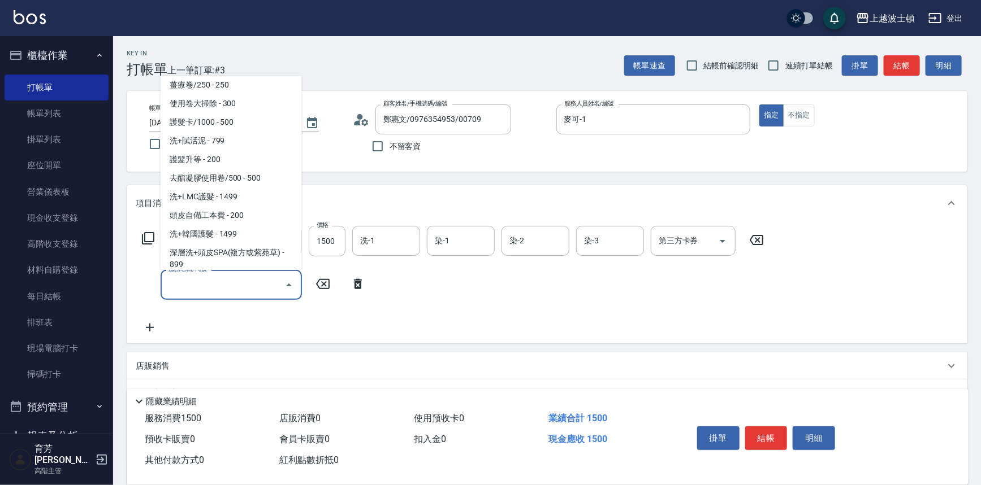
scroll to position [1179, 0]
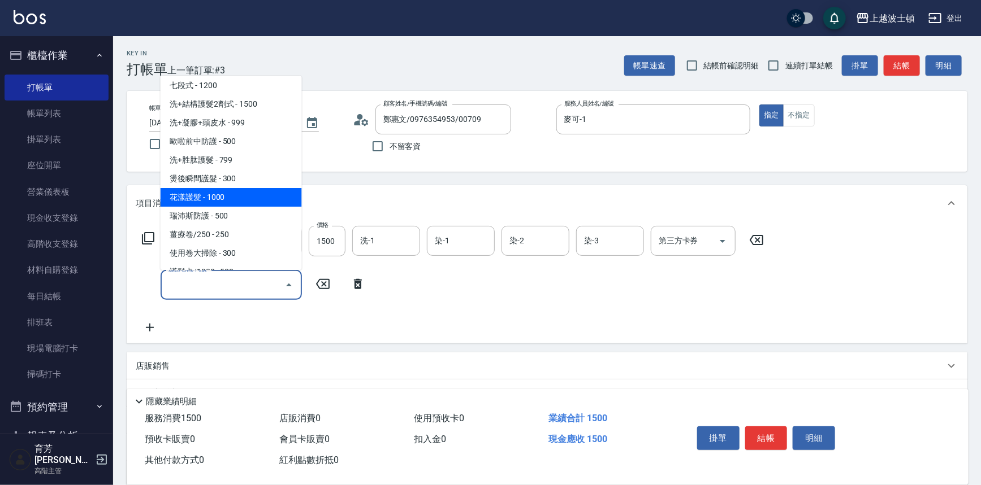
click at [270, 203] on span "花漾護髮 - 1000" at bounding box center [230, 197] width 141 height 19
type input "花漾護髮(737)"
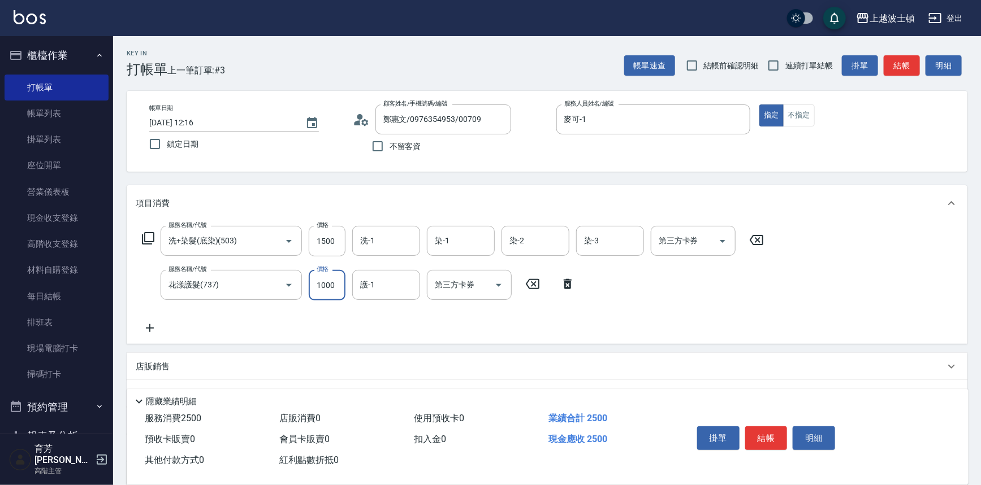
click at [326, 280] on input "1000" at bounding box center [327, 285] width 37 height 31
type input "500"
click at [328, 241] on input "1500" at bounding box center [327, 241] width 37 height 31
type input "1000"
click at [149, 328] on icon at bounding box center [150, 328] width 8 height 8
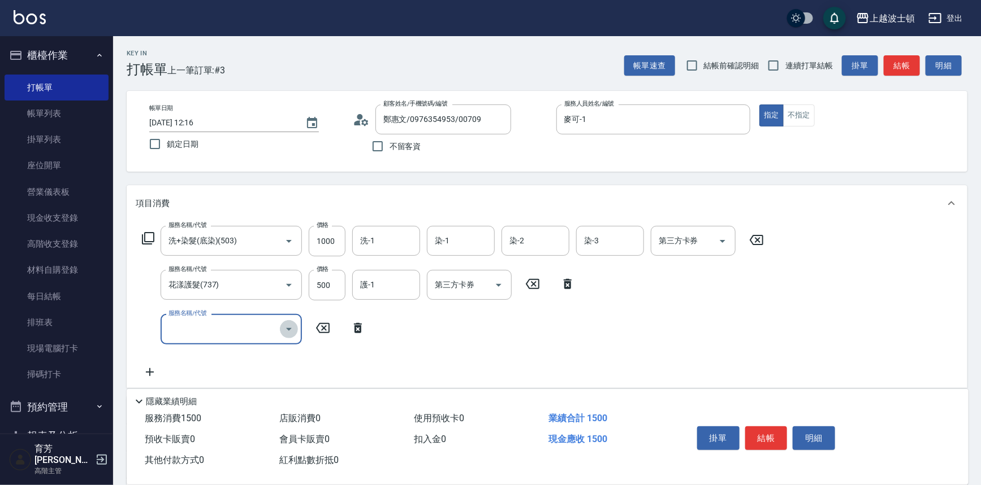
click at [293, 328] on icon "Open" at bounding box center [289, 330] width 14 height 14
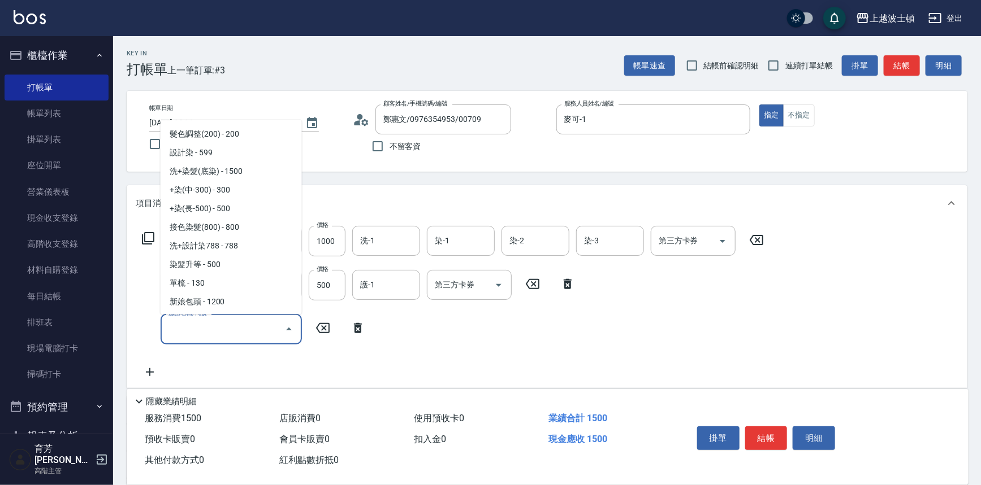
scroll to position [487, 0]
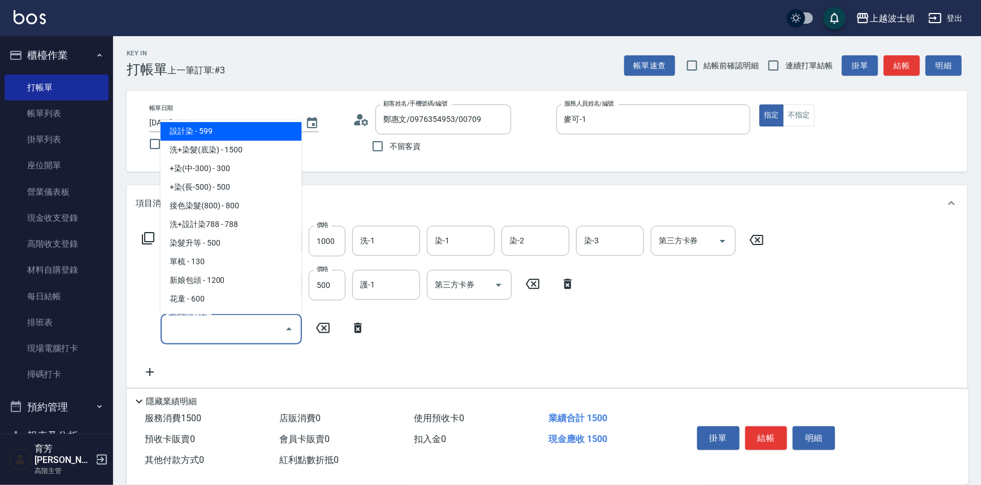
click at [284, 131] on span "設計染 - 599" at bounding box center [230, 132] width 141 height 19
type input "設計染(502)"
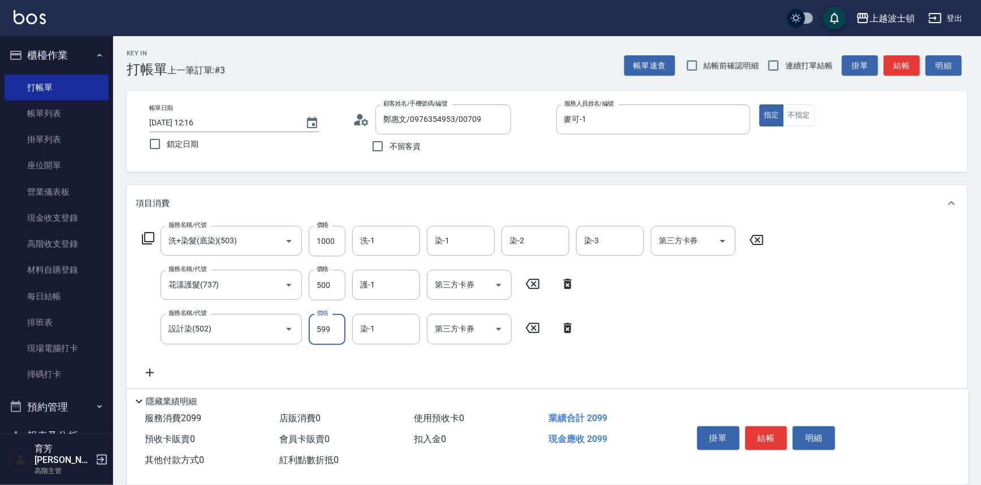
click at [326, 324] on input "599" at bounding box center [327, 329] width 37 height 31
type input "700"
click at [387, 231] on input "洗-1" at bounding box center [386, 241] width 58 height 20
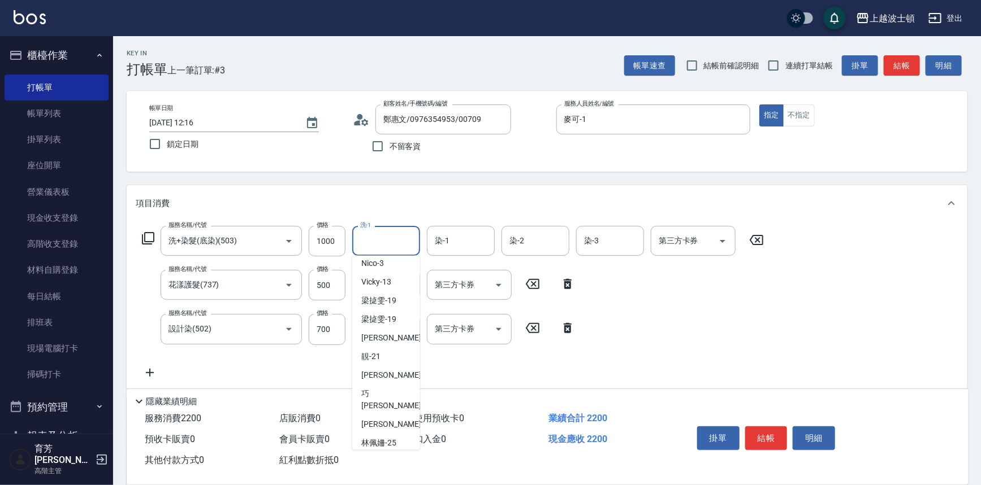
scroll to position [63, 0]
click at [392, 395] on div "[PERSON_NAME] -23" at bounding box center [386, 399] width 68 height 31
type input "[PERSON_NAME]-23"
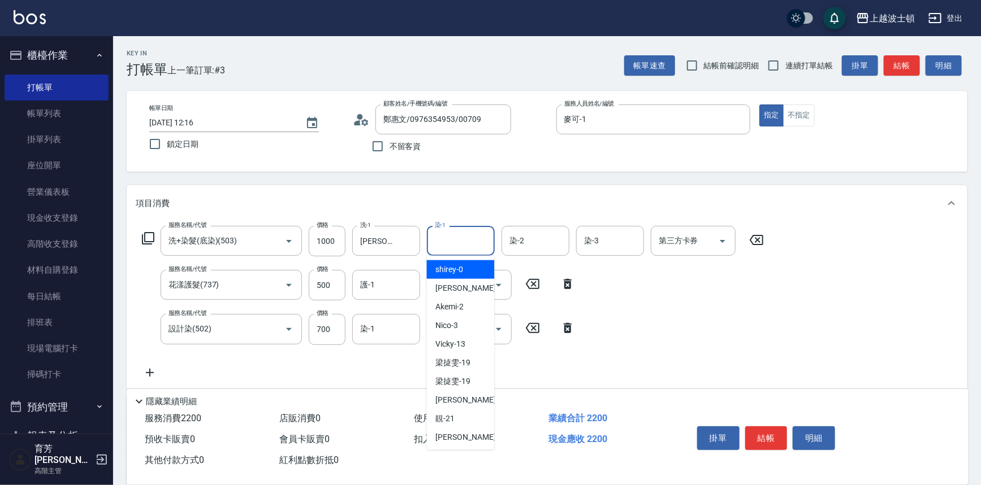
click at [475, 231] on input "染-1" at bounding box center [461, 241] width 58 height 20
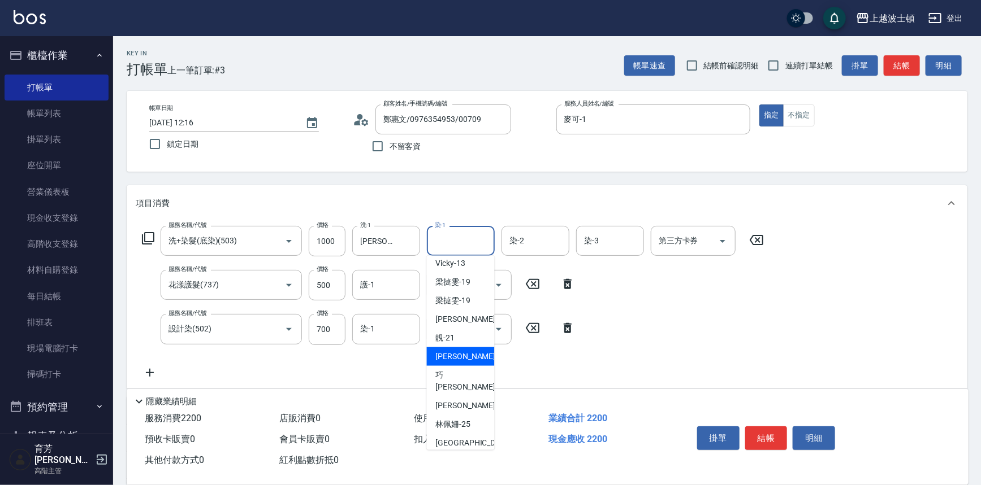
scroll to position [82, 0]
click at [466, 370] on div "[PERSON_NAME] -23" at bounding box center [461, 380] width 68 height 31
type input "[PERSON_NAME]-23"
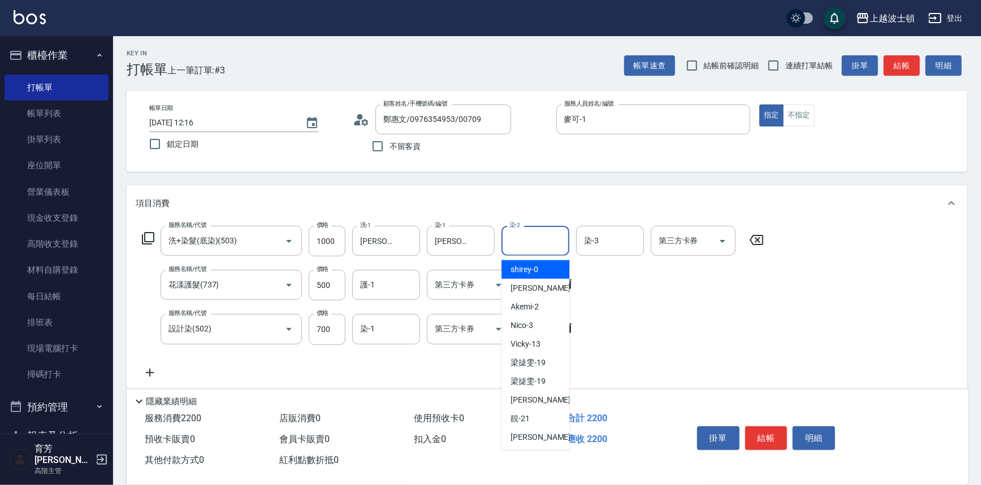
click at [522, 242] on input "染-2" at bounding box center [535, 241] width 58 height 20
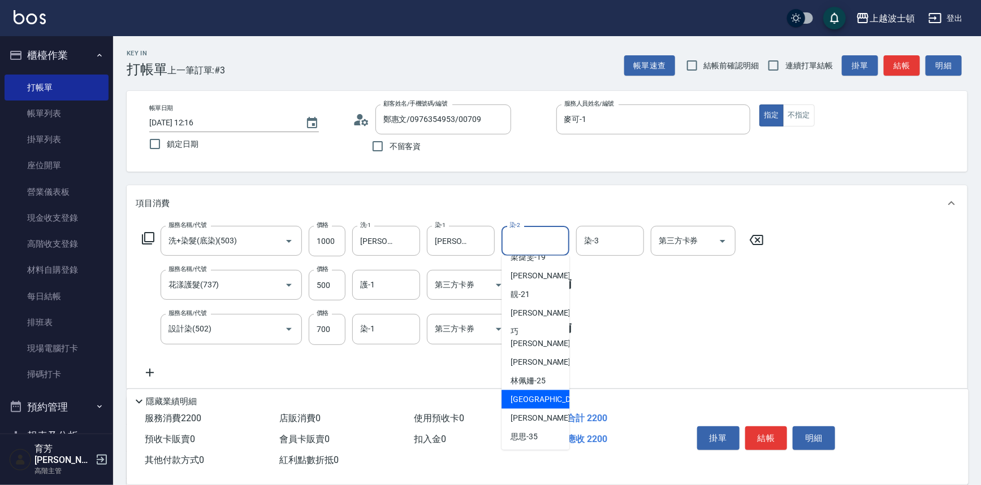
click at [535, 394] on span "又郡 -26" at bounding box center [553, 400] width 87 height 12
type input "又郡-26"
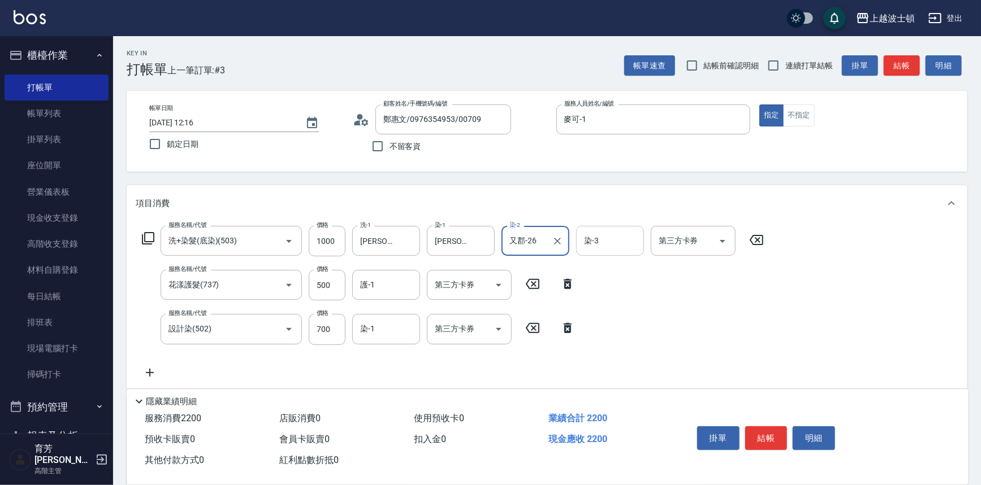
click at [611, 240] on input "染-3" at bounding box center [610, 241] width 58 height 20
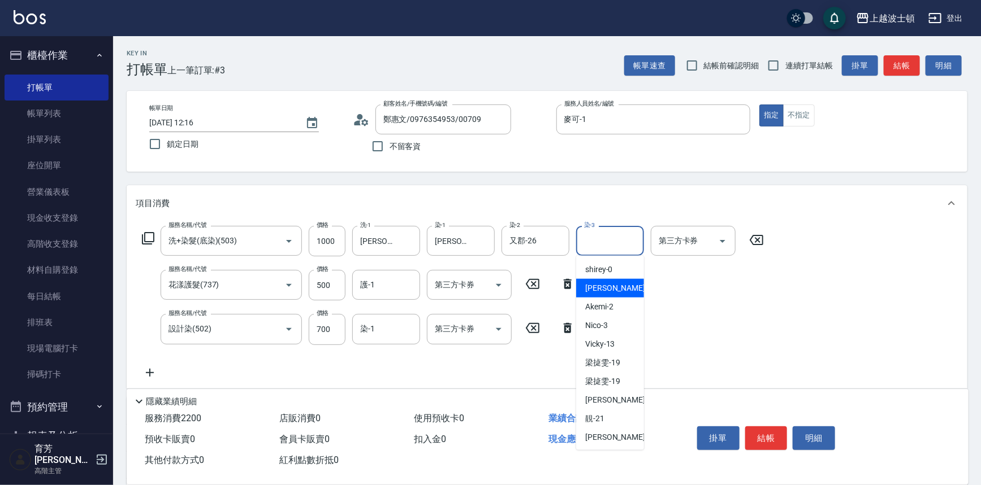
drag, startPoint x: 618, startPoint y: 289, endPoint x: 548, endPoint y: 306, distance: 72.2
click at [617, 288] on div "麥可 -1" at bounding box center [610, 288] width 68 height 19
type input "麥可-1"
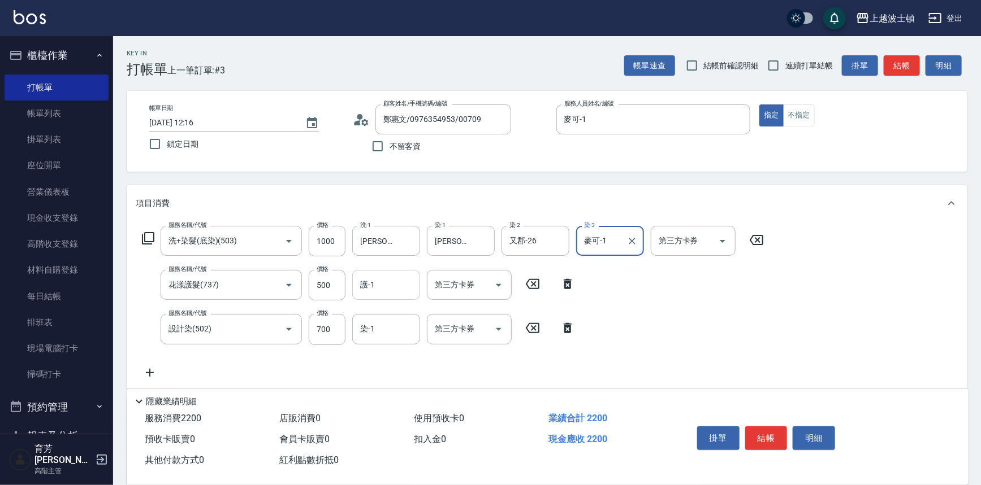
click at [392, 288] on input "護-1" at bounding box center [386, 285] width 58 height 20
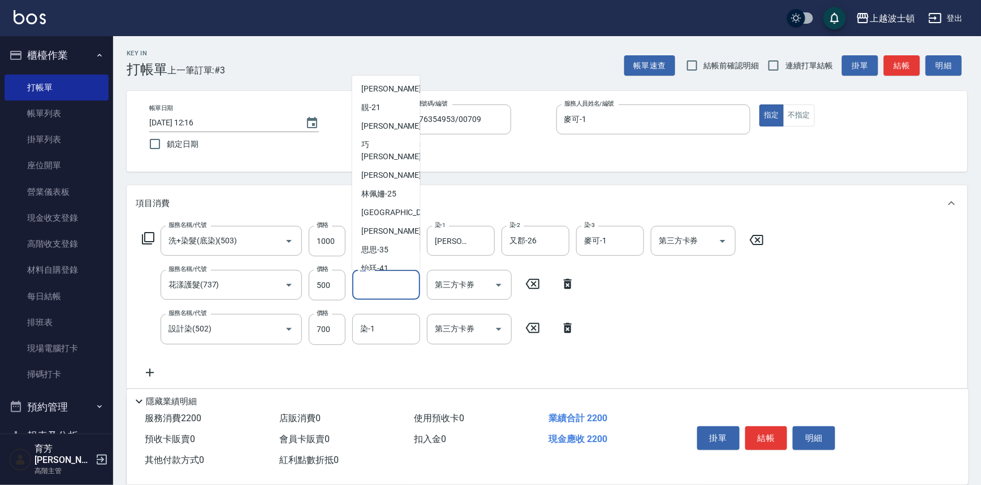
scroll to position [135, 0]
click at [409, 142] on div "[PERSON_NAME] -23" at bounding box center [386, 147] width 68 height 31
type input "[PERSON_NAME]-23"
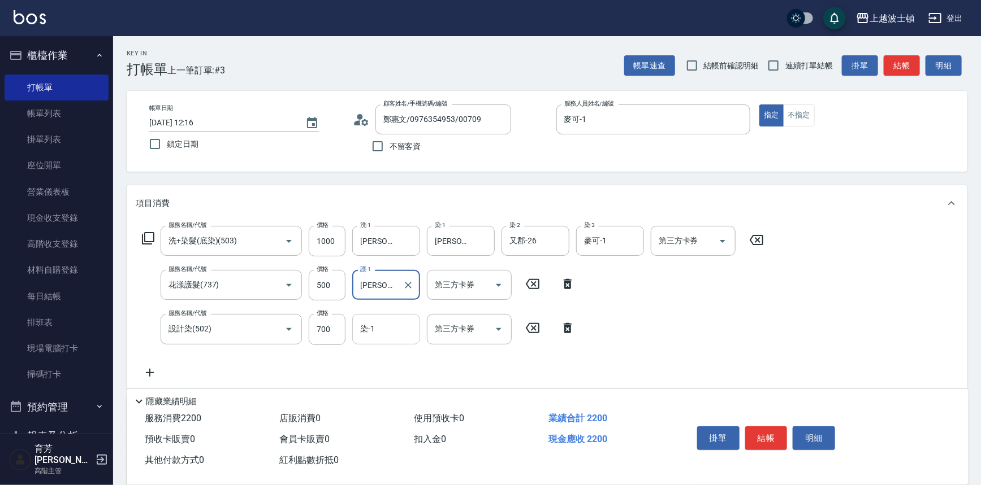
click at [378, 337] on input "染-1" at bounding box center [386, 329] width 58 height 20
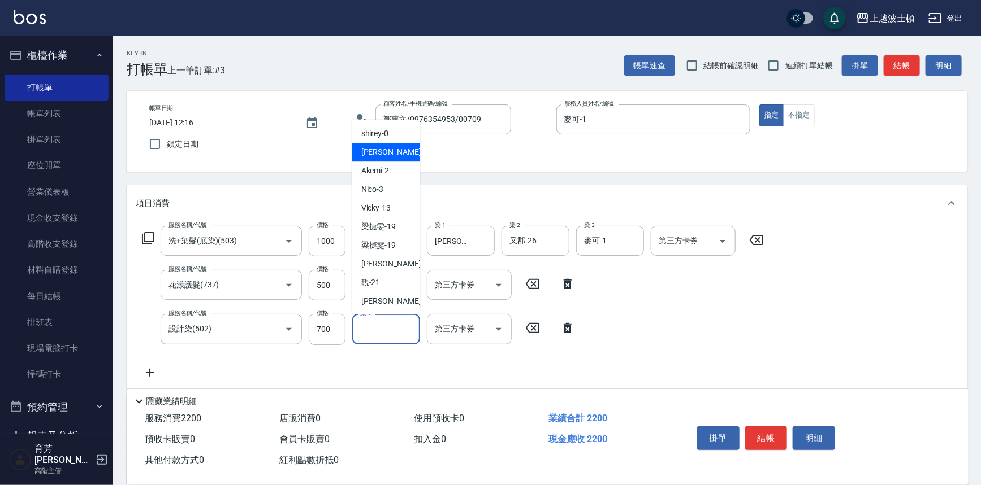
click at [379, 158] on span "麥可 -1" at bounding box center [394, 153] width 67 height 12
type input "麥可-1"
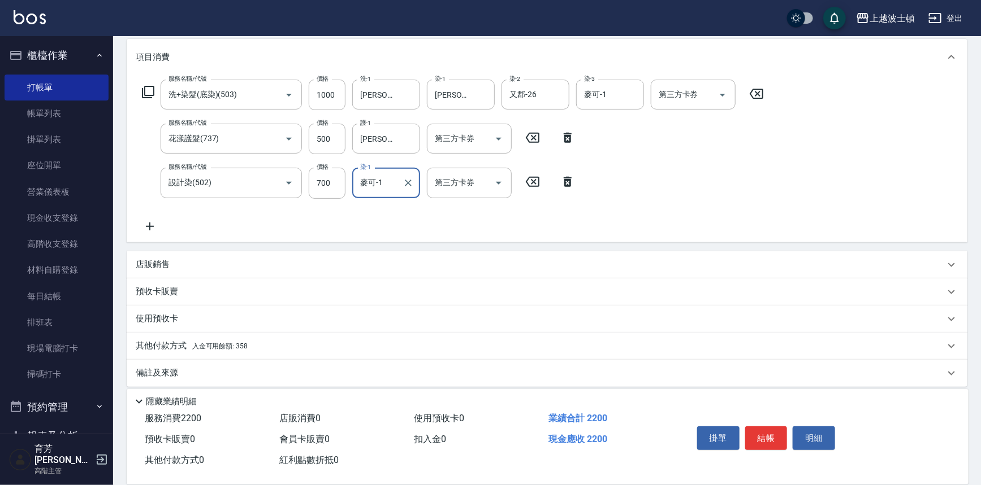
scroll to position [153, 0]
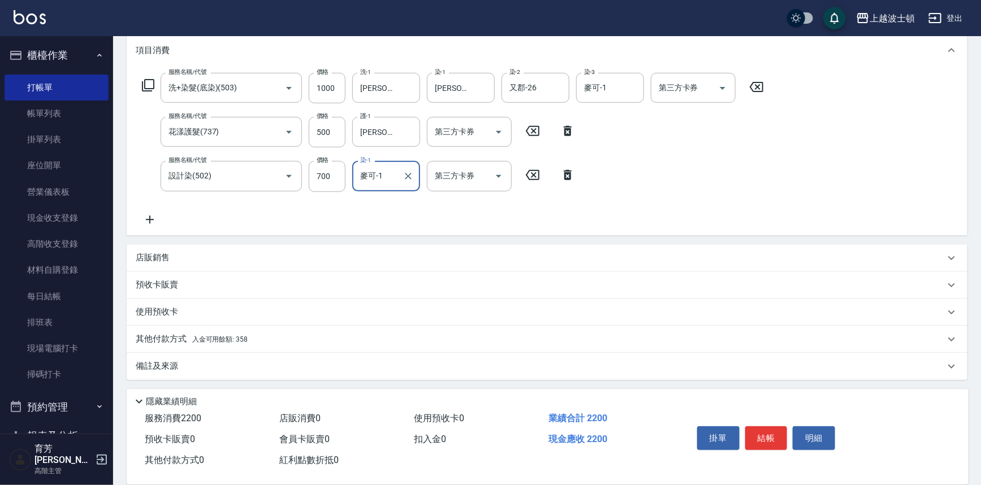
click at [232, 336] on span "入金可用餘額: 358" at bounding box center [219, 340] width 55 height 8
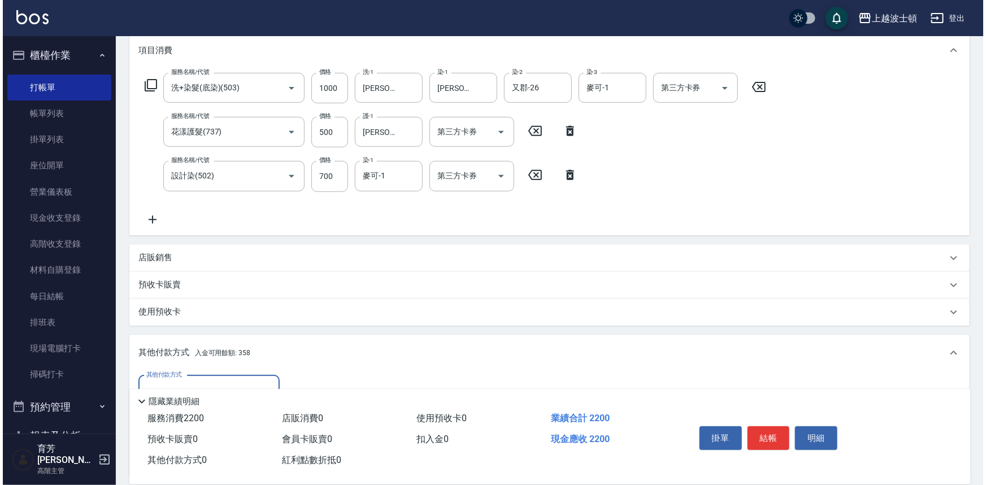
scroll to position [287, 0]
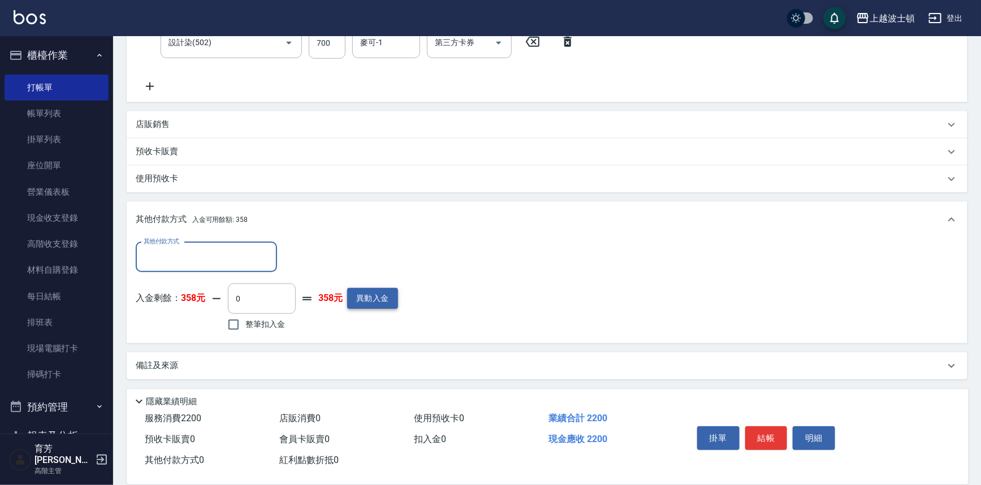
click at [366, 292] on button "異動入金" at bounding box center [372, 298] width 51 height 21
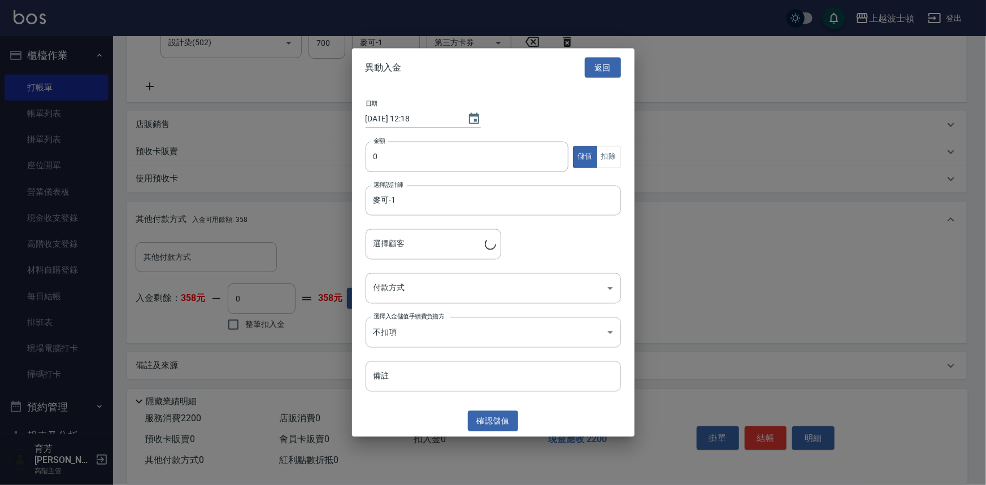
type input "鄭惠文/0976354953/00709"
